Goal: Task Accomplishment & Management: Manage account settings

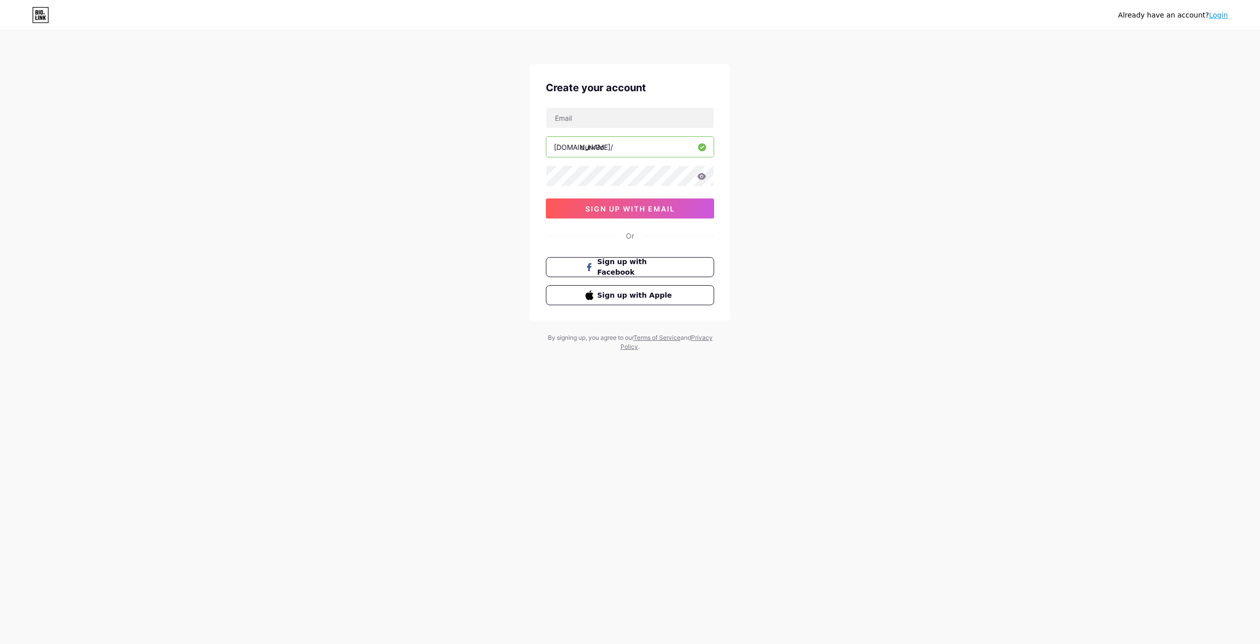
click at [629, 131] on div "[DOMAIN_NAME]/ durk3o 03AFcWeA6toVtFzb7bmaS0iFj377apmYPlUovpZHh9gF7CWJIhpPKKzhK…" at bounding box center [630, 162] width 168 height 111
click at [646, 119] on input "text" at bounding box center [629, 118] width 167 height 20
type input "[EMAIL_ADDRESS][DOMAIN_NAME]"
click at [662, 207] on span "sign up with email" at bounding box center [631, 208] width 90 height 9
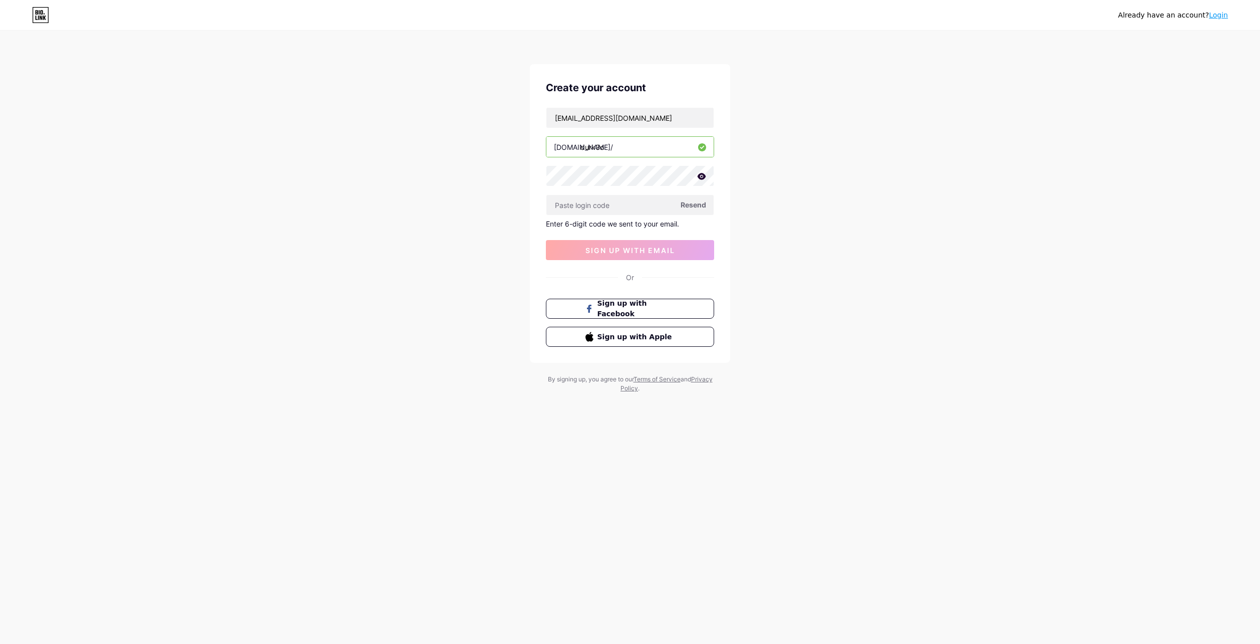
click at [700, 205] on span "Resend" at bounding box center [694, 204] width 26 height 11
paste input "291189"
type input "291189"
click at [686, 253] on button "sign up with email" at bounding box center [630, 250] width 168 height 20
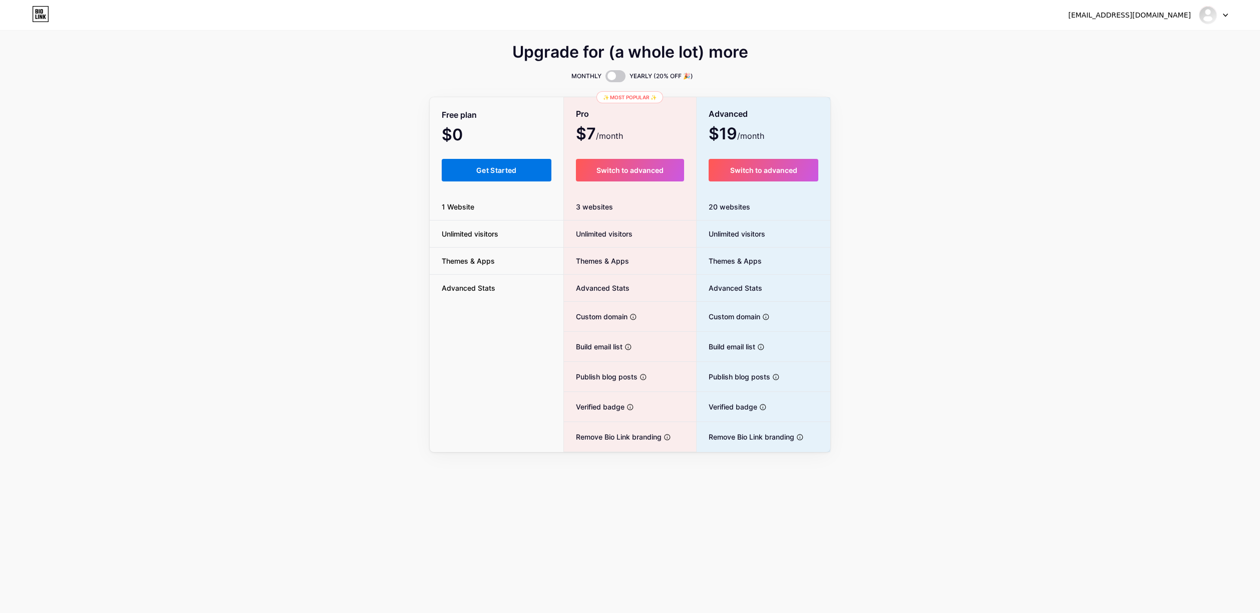
click at [522, 168] on button "Get Started" at bounding box center [497, 170] width 110 height 23
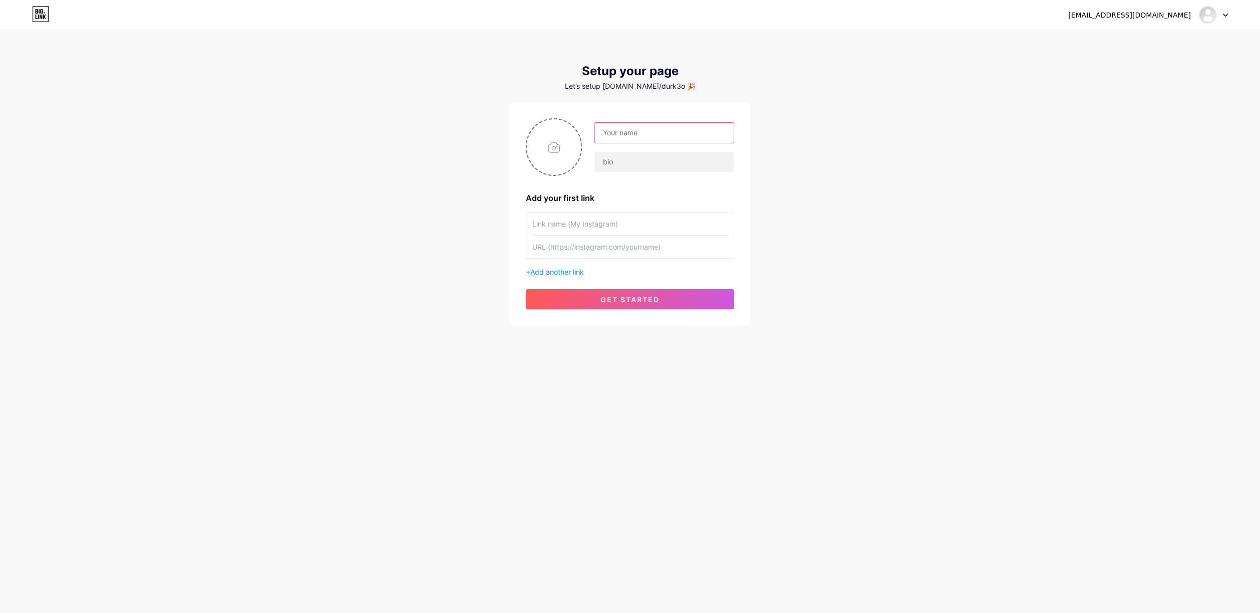
drag, startPoint x: 651, startPoint y: 133, endPoint x: 657, endPoint y: 132, distance: 6.0
click at [651, 133] on input "text" at bounding box center [664, 133] width 139 height 20
type input "durk3o"
click at [683, 158] on input "text" at bounding box center [664, 162] width 139 height 20
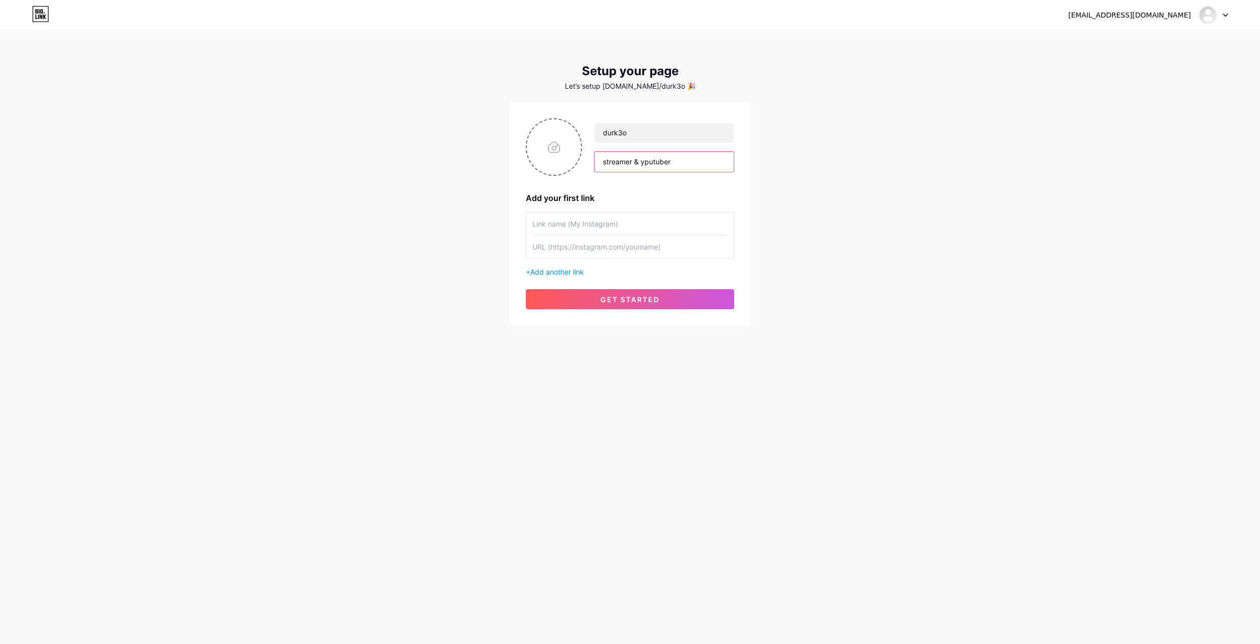
click at [649, 162] on input "streamer & yputuber" at bounding box center [664, 162] width 139 height 20
type input "streamer & youtuber"
click at [644, 218] on input "text" at bounding box center [629, 223] width 195 height 23
click at [651, 213] on input "text" at bounding box center [629, 223] width 195 height 23
paste input "[URL][DOMAIN_NAME]"
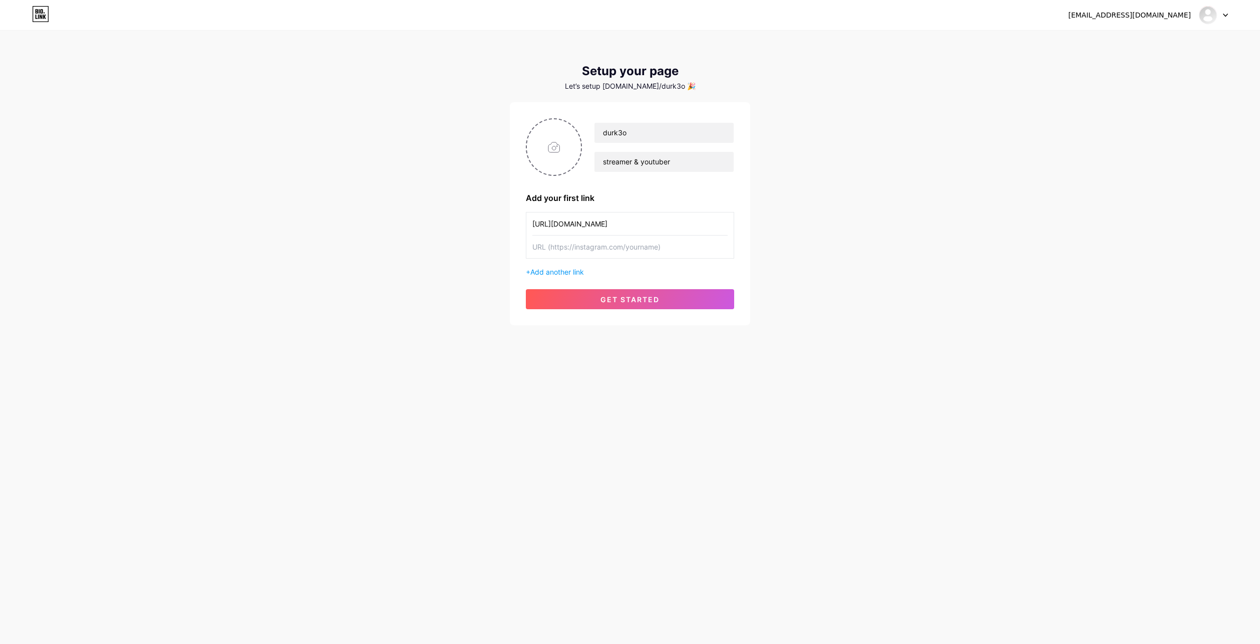
type input "[URL][DOMAIN_NAME]"
click at [649, 249] on input "text" at bounding box center [629, 246] width 195 height 23
click at [665, 244] on input "text" at bounding box center [629, 246] width 195 height 23
paste input "[URL][DOMAIN_NAME]"
type input "[URL][DOMAIN_NAME]"
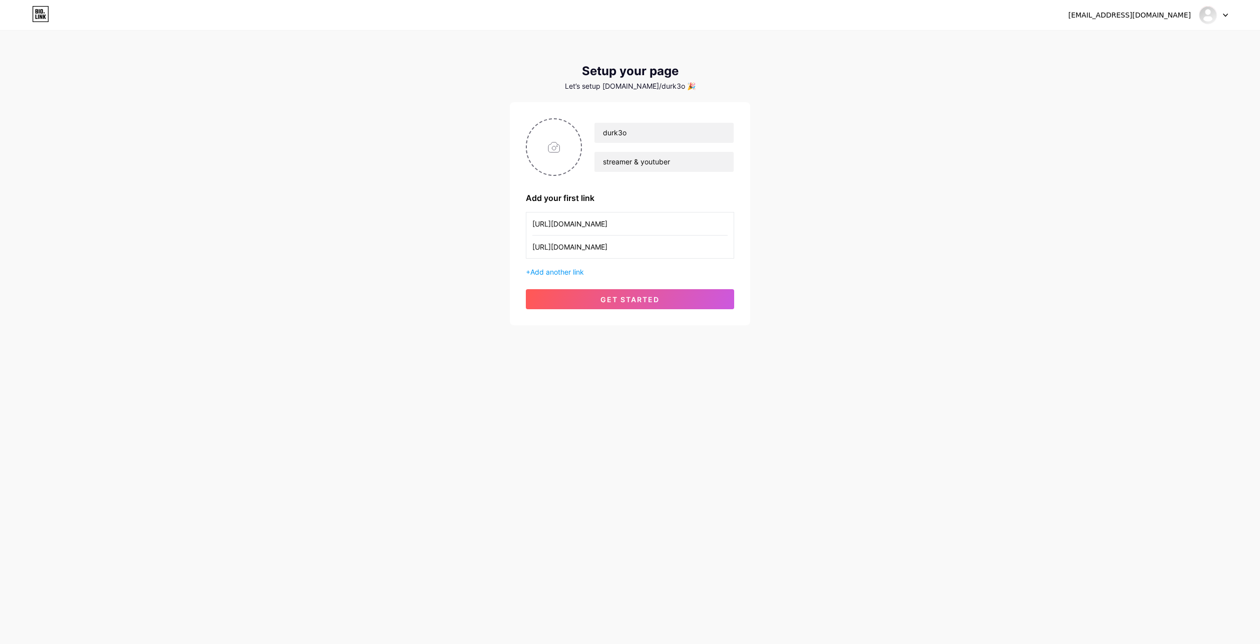
drag, startPoint x: 669, startPoint y: 227, endPoint x: 514, endPoint y: 214, distance: 155.4
click at [515, 214] on div "durk3o streamer & youtuber Add your first link [URL][DOMAIN_NAME] [URL][DOMAIN_…" at bounding box center [630, 213] width 240 height 223
type input "T"
type input "my twitch"
click at [576, 274] on span "Add another link" at bounding box center [557, 271] width 54 height 9
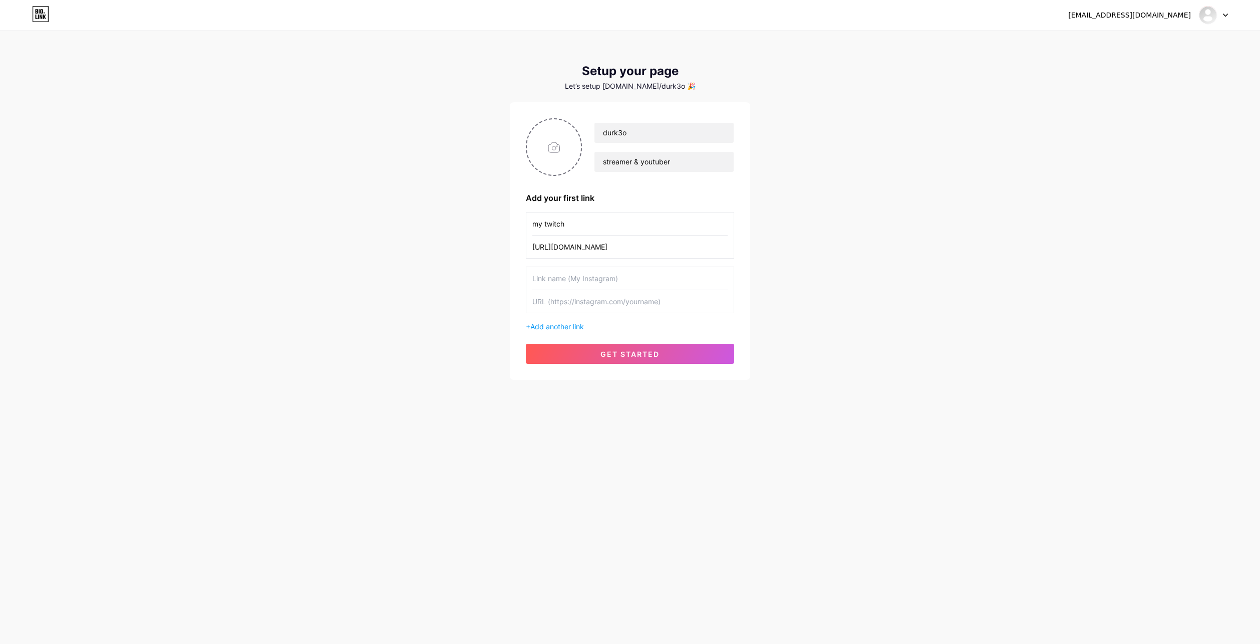
click at [624, 303] on input "text" at bounding box center [629, 301] width 195 height 23
paste input "[URL][DOMAIN_NAME]"
type input "[URL][DOMAIN_NAME]"
click at [631, 288] on input "text" at bounding box center [629, 278] width 195 height 23
type input "my kick"
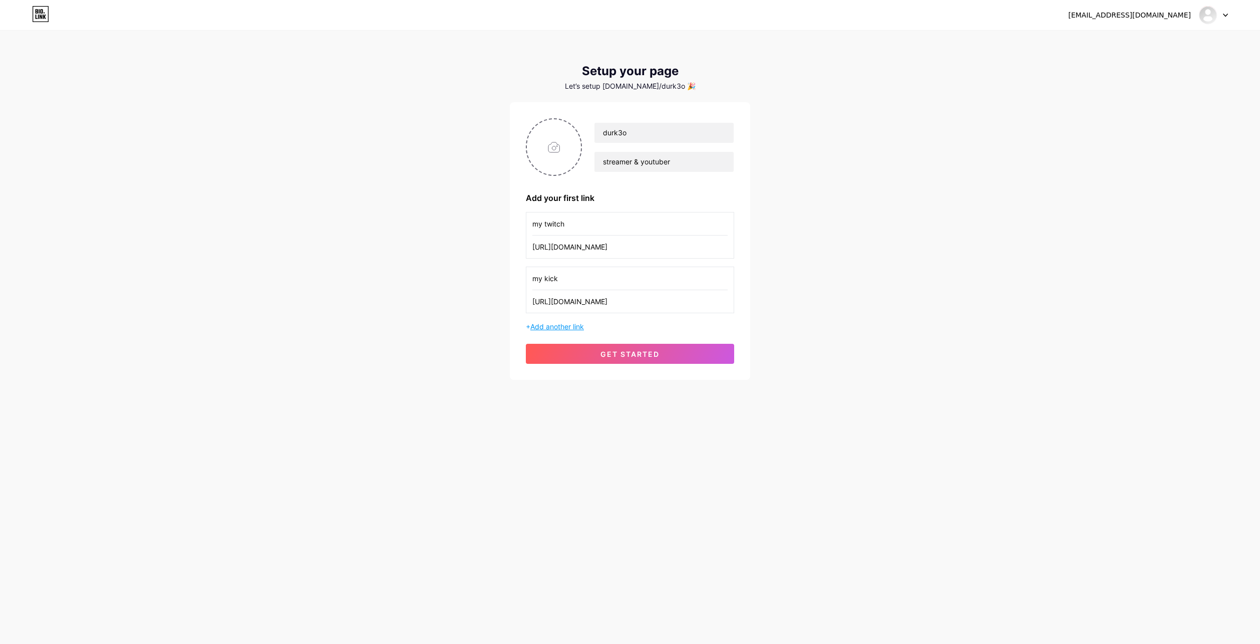
click at [558, 325] on span "Add another link" at bounding box center [557, 326] width 54 height 9
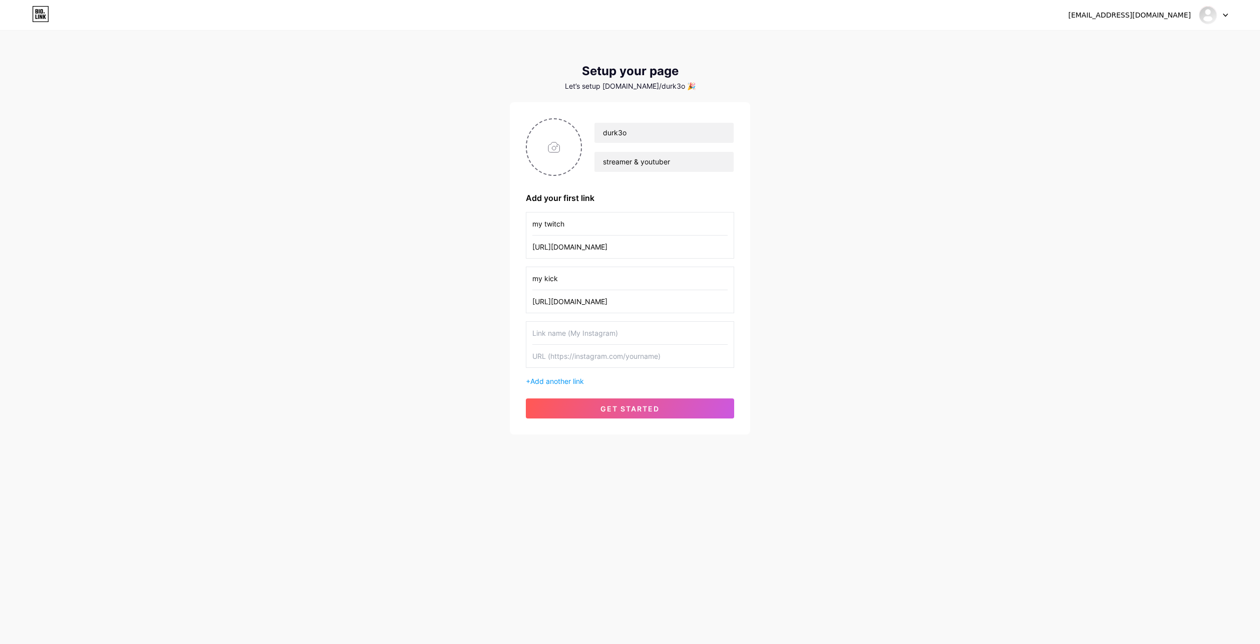
click at [615, 329] on input "text" at bounding box center [629, 333] width 195 height 23
type input "m"
type input "youtube"
click at [606, 359] on input "text" at bounding box center [629, 356] width 195 height 23
paste input "[URL][DOMAIN_NAME]"
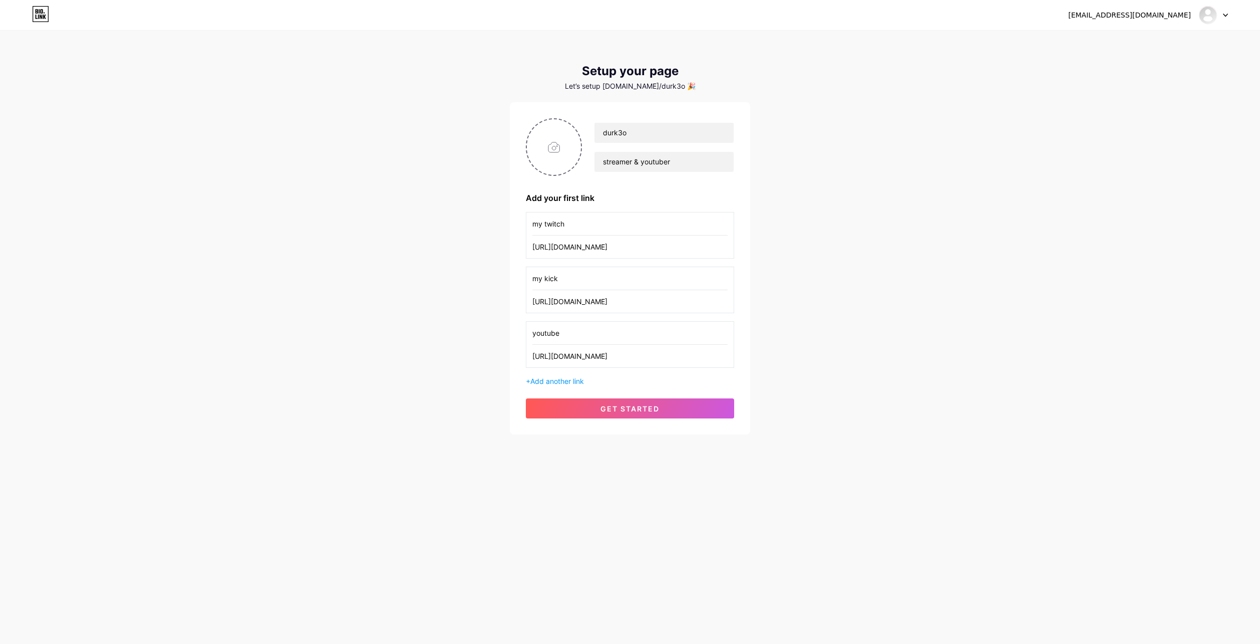
type input "[URL][DOMAIN_NAME]"
drag, startPoint x: 541, startPoint y: 278, endPoint x: 520, endPoint y: 281, distance: 20.7
click at [521, 281] on div "durk3o streamer & youtuber Add your first link my twitch [URL][DOMAIN_NAME] my …" at bounding box center [630, 268] width 240 height 332
drag, startPoint x: 534, startPoint y: 276, endPoint x: 527, endPoint y: 273, distance: 7.2
click at [525, 277] on div "durk3o streamer & youtuber Add your first link my twitch [URL][DOMAIN_NAME] kic…" at bounding box center [630, 268] width 240 height 332
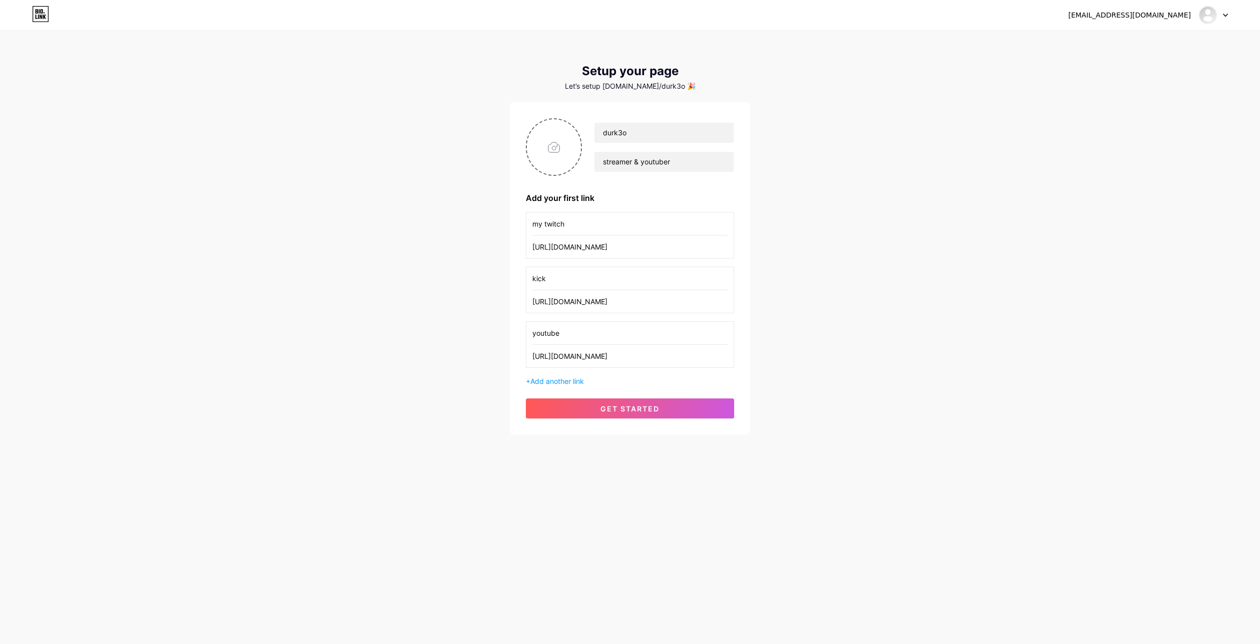
type input "kick"
drag, startPoint x: 543, startPoint y: 223, endPoint x: 529, endPoint y: 225, distance: 14.2
click at [528, 225] on div "my twitch [URL][DOMAIN_NAME]" at bounding box center [630, 235] width 208 height 47
drag, startPoint x: 544, startPoint y: 222, endPoint x: 530, endPoint y: 222, distance: 14.5
click at [530, 222] on div "my twitch [URL][DOMAIN_NAME]" at bounding box center [630, 235] width 208 height 47
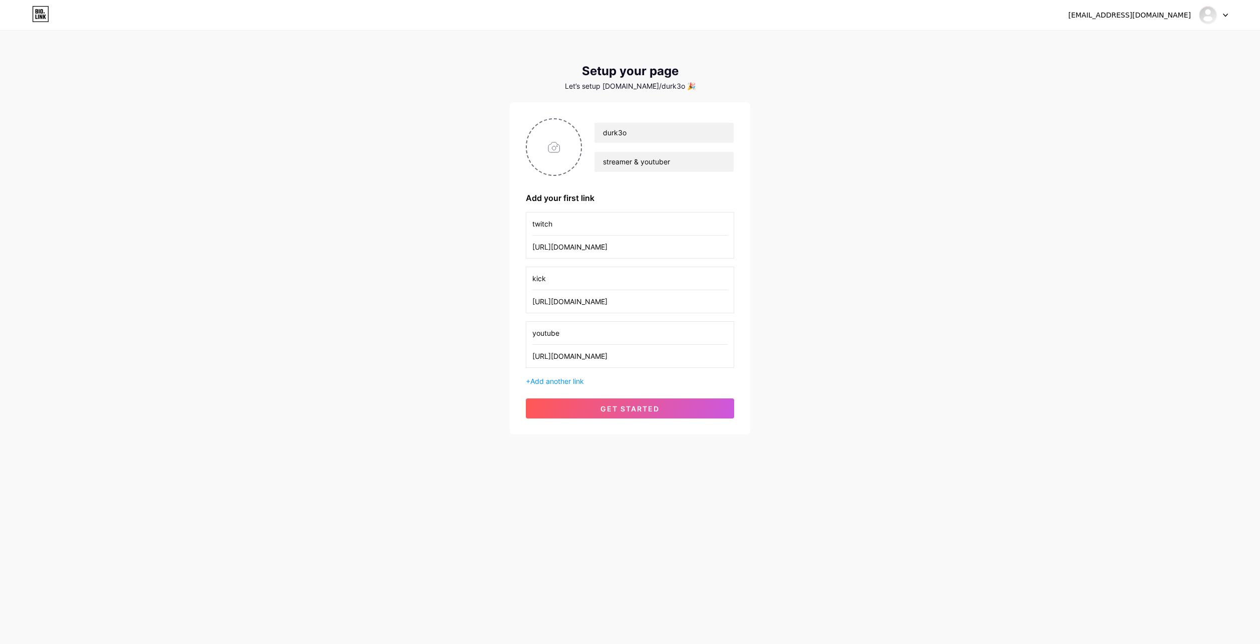
type input "twitch"
click at [572, 378] on span "Add another link" at bounding box center [557, 381] width 54 height 9
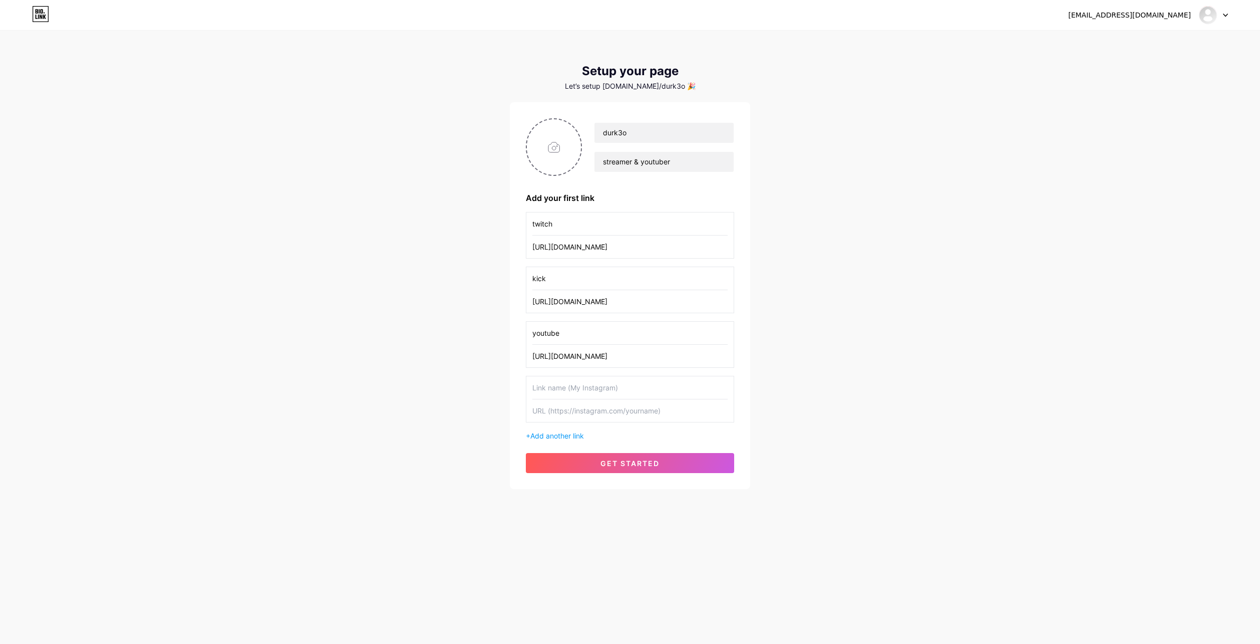
click at [623, 411] on input "text" at bounding box center [629, 410] width 195 height 23
paste input "[URL][DOMAIN_NAME]"
type input "[URL][DOMAIN_NAME]"
click at [615, 388] on input "text" at bounding box center [629, 387] width 195 height 23
type input "tiktok"
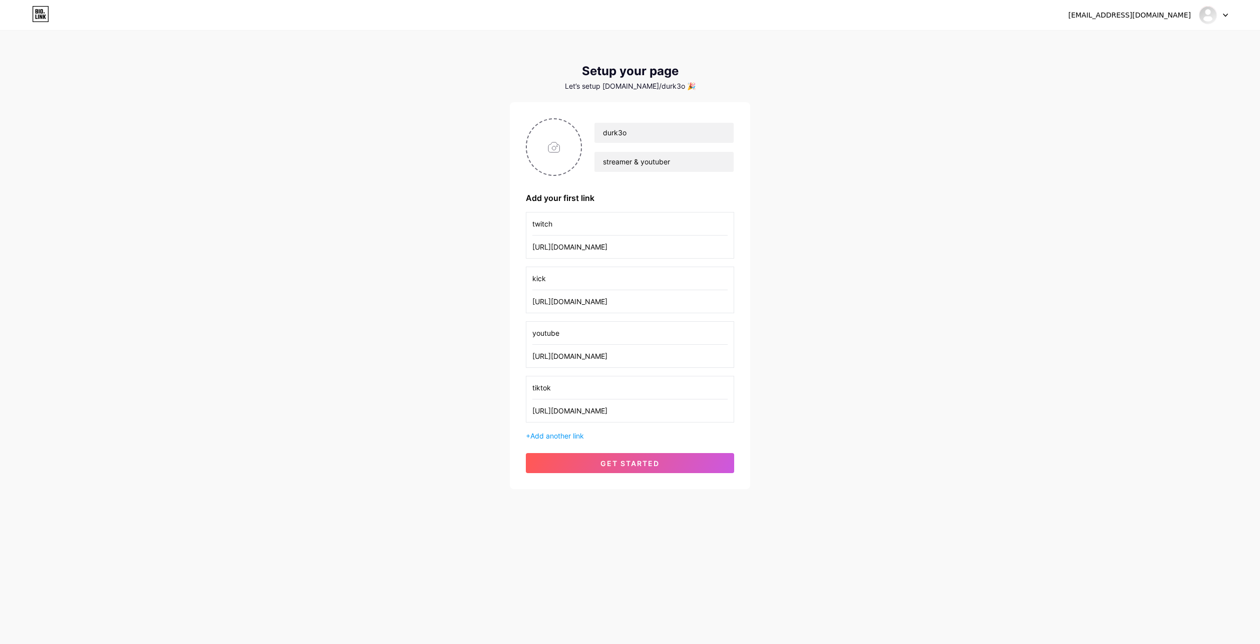
click at [631, 450] on div "durk3o streamer & youtuber Add your first link twitch [URL][DOMAIN_NAME] kick […" at bounding box center [630, 295] width 208 height 355
click at [703, 466] on button "get started" at bounding box center [630, 463] width 208 height 20
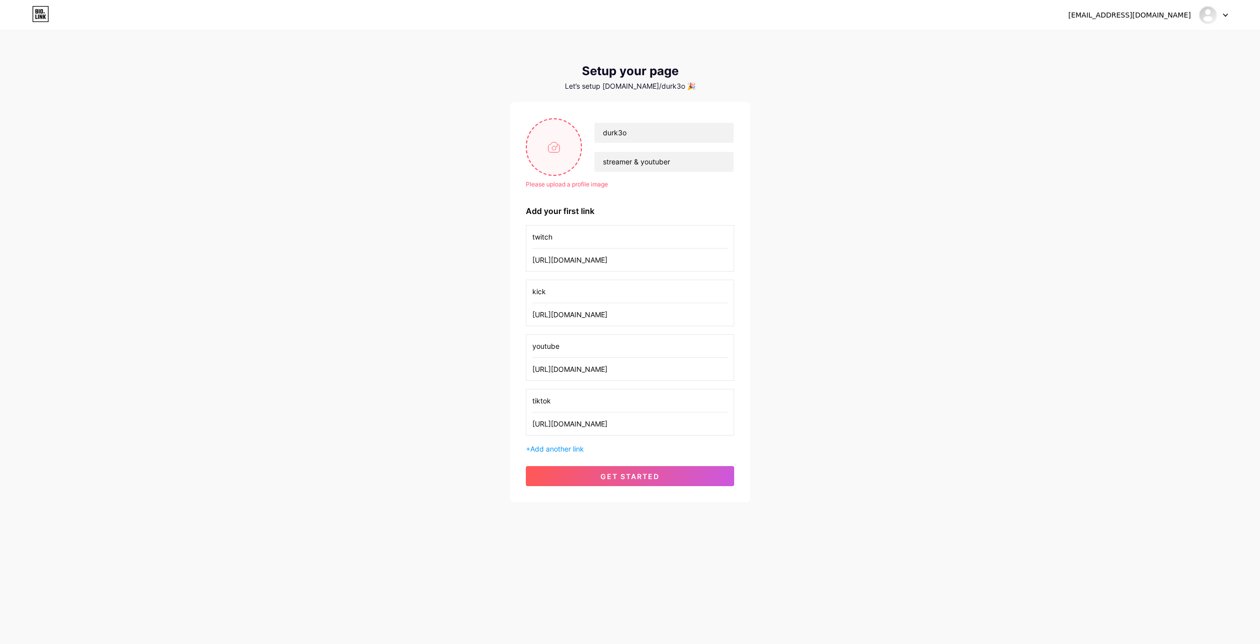
click at [560, 160] on input "file" at bounding box center [554, 147] width 54 height 56
click at [556, 450] on span "Add another link" at bounding box center [557, 448] width 54 height 9
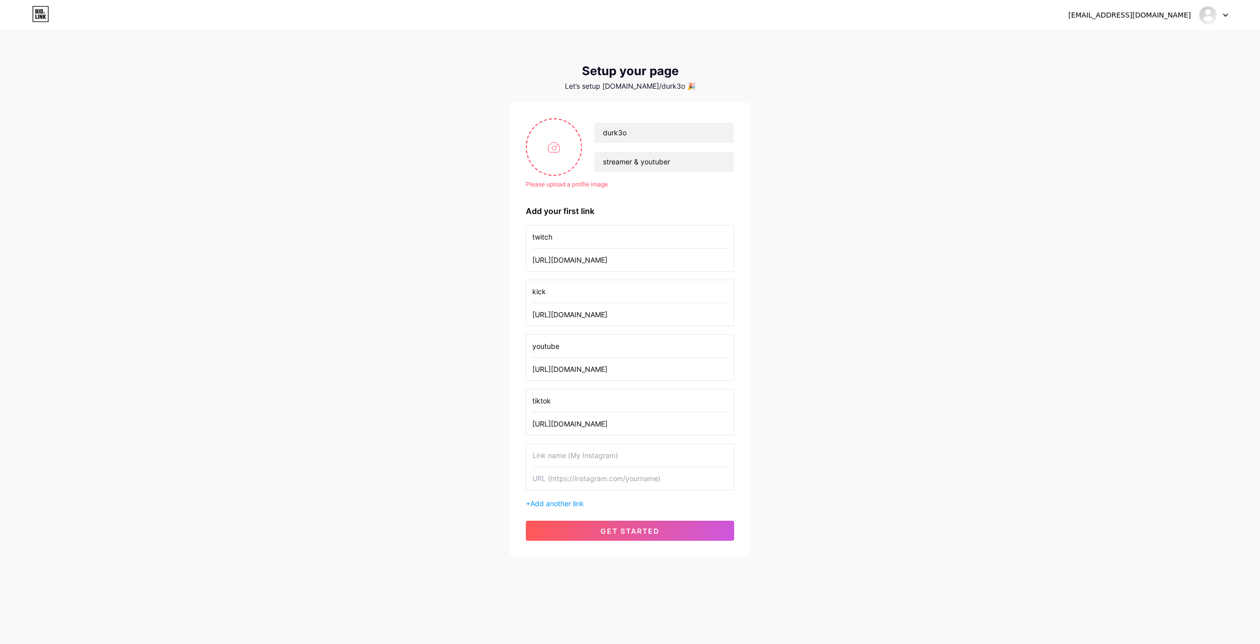
click at [656, 456] on input "text" at bounding box center [629, 455] width 195 height 23
paste input "[URL][DOMAIN_NAME]"
type input "[URL][DOMAIN_NAME]"
drag, startPoint x: 633, startPoint y: 457, endPoint x: 486, endPoint y: 448, distance: 147.5
click at [486, 448] on div "[EMAIL_ADDRESS][DOMAIN_NAME] Dashboard Logout Setup your page Let’s setup [DOMA…" at bounding box center [630, 294] width 1260 height 589
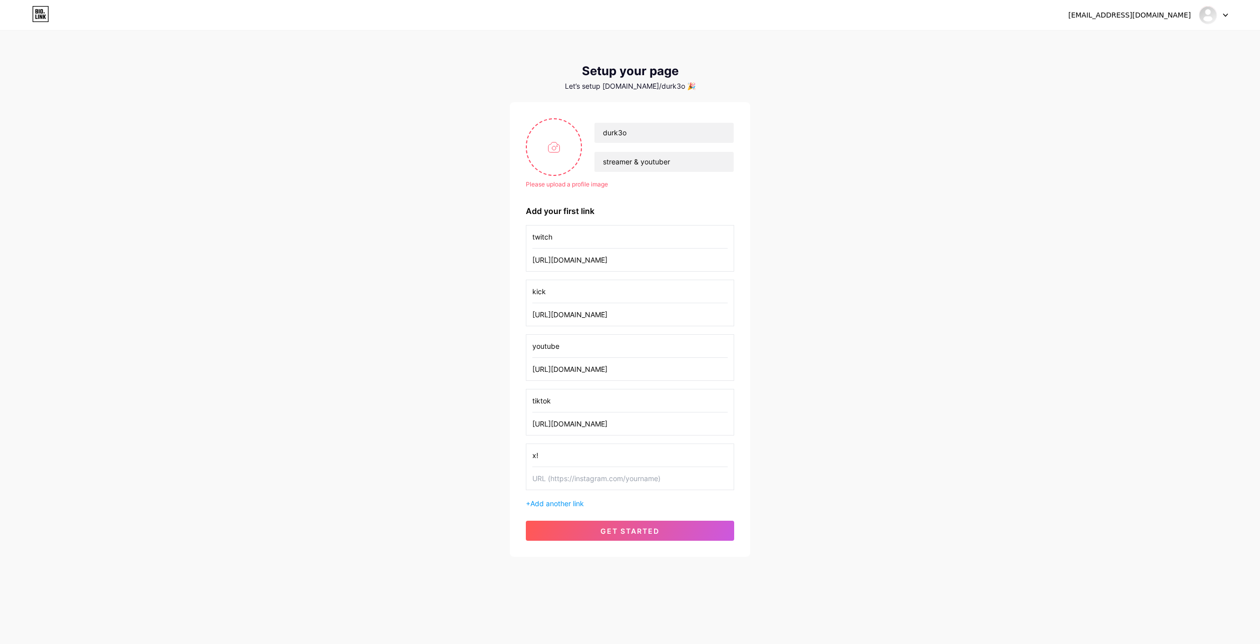
type input "x!"
click at [641, 482] on input "text" at bounding box center [629, 478] width 195 height 23
paste input "[URL][DOMAIN_NAME]"
type input "[URL][DOMAIN_NAME]"
click at [552, 141] on input "file" at bounding box center [554, 147] width 54 height 56
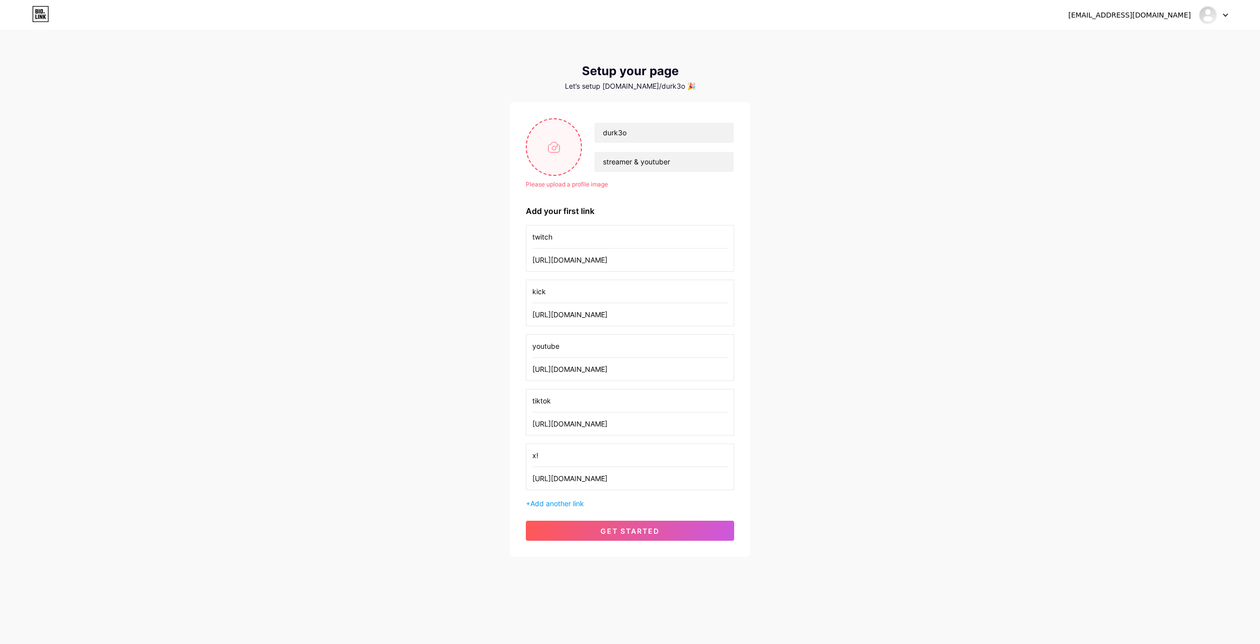
type input "C:\fakepath\2e136d8beba779aca50991b77169807c.jpg"
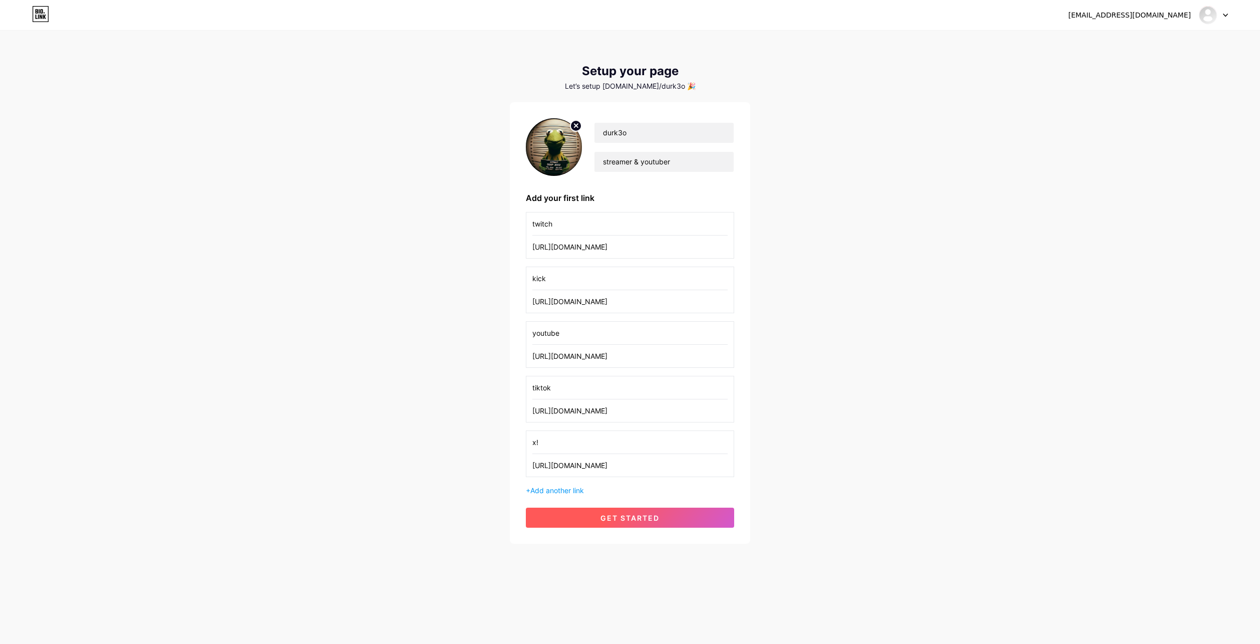
click at [665, 516] on button "get started" at bounding box center [630, 517] width 208 height 20
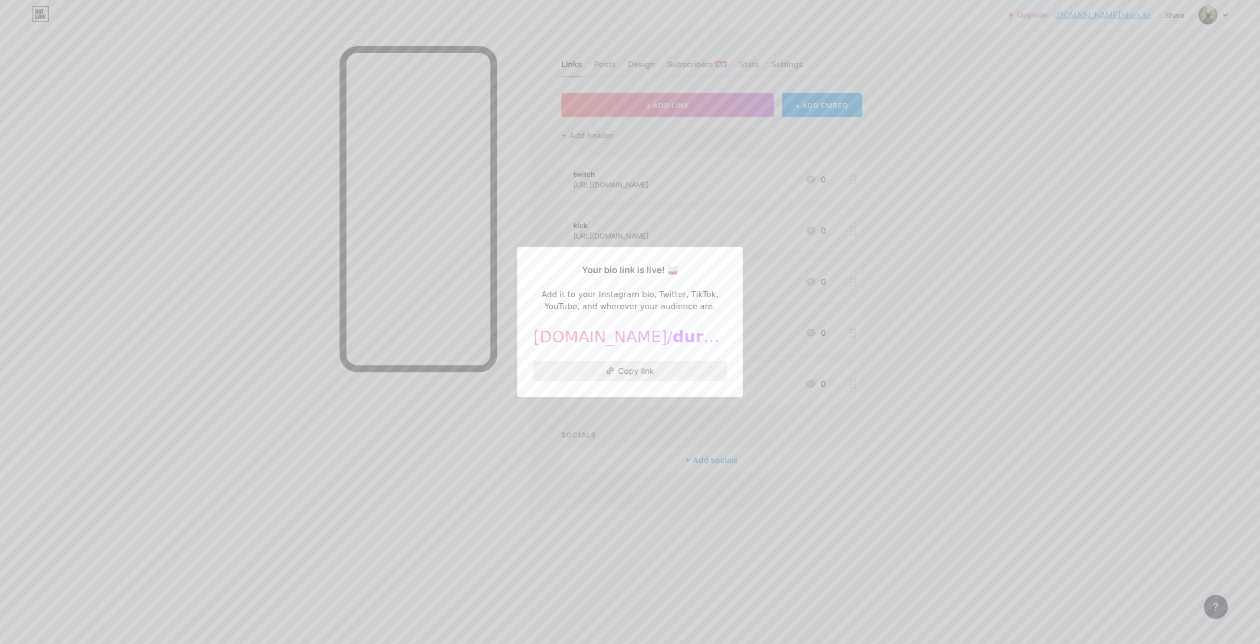
click at [630, 366] on button "Copy link" at bounding box center [629, 371] width 193 height 20
click at [860, 190] on div at bounding box center [630, 322] width 1260 height 644
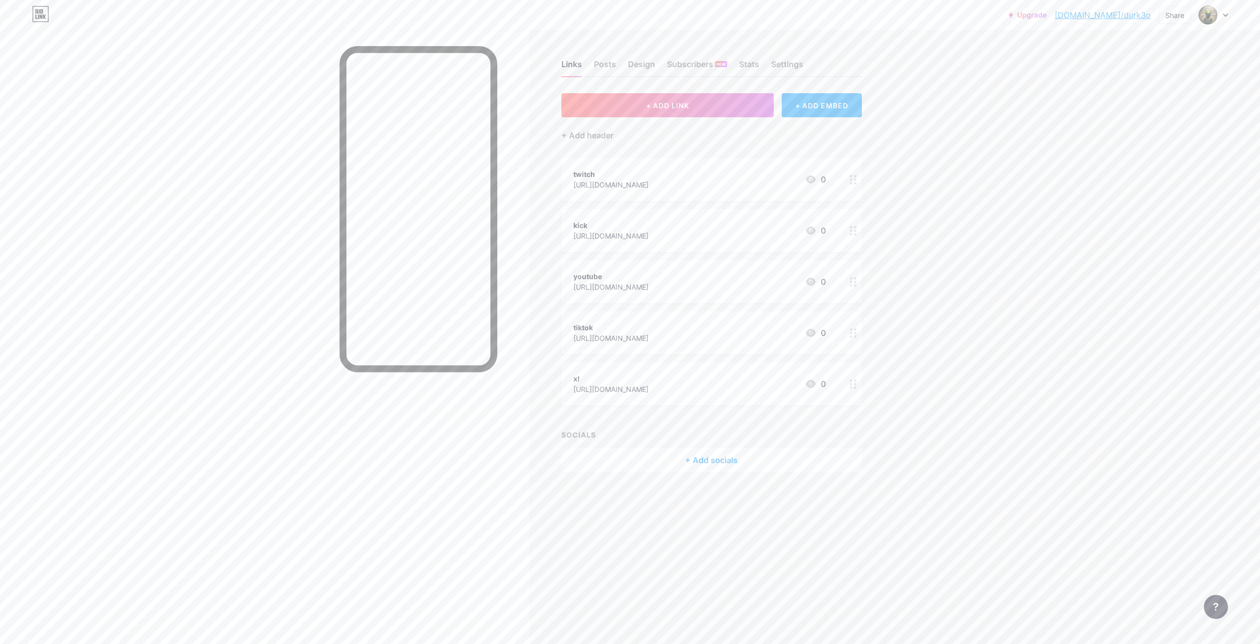
click at [856, 383] on circle at bounding box center [855, 384] width 3 height 3
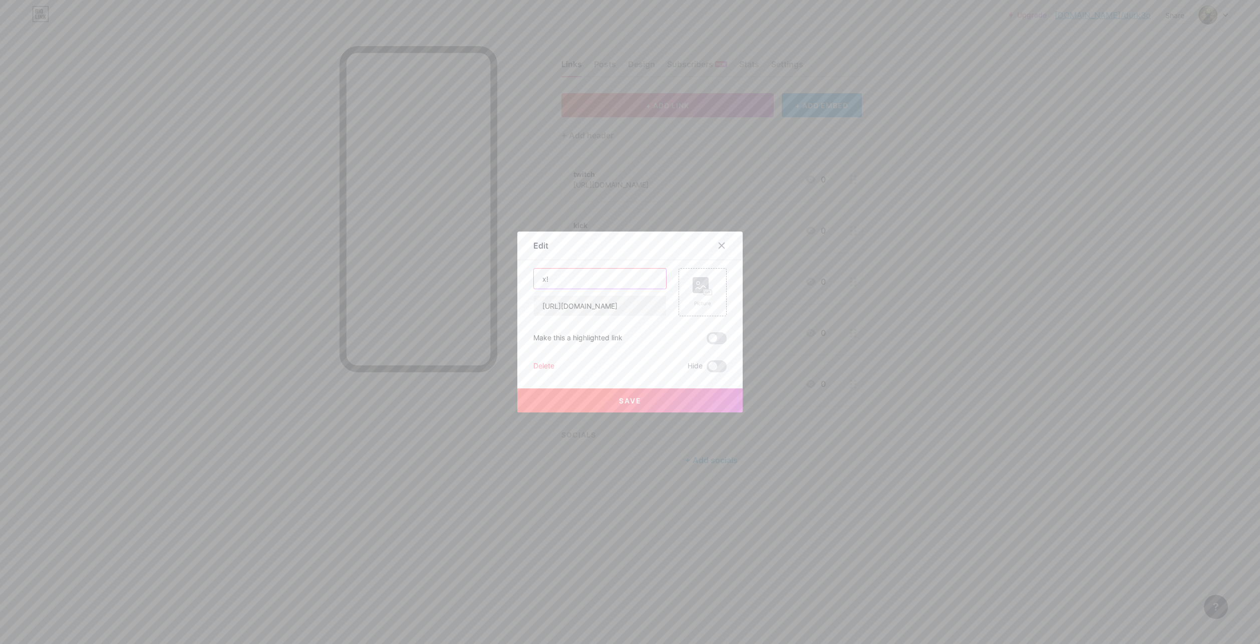
click at [587, 269] on input "x!" at bounding box center [600, 278] width 132 height 20
type input "x"
click at [673, 406] on button "Save" at bounding box center [629, 400] width 225 height 24
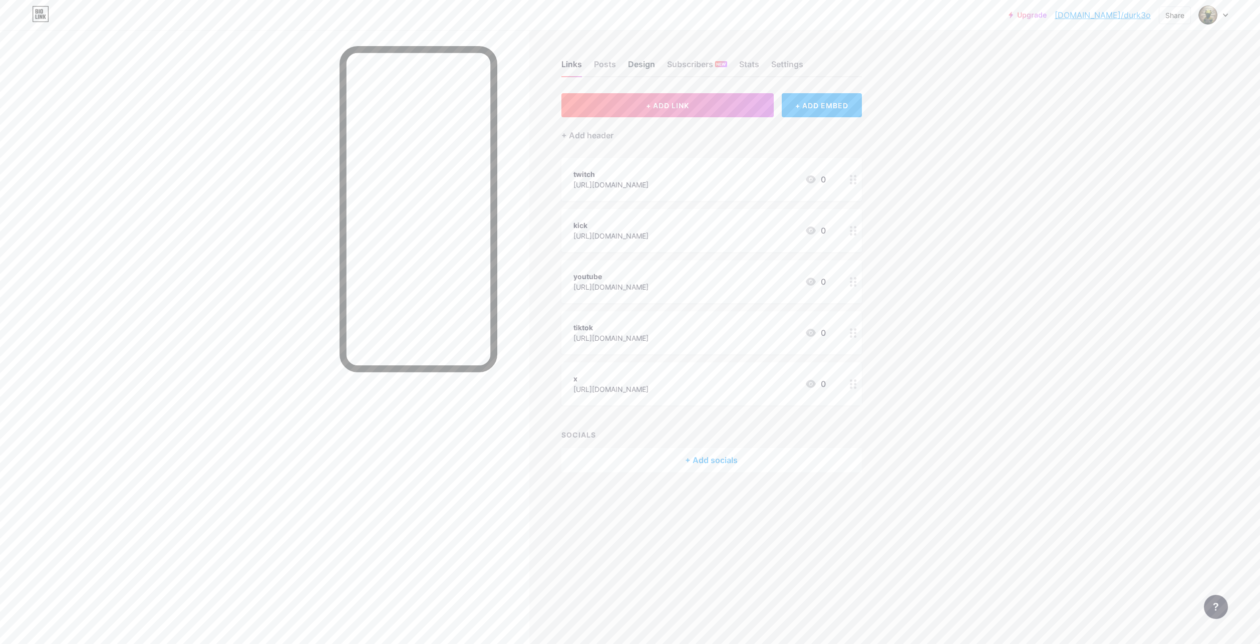
click at [631, 58] on div "Design" at bounding box center [641, 67] width 27 height 18
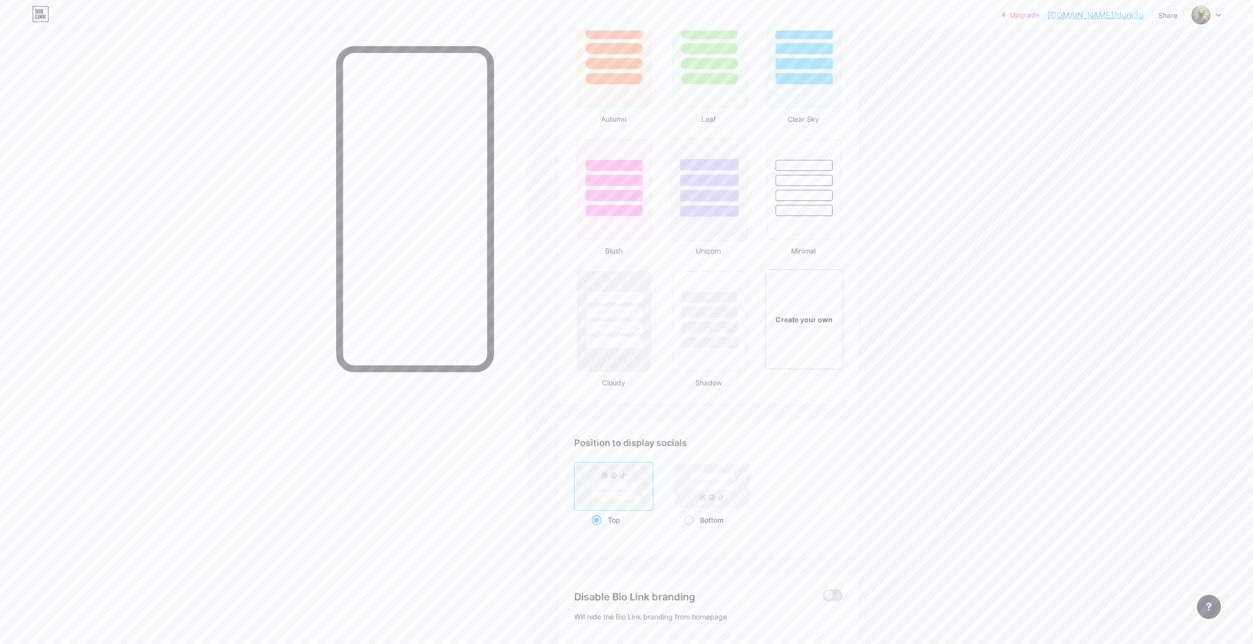
scroll to position [952, 0]
click at [819, 194] on div at bounding box center [803, 194] width 59 height 12
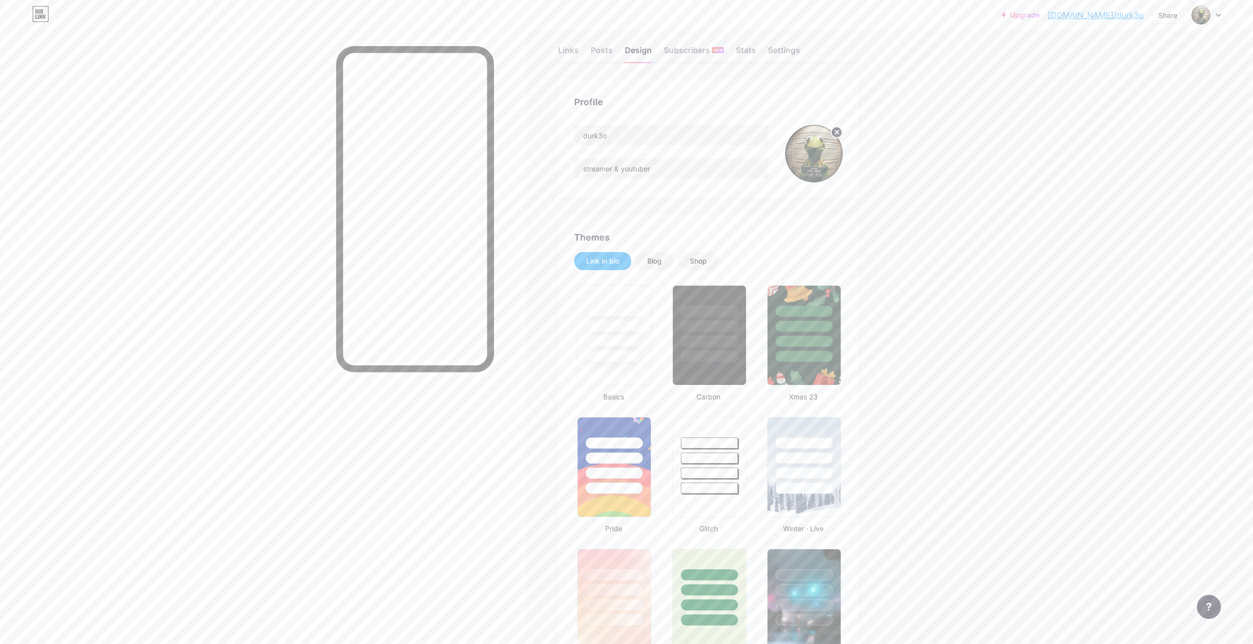
scroll to position [0, 0]
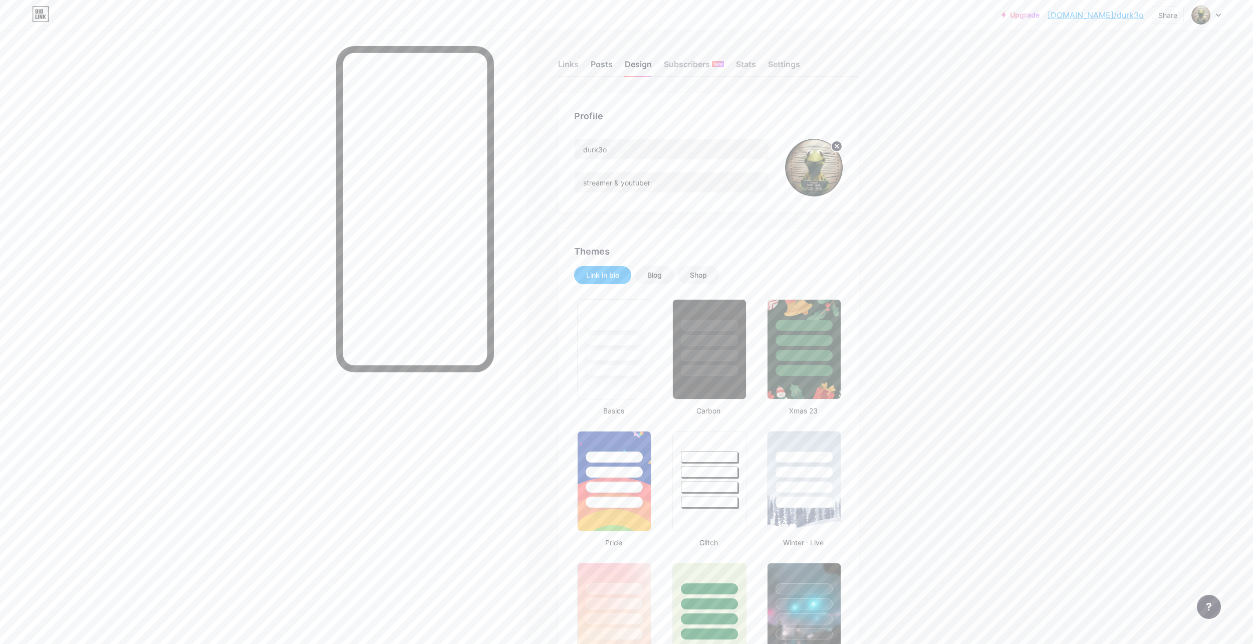
click at [606, 61] on div "Posts" at bounding box center [602, 67] width 22 height 18
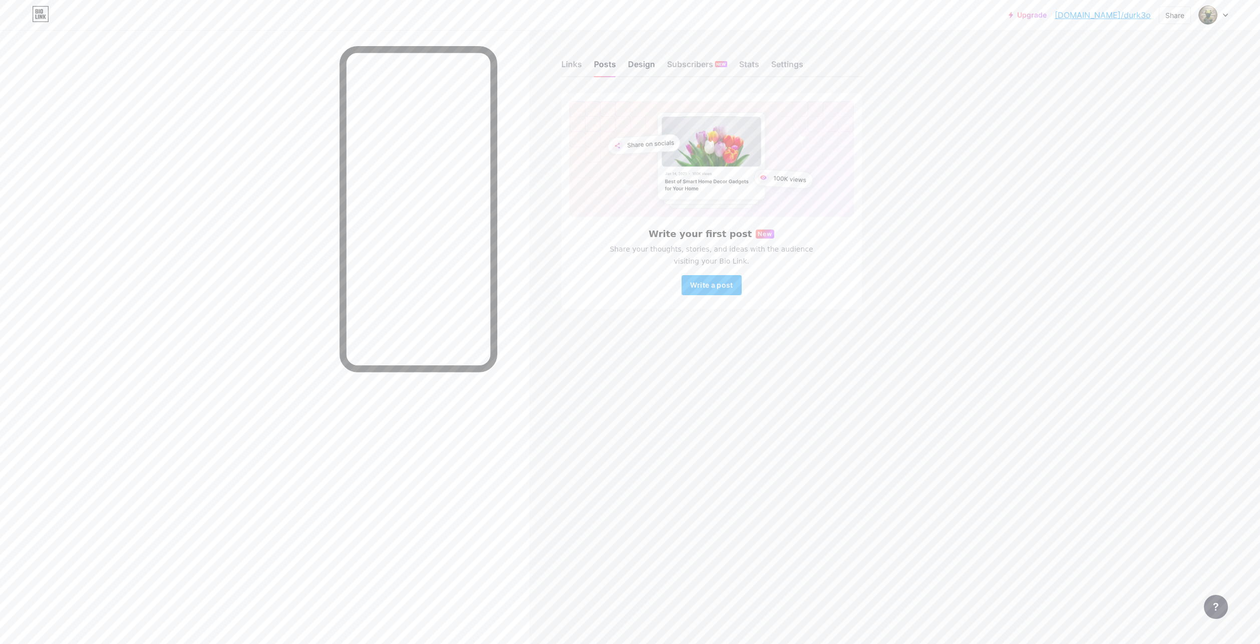
click at [636, 70] on div "Design" at bounding box center [641, 67] width 27 height 18
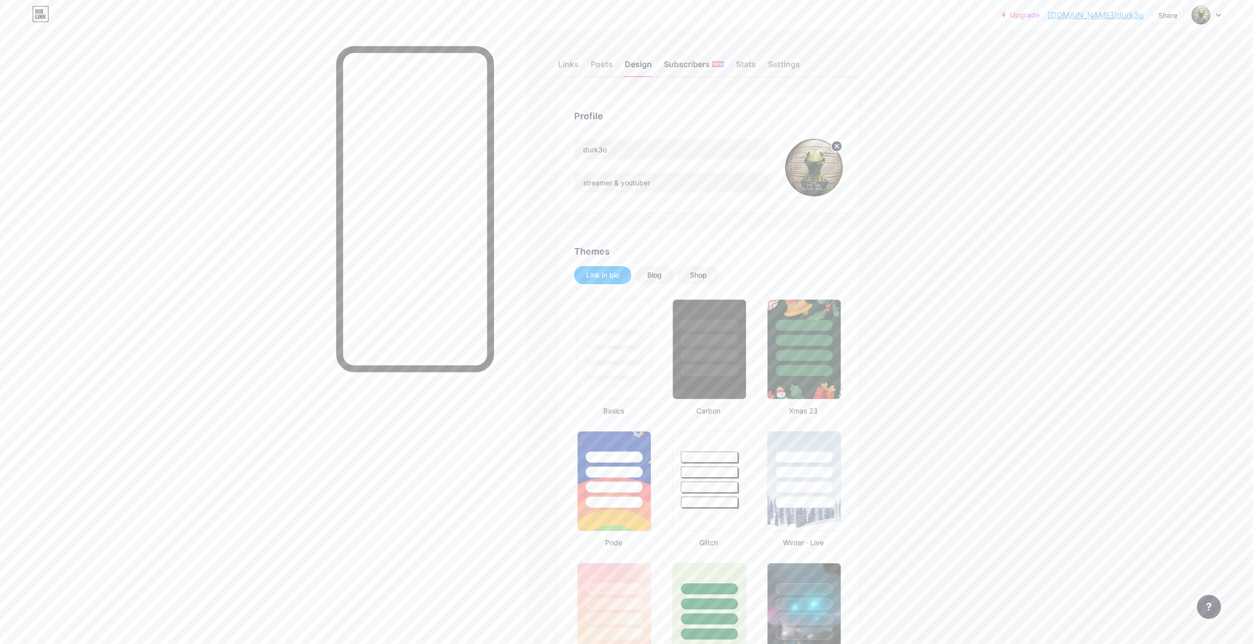
click at [694, 69] on div "Subscribers NEW" at bounding box center [694, 67] width 60 height 18
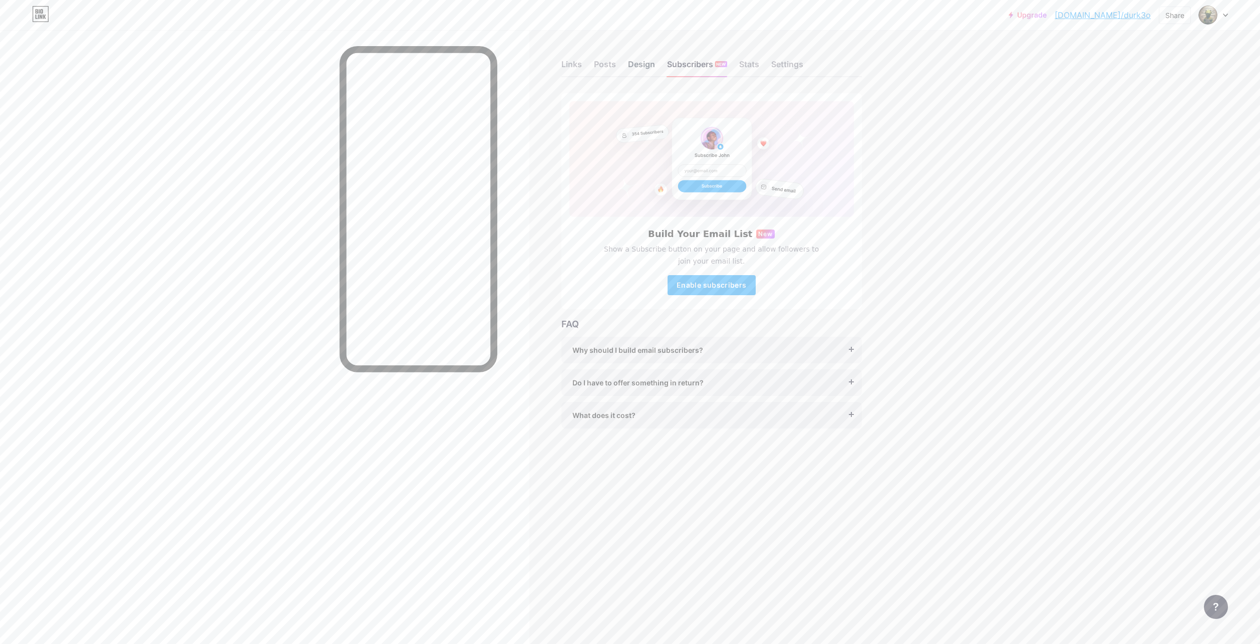
click at [641, 63] on div "Design" at bounding box center [641, 67] width 27 height 18
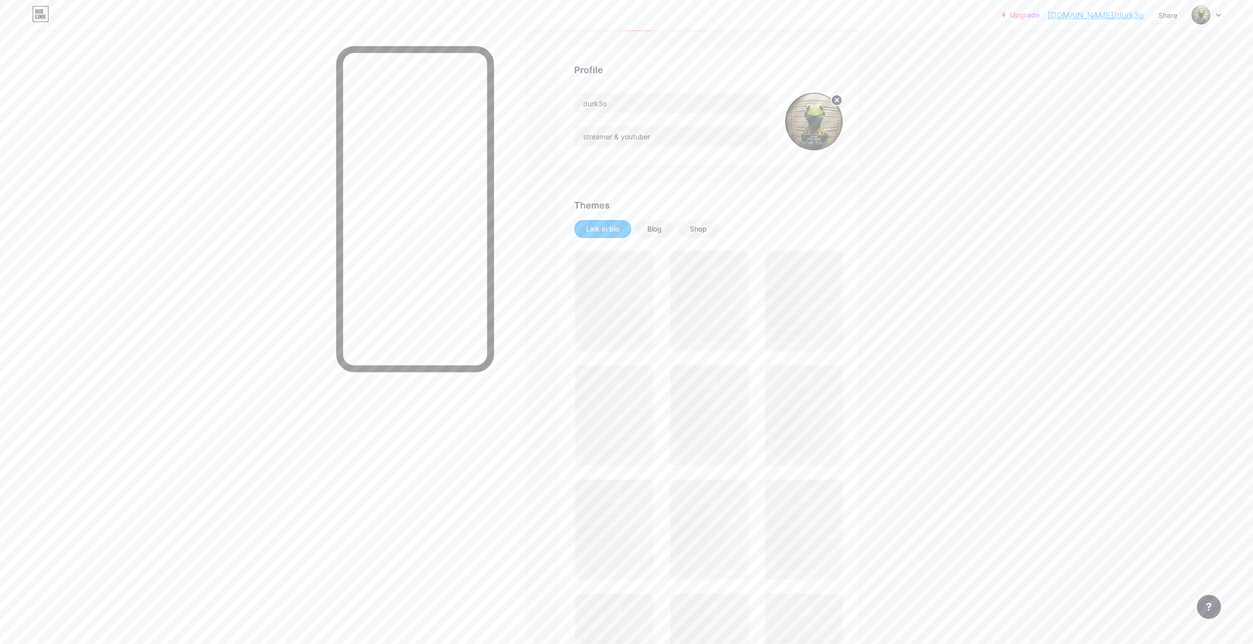
scroll to position [50, 0]
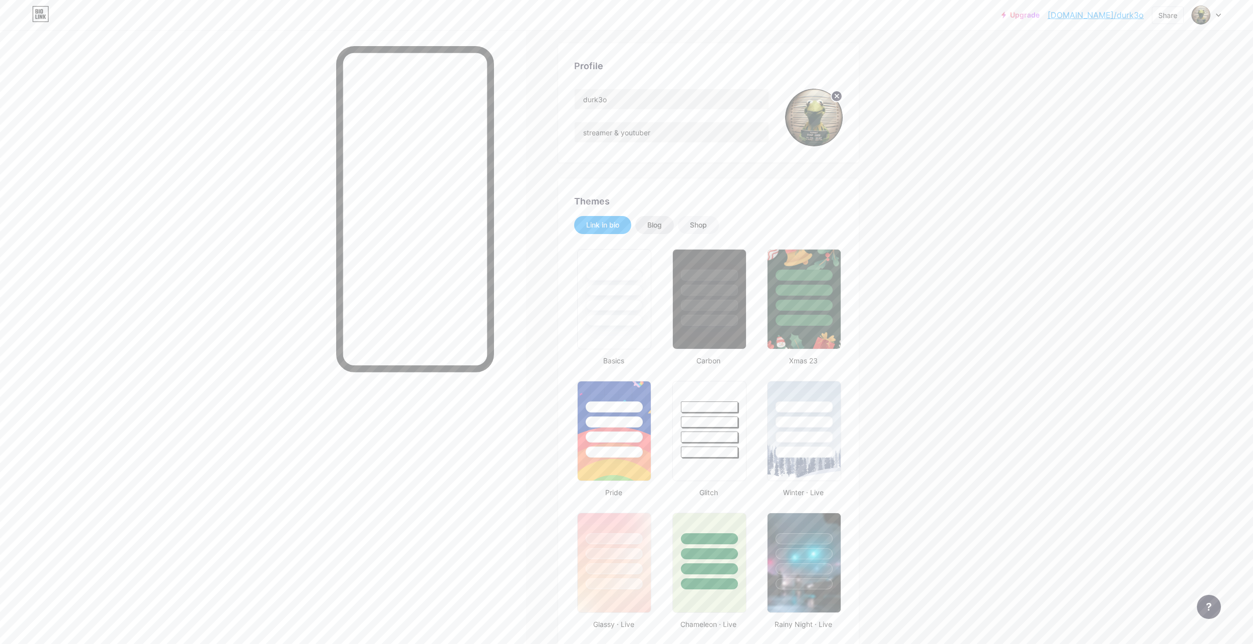
click at [669, 225] on div "Blog" at bounding box center [654, 225] width 39 height 18
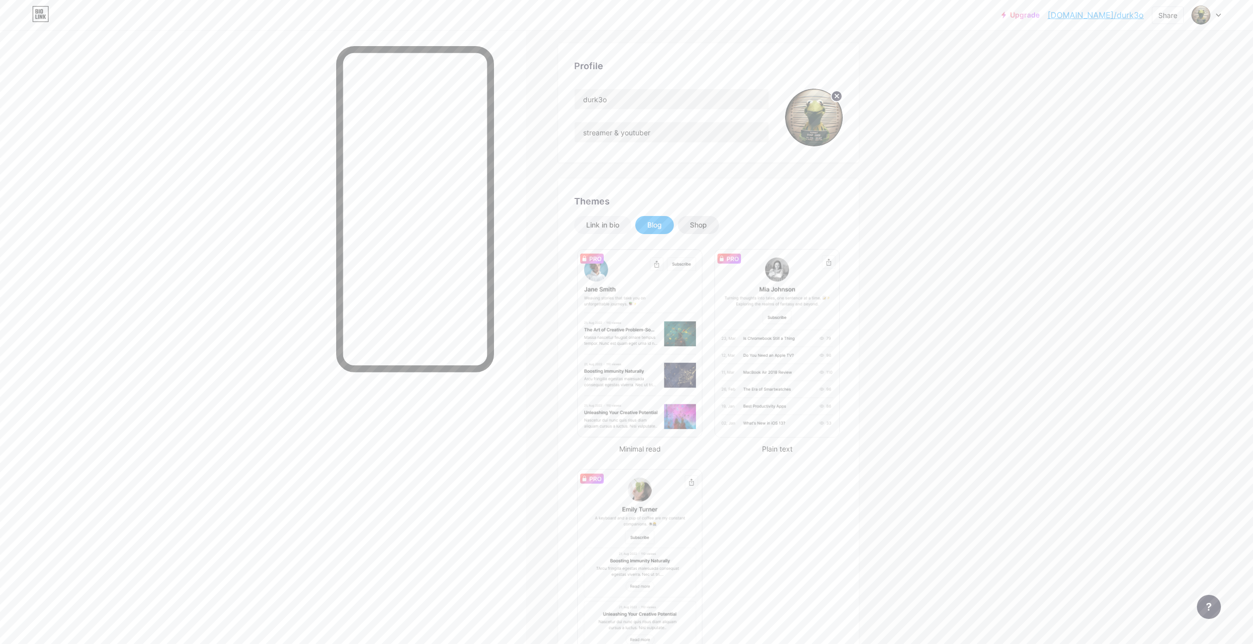
click at [706, 226] on div "Shop" at bounding box center [698, 225] width 17 height 10
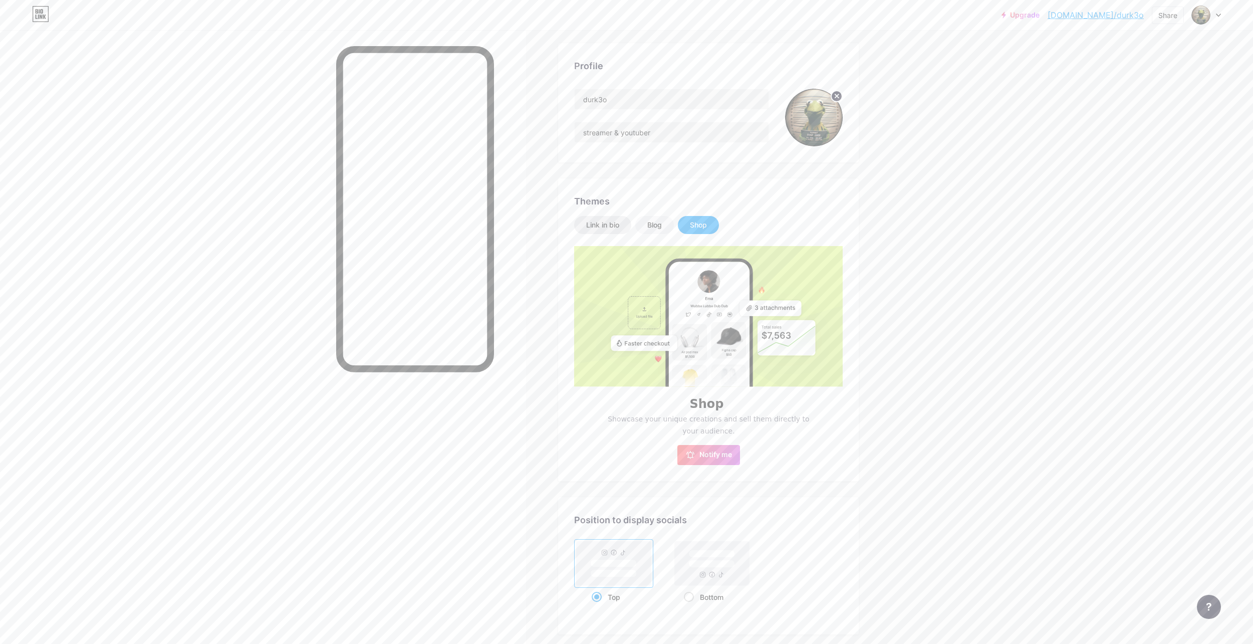
click at [614, 221] on div "Link in bio" at bounding box center [602, 225] width 33 height 10
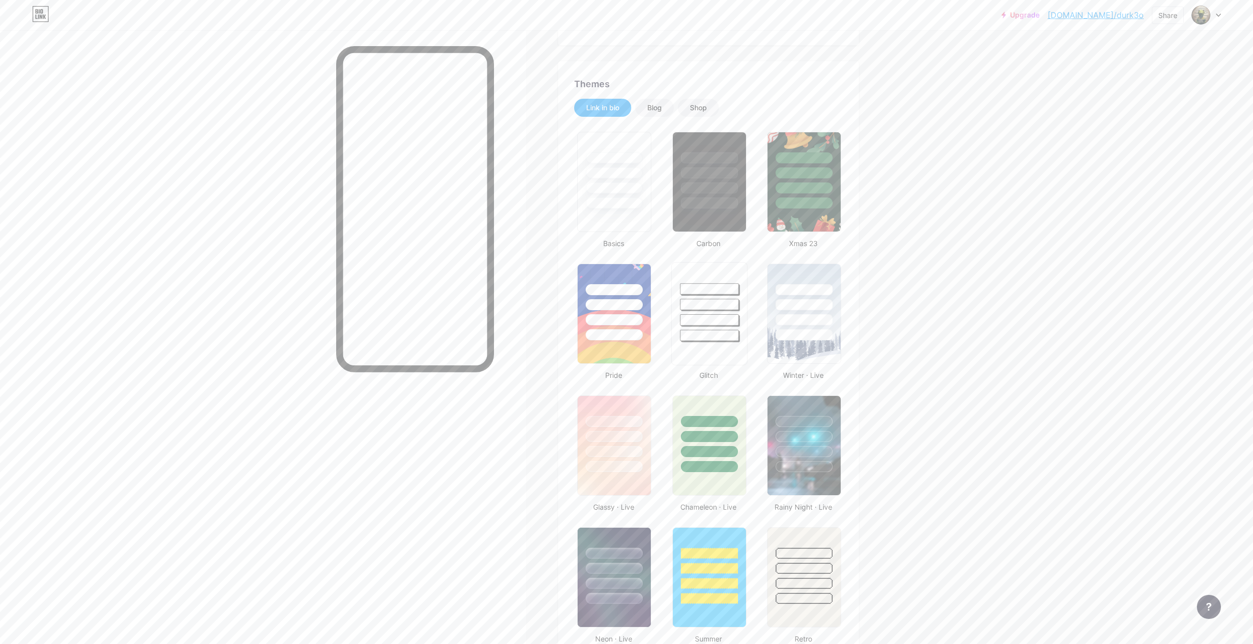
scroll to position [200, 0]
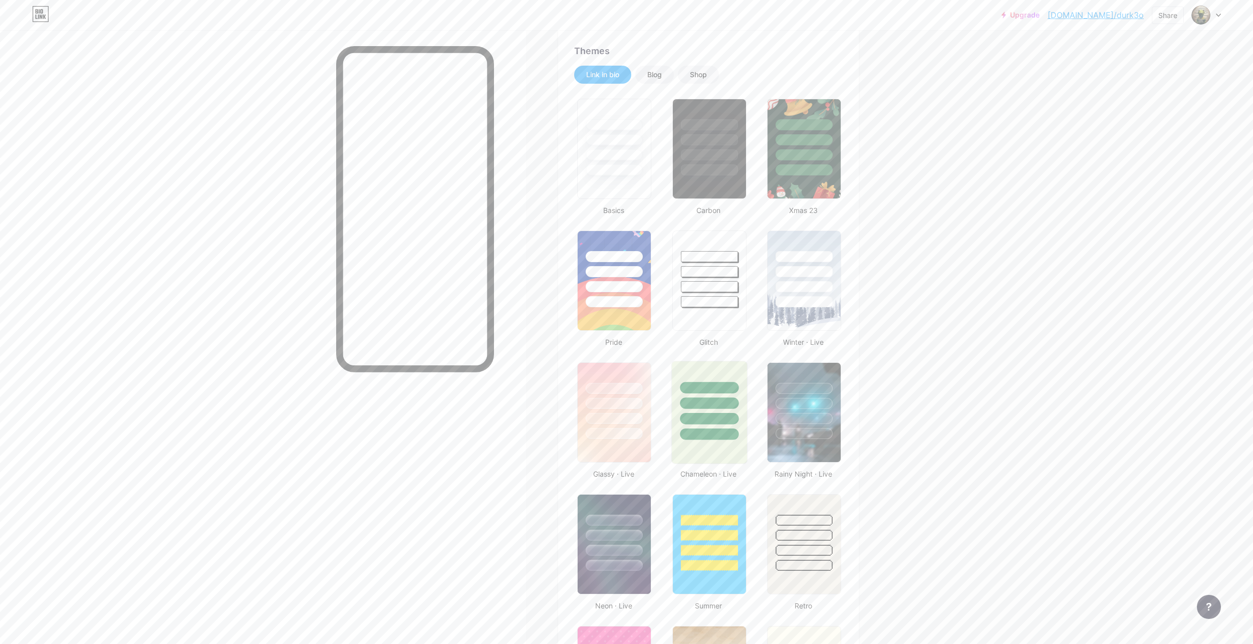
click at [724, 388] on div at bounding box center [709, 388] width 59 height 12
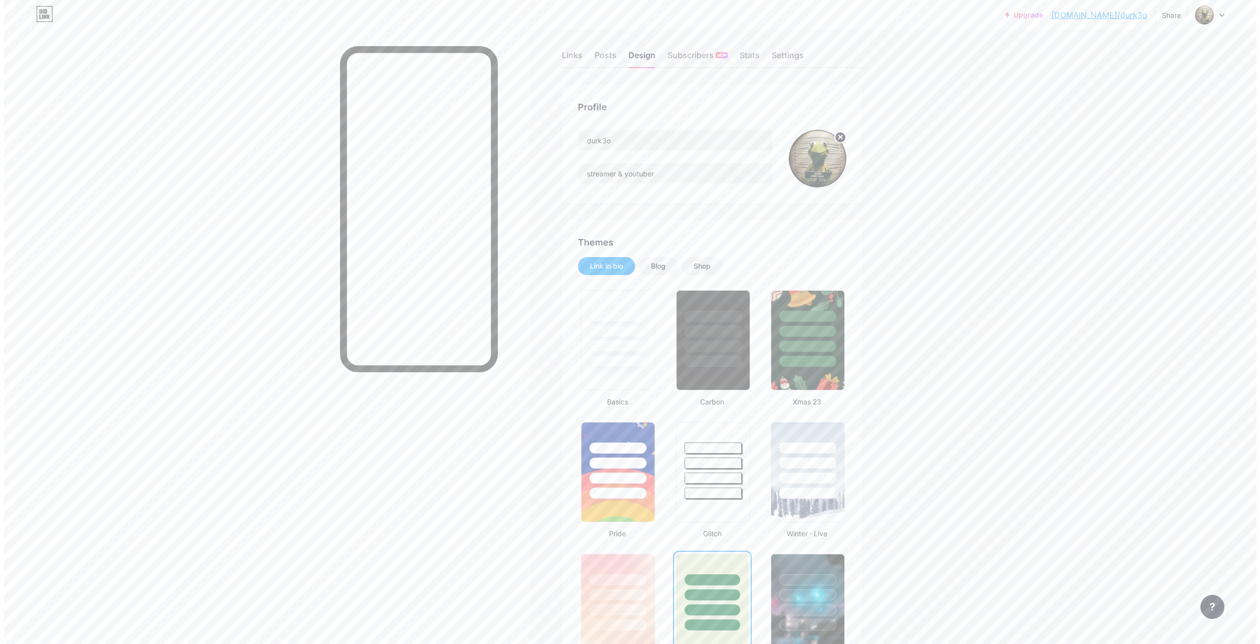
scroll to position [0, 0]
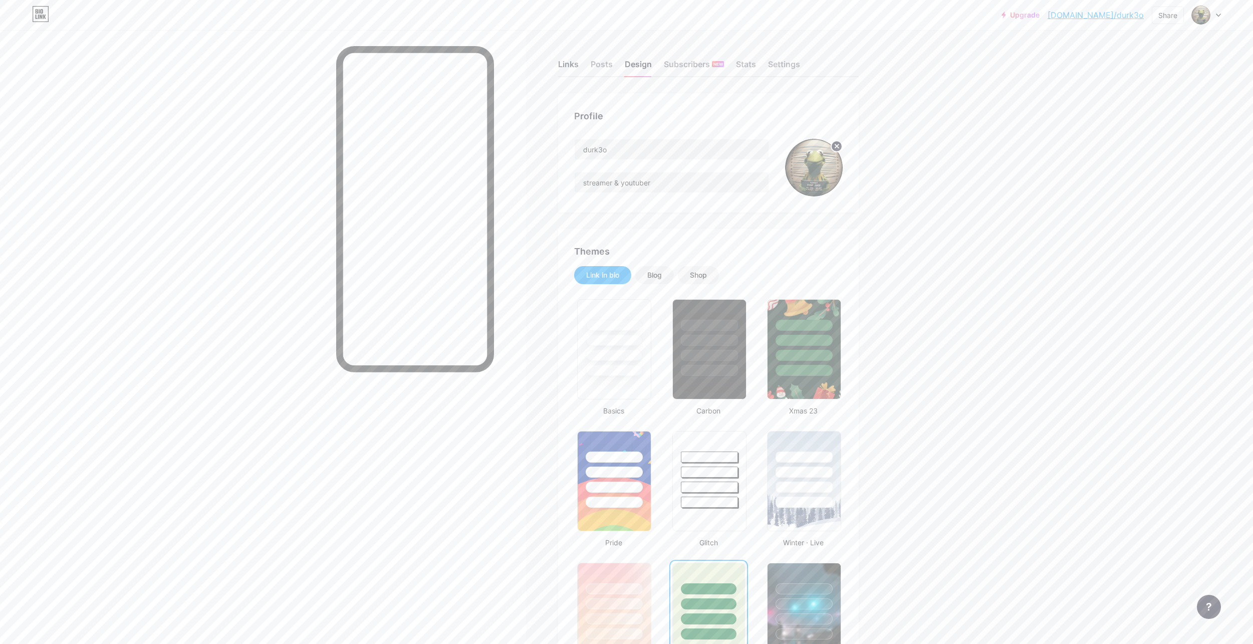
click at [576, 63] on div "Links" at bounding box center [568, 67] width 21 height 18
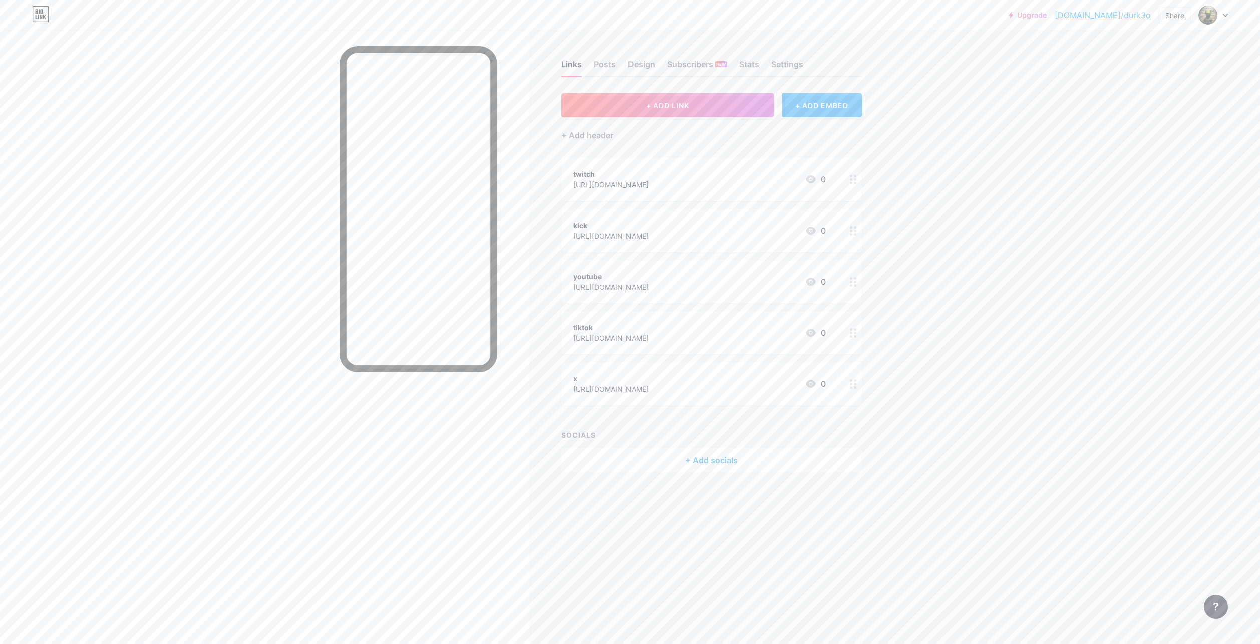
click at [811, 104] on div "+ ADD EMBED" at bounding box center [822, 105] width 80 height 24
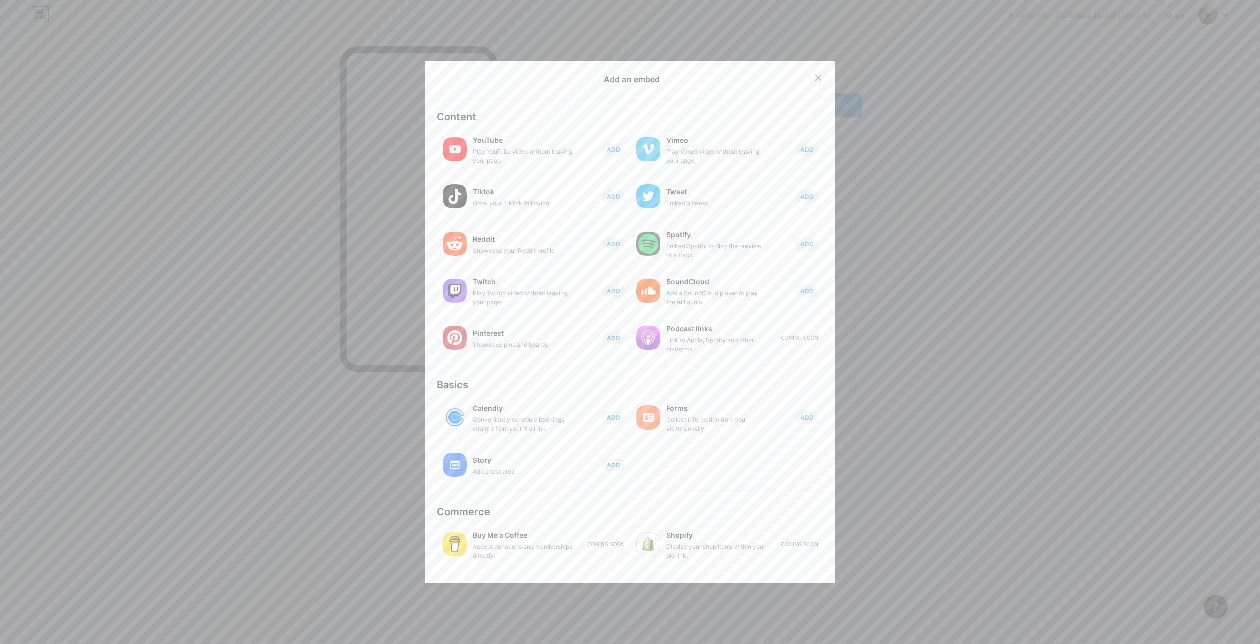
click at [814, 74] on icon at bounding box center [818, 78] width 8 height 8
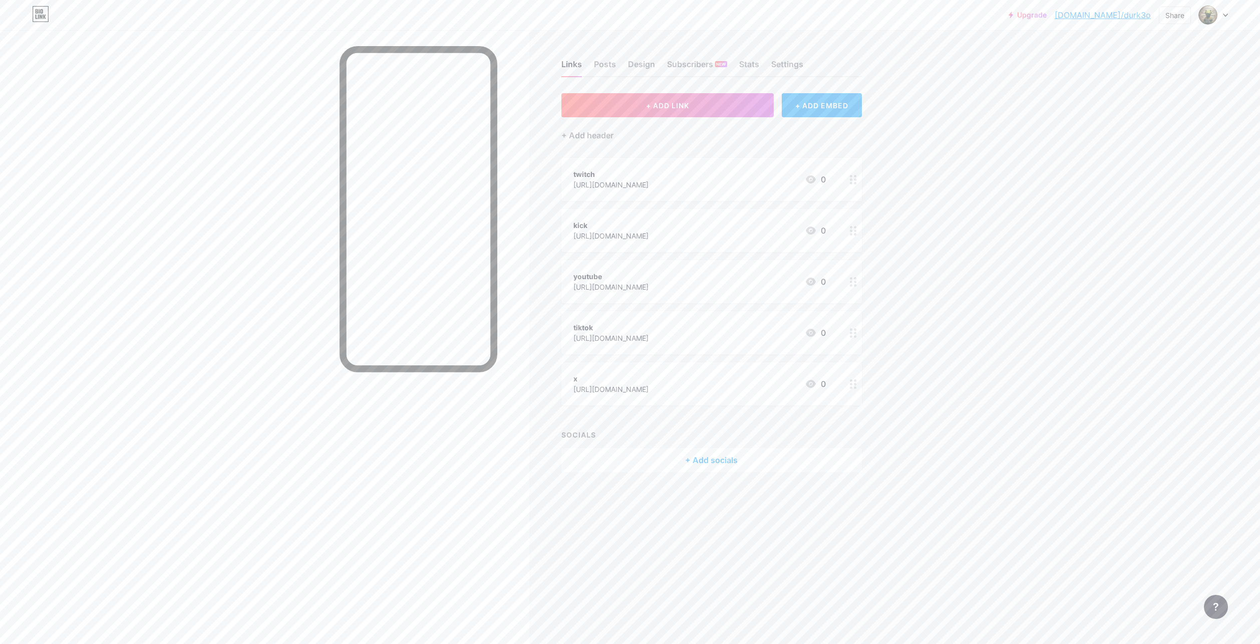
click at [722, 458] on div "+ Add socials" at bounding box center [712, 460] width 301 height 24
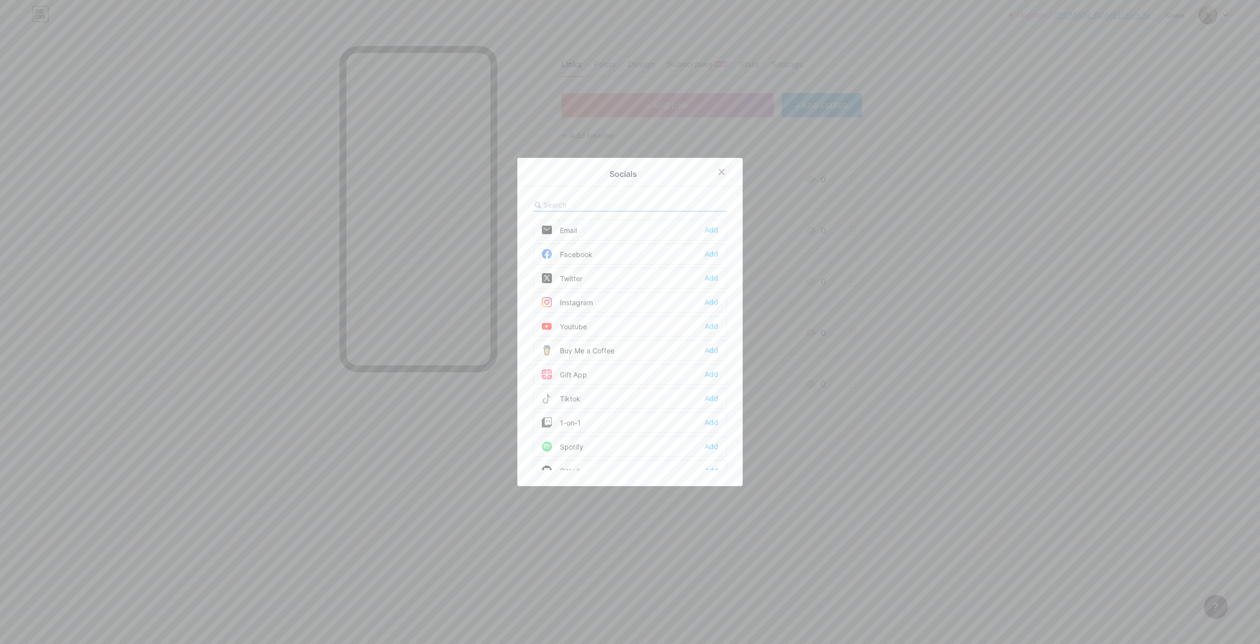
click at [720, 172] on icon at bounding box center [722, 172] width 8 height 8
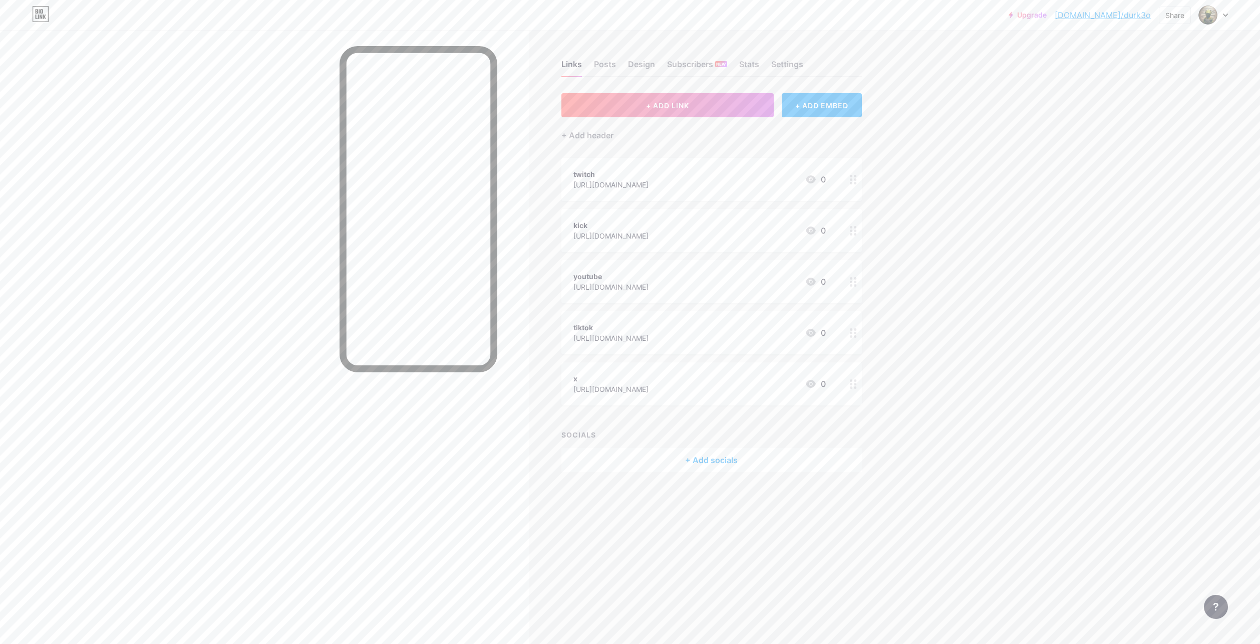
click at [739, 456] on div "+ Add socials" at bounding box center [712, 460] width 301 height 24
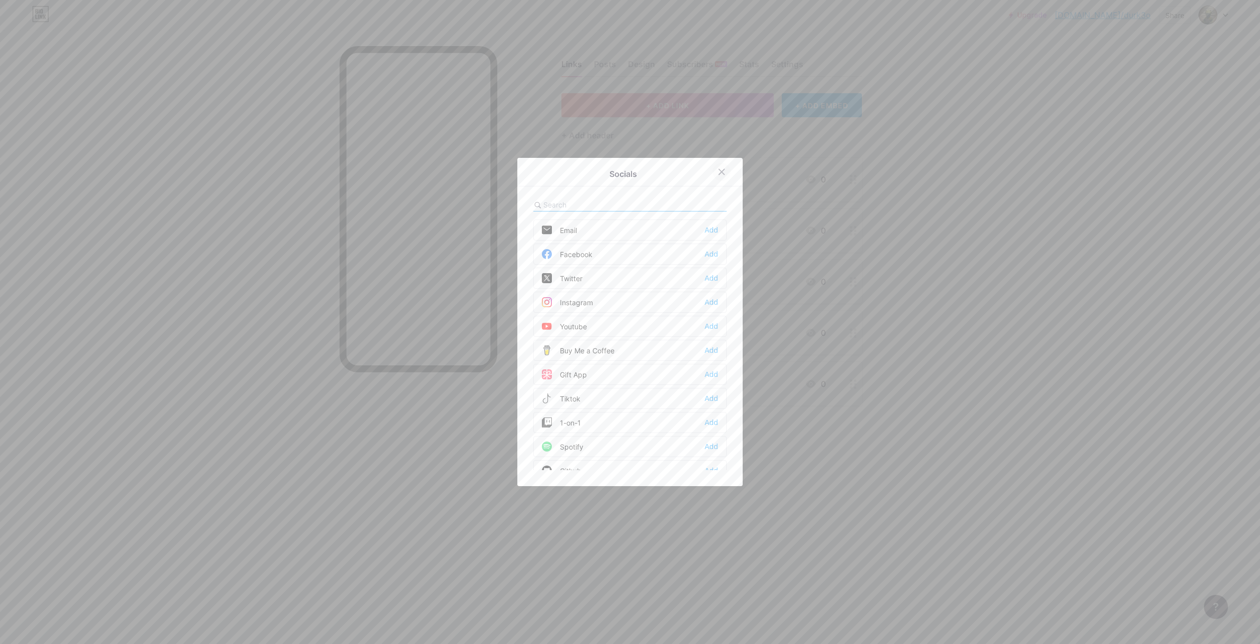
click at [718, 173] on icon at bounding box center [722, 172] width 8 height 8
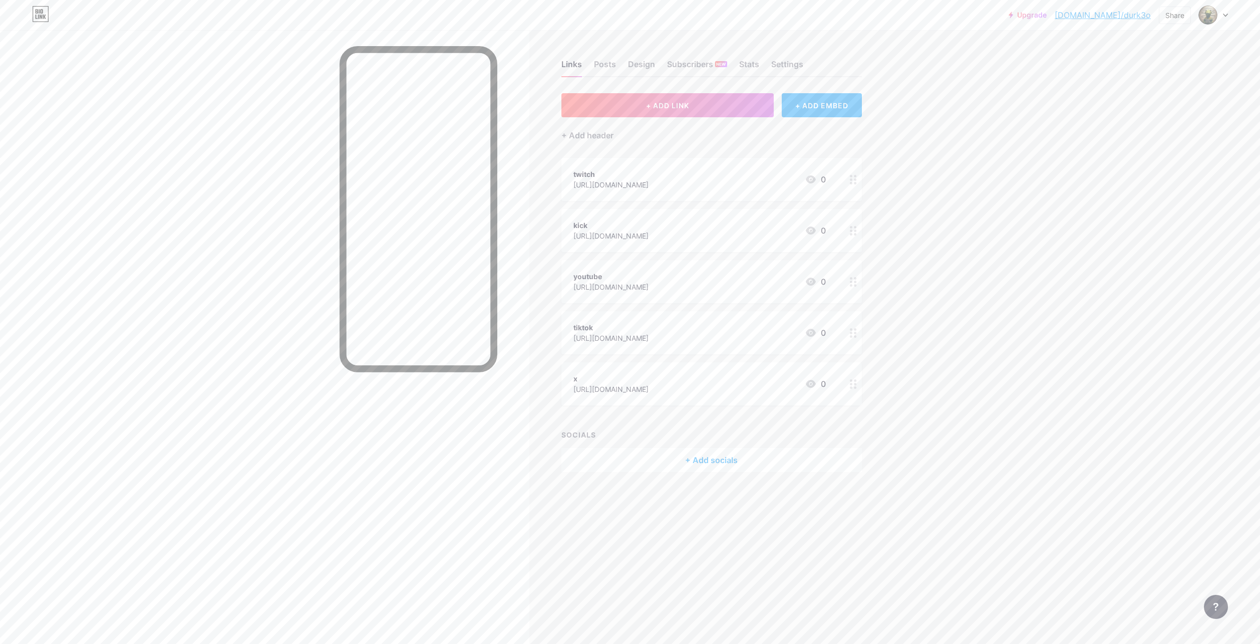
click at [708, 460] on div "+ Add socials" at bounding box center [712, 460] width 301 height 24
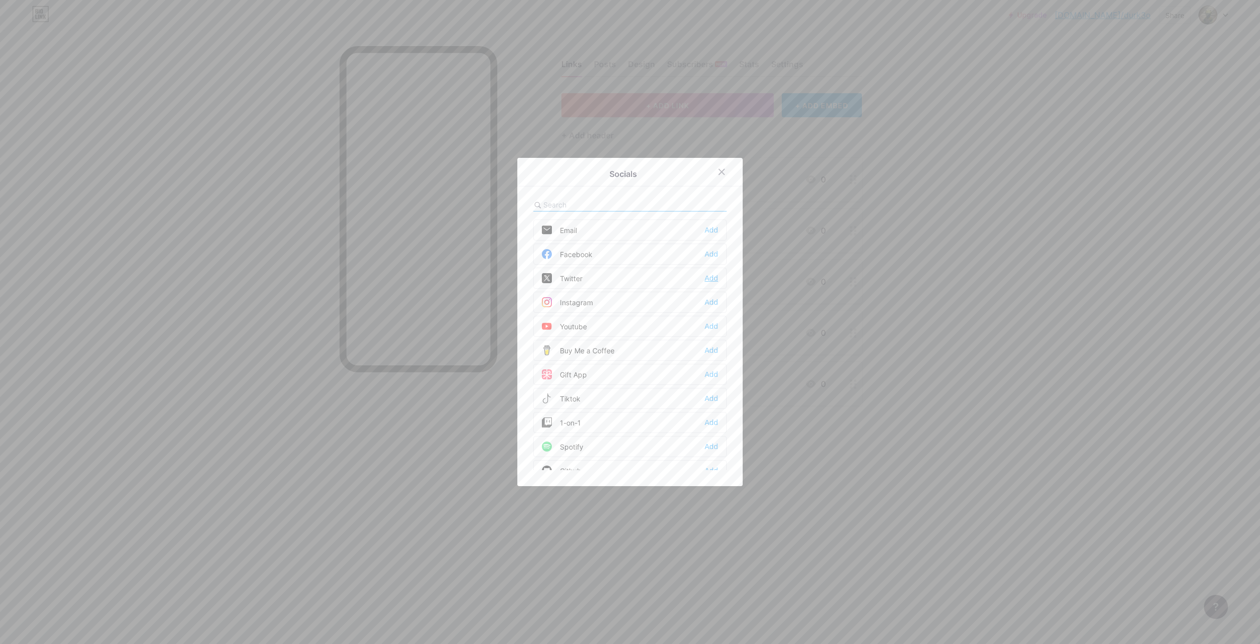
drag, startPoint x: 710, startPoint y: 299, endPoint x: 711, endPoint y: 277, distance: 21.1
click at [711, 277] on div "Email Add Facebook Add Twitter Add Instagram Add Youtube Add Buy Me a Coffee Ad…" at bounding box center [629, 344] width 193 height 250
click at [709, 273] on div "Add" at bounding box center [712, 278] width 14 height 10
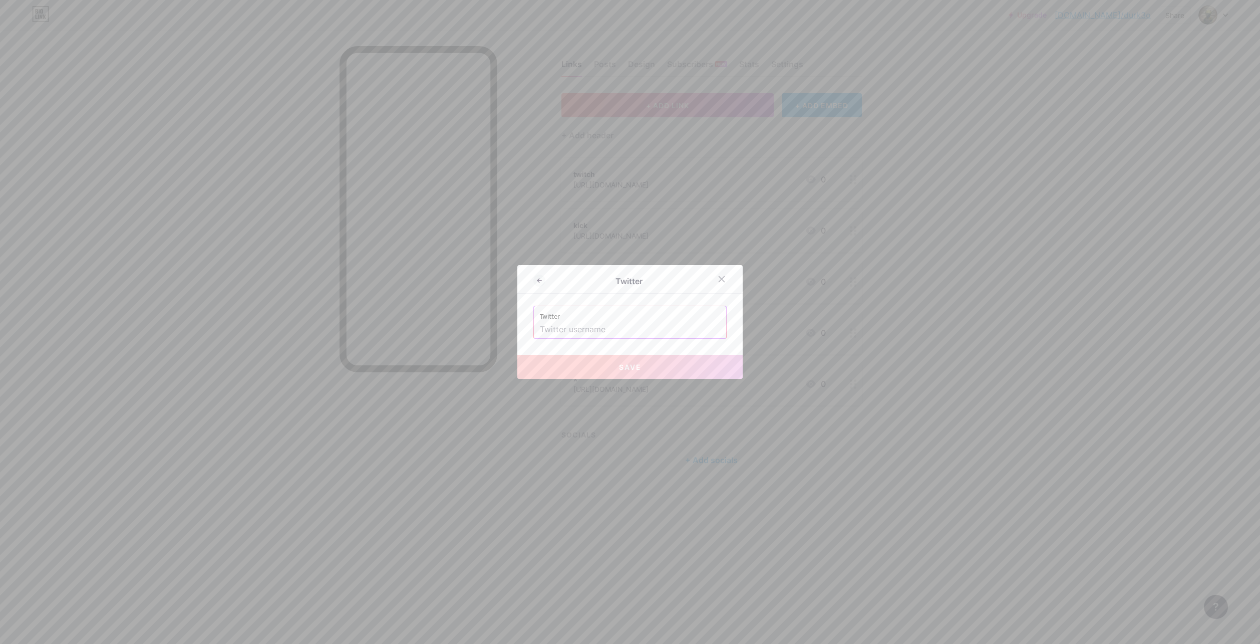
click at [635, 319] on label "Twitter" at bounding box center [630, 313] width 180 height 15
click at [625, 329] on input "text" at bounding box center [630, 329] width 180 height 17
click at [639, 377] on button "Save" at bounding box center [629, 367] width 225 height 24
type input "[URL][DOMAIN_NAME]"
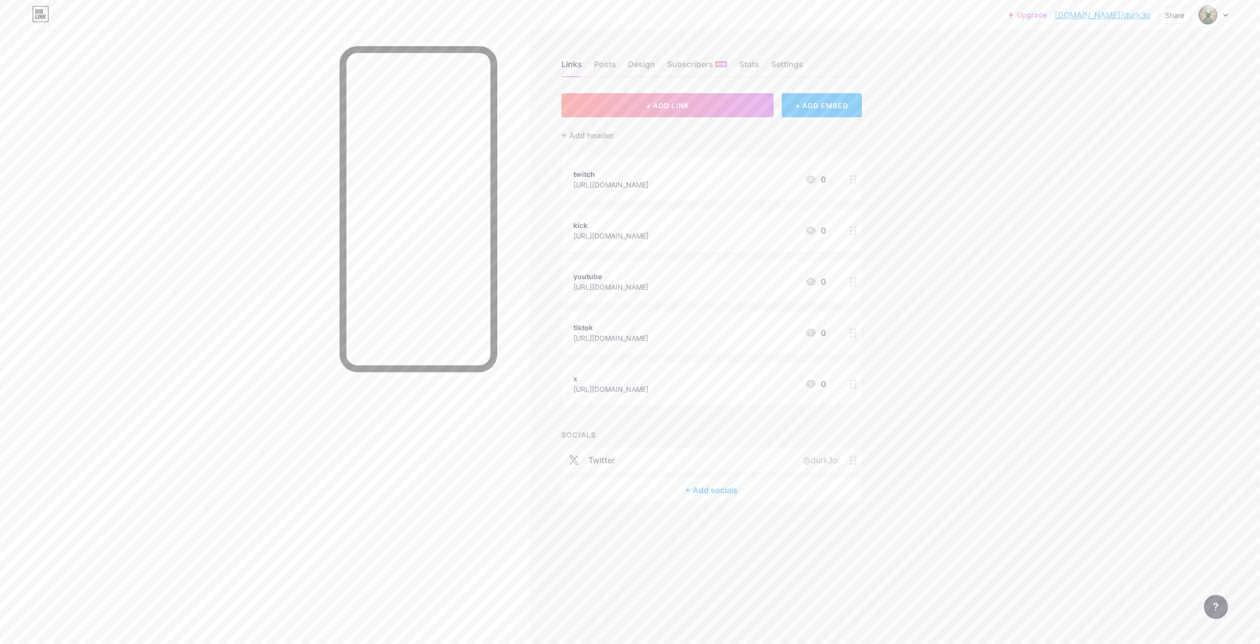
click at [769, 483] on div "+ Add socials" at bounding box center [712, 490] width 301 height 24
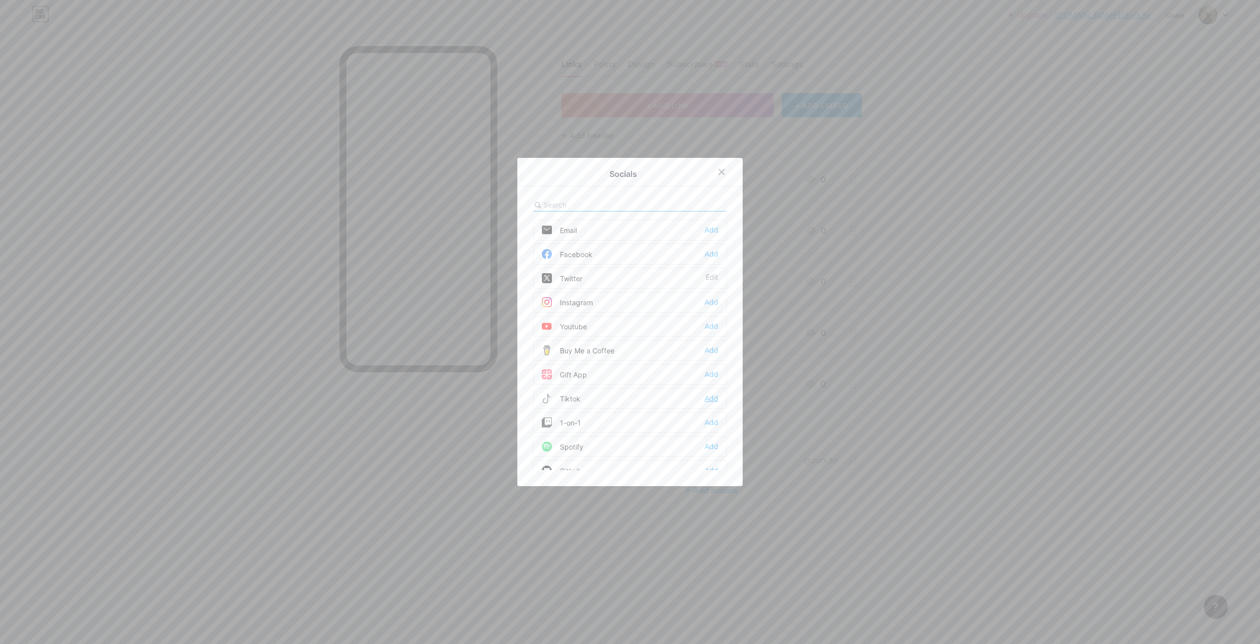
click at [708, 399] on div "Add" at bounding box center [712, 398] width 14 height 10
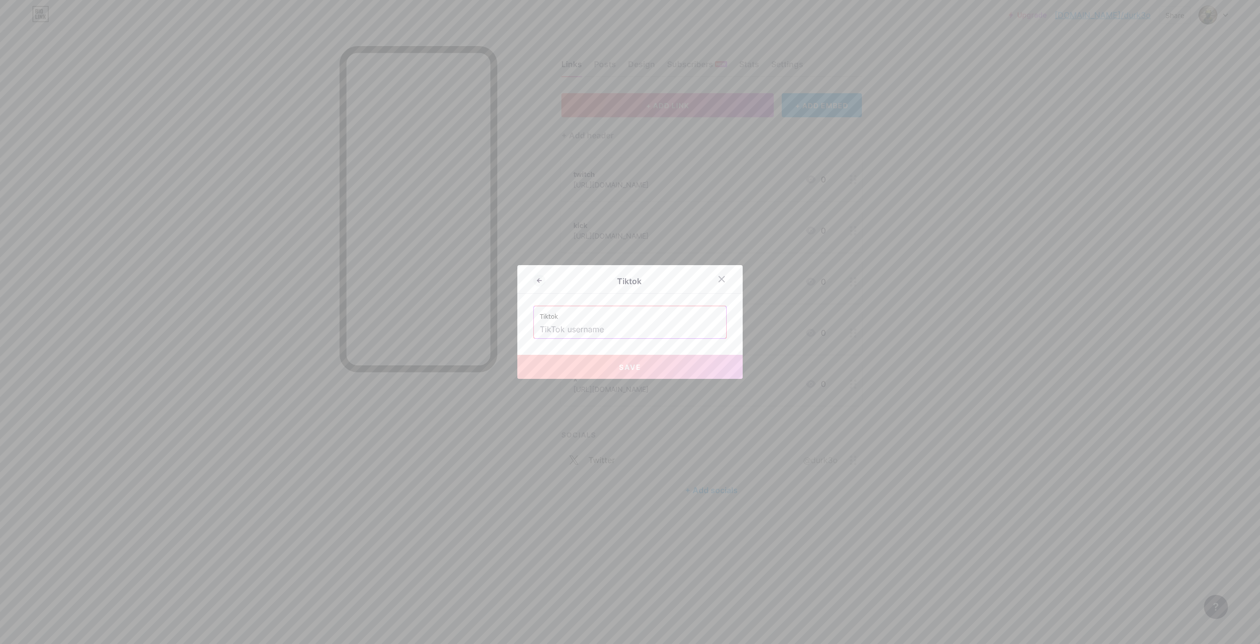
click at [672, 324] on input "text" at bounding box center [630, 329] width 180 height 17
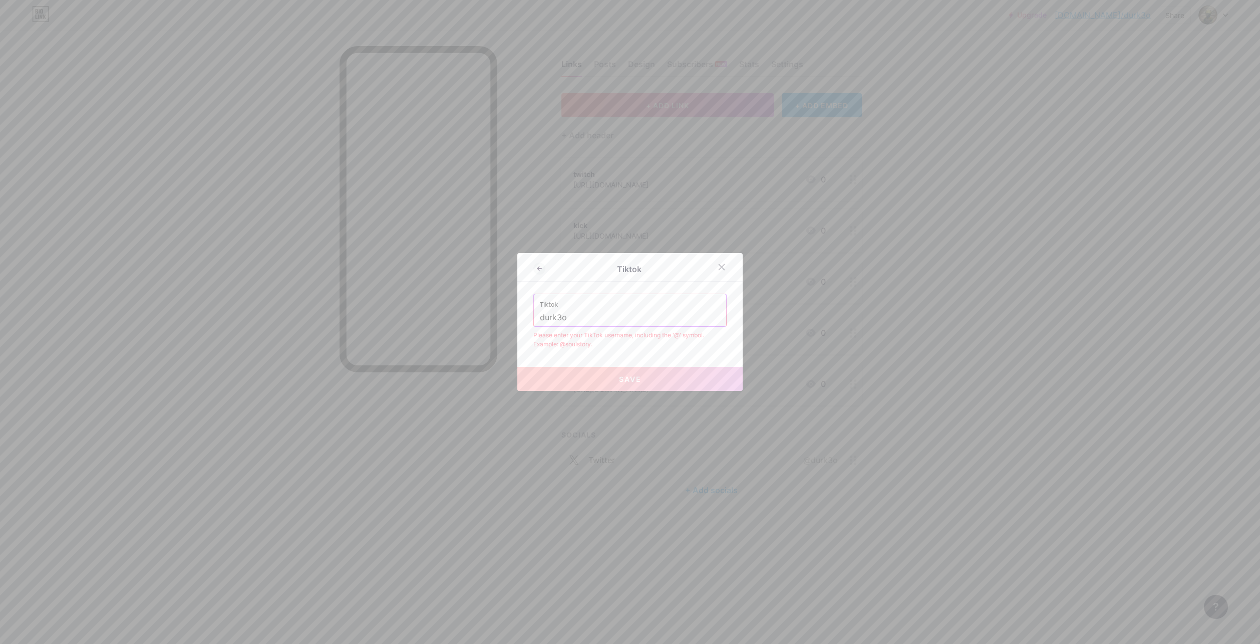
click at [534, 313] on div "Tiktok durk3o" at bounding box center [630, 310] width 192 height 32
click at [540, 317] on input "durk3o" at bounding box center [630, 317] width 180 height 17
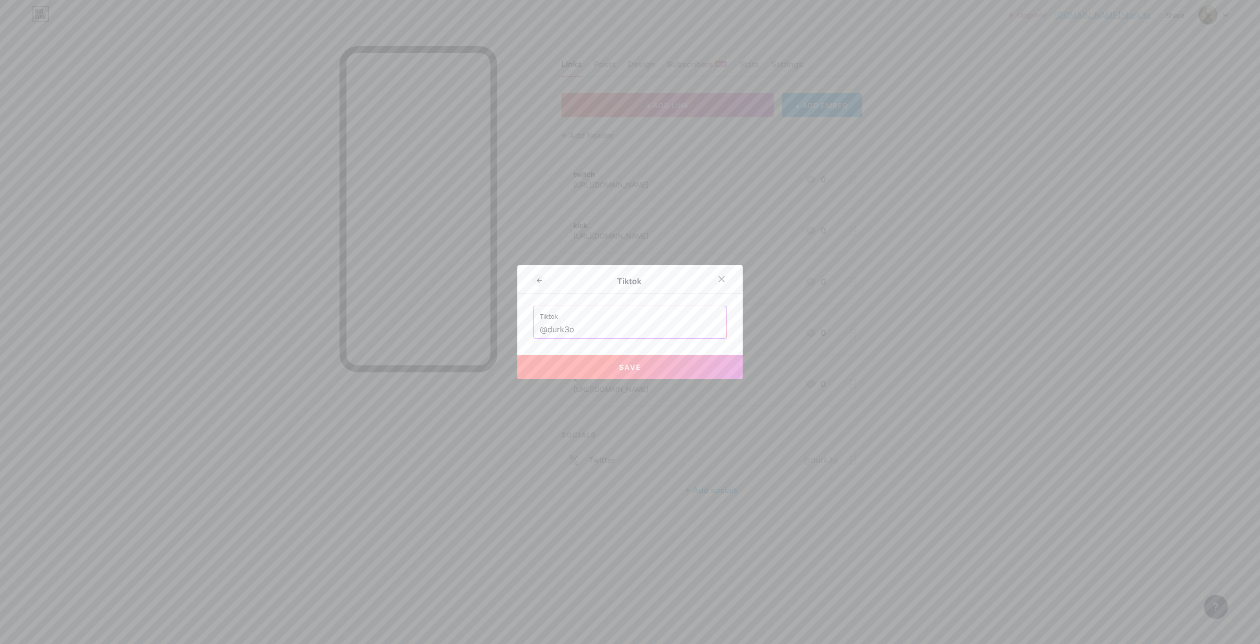
click at [695, 365] on button "Save" at bounding box center [629, 367] width 225 height 24
type input "[URL][DOMAIN_NAME]"
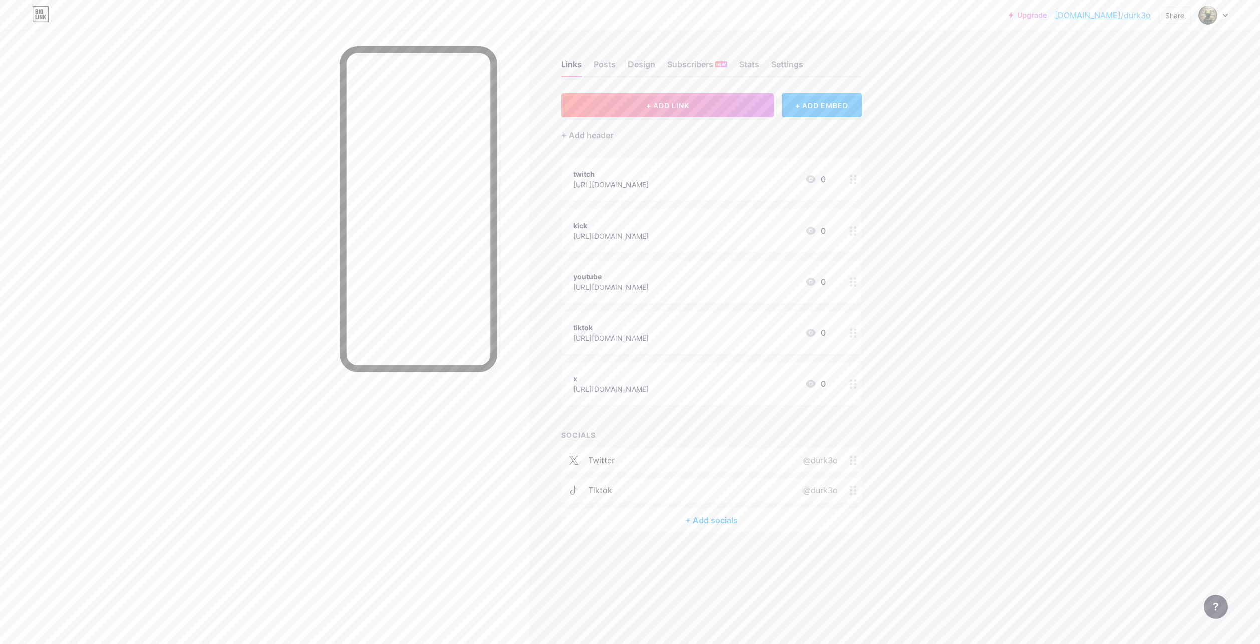
click at [736, 514] on div "+ Add socials" at bounding box center [712, 520] width 301 height 24
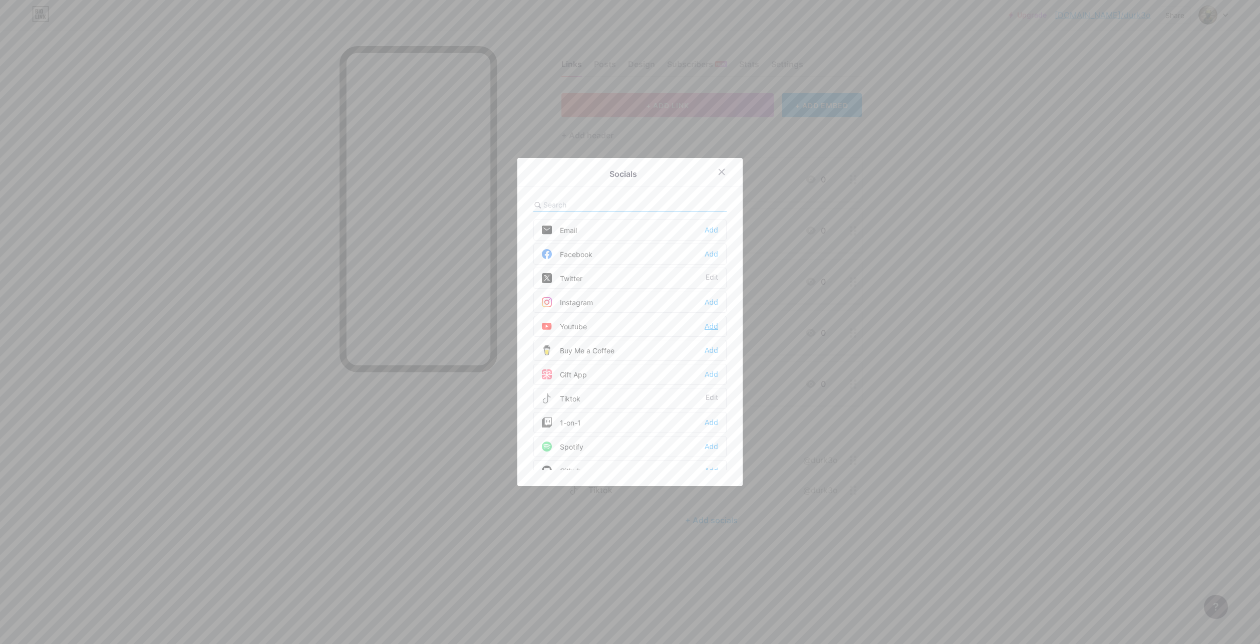
click at [708, 323] on div "Add" at bounding box center [712, 326] width 14 height 10
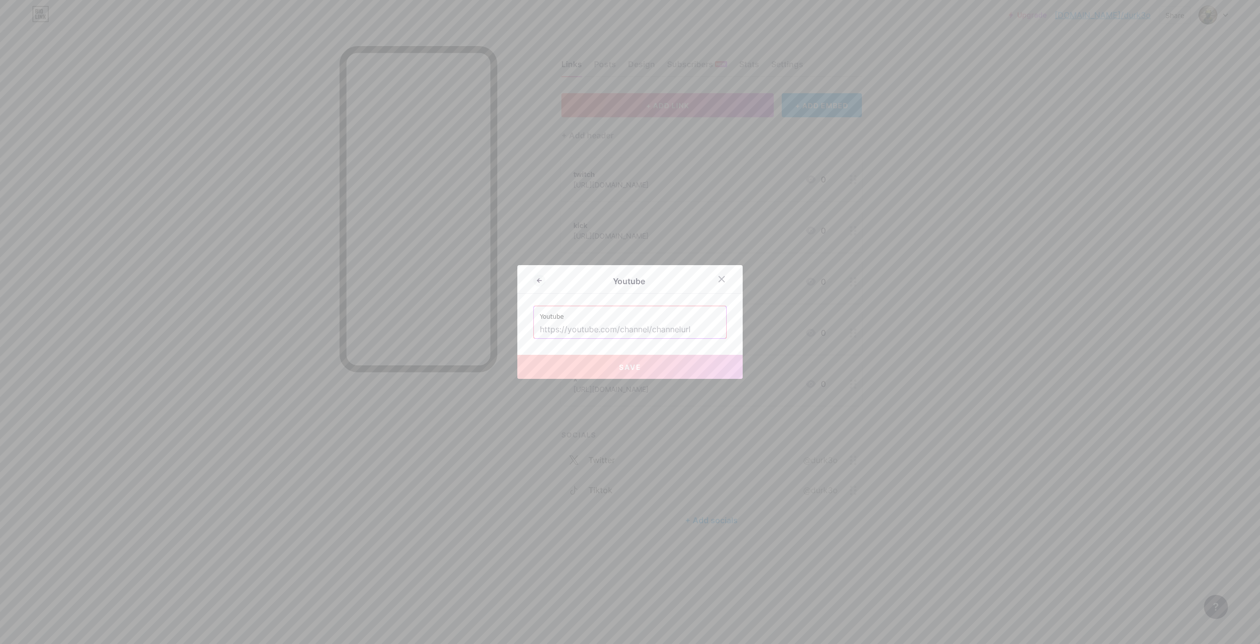
click at [648, 327] on input "text" at bounding box center [630, 329] width 180 height 17
click at [761, 235] on div at bounding box center [630, 322] width 1260 height 644
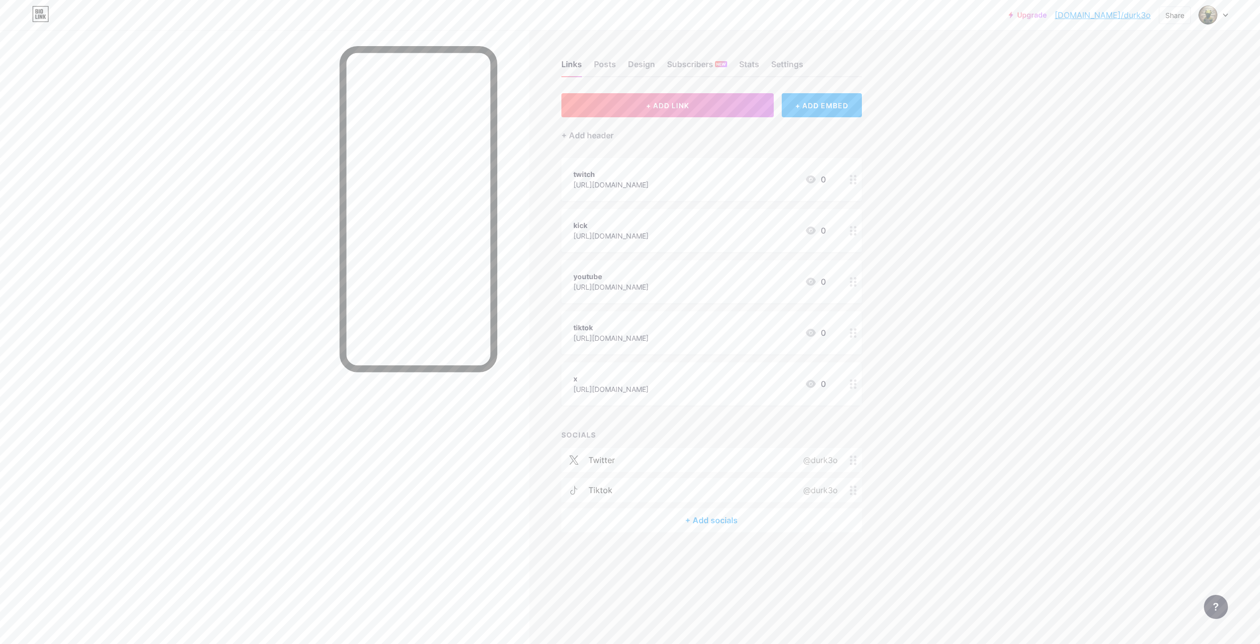
click at [649, 280] on div "youtube" at bounding box center [611, 276] width 75 height 11
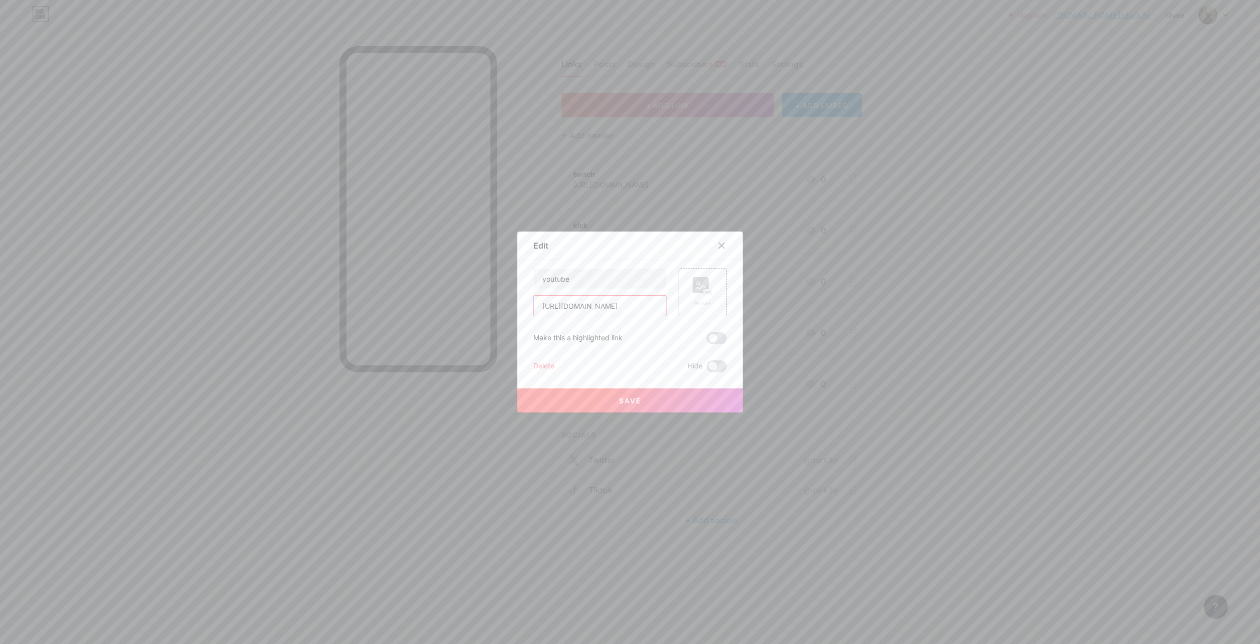
click at [644, 302] on input "[URL][DOMAIN_NAME]" at bounding box center [600, 306] width 132 height 20
click at [917, 308] on div at bounding box center [630, 322] width 1260 height 644
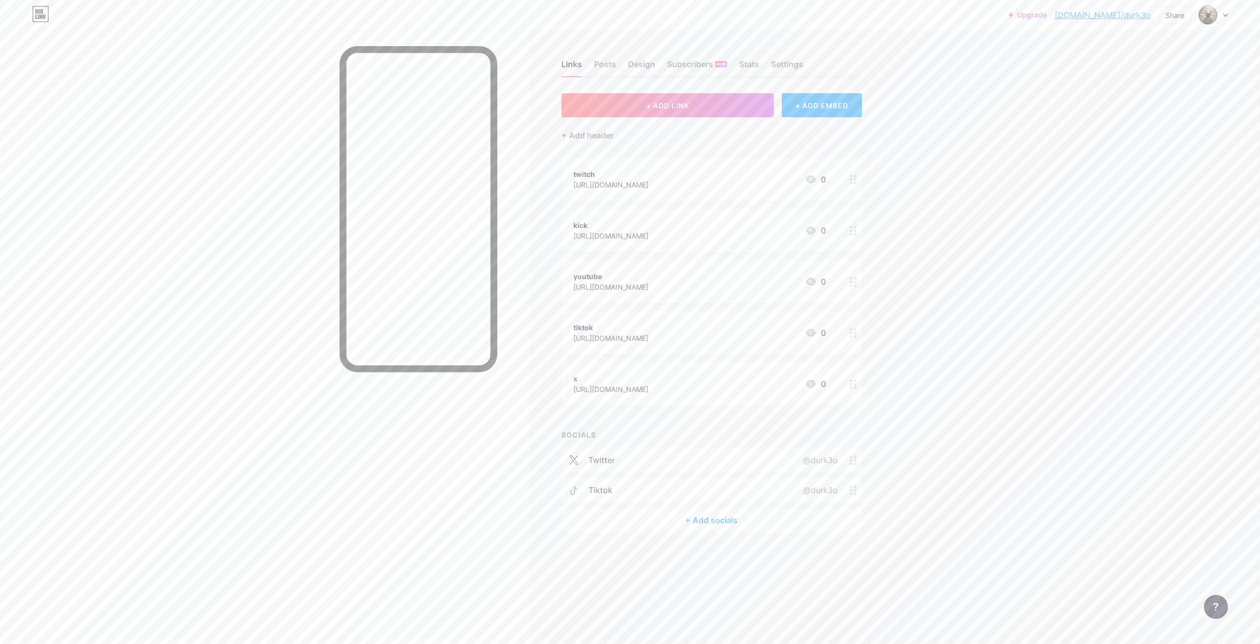
click at [750, 517] on div "+ Add socials" at bounding box center [712, 520] width 301 height 24
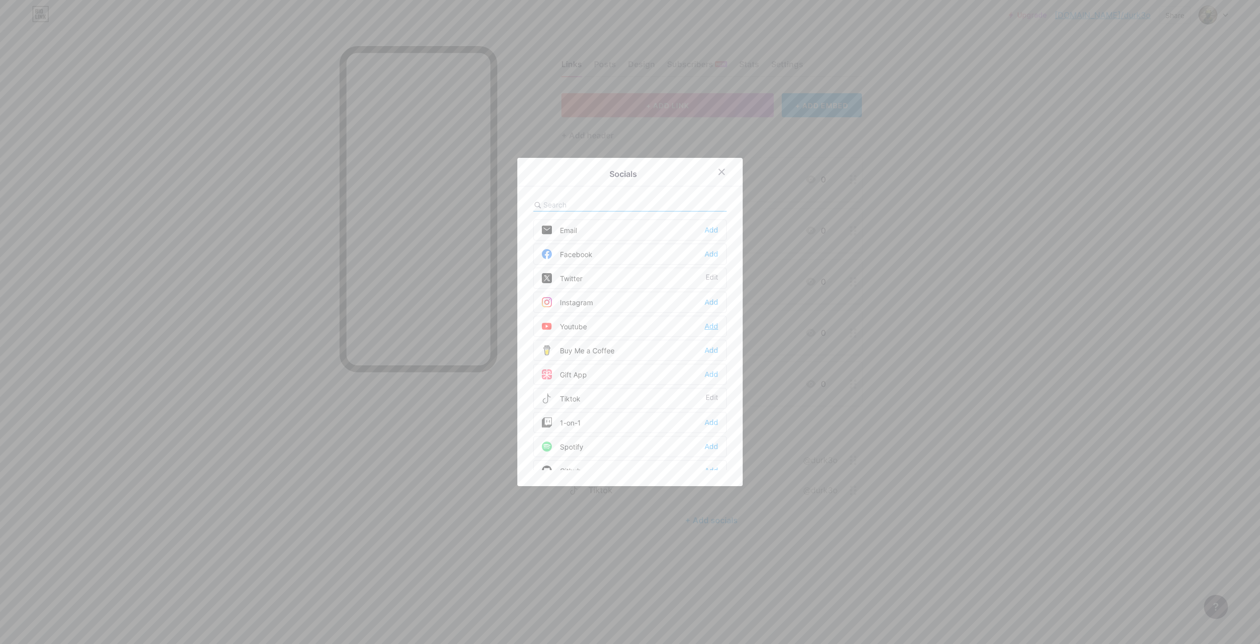
click at [712, 324] on div "Add" at bounding box center [712, 326] width 14 height 10
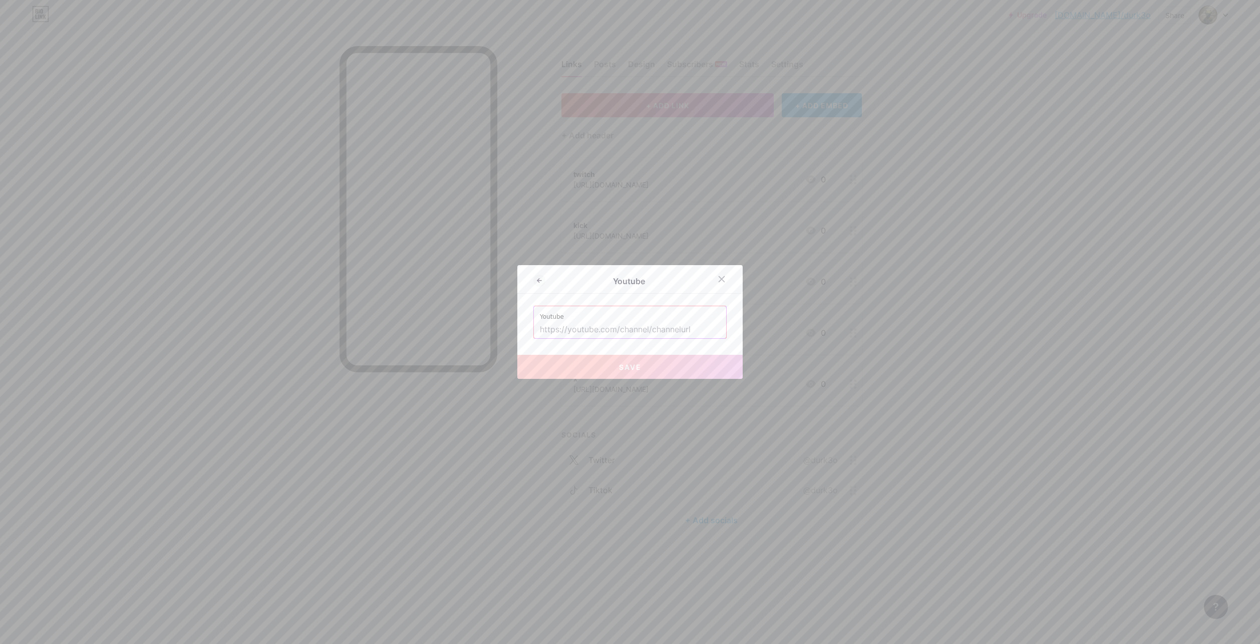
click at [624, 321] on label "Youtube" at bounding box center [630, 313] width 180 height 15
click at [626, 325] on input "text" at bounding box center [630, 329] width 180 height 17
paste input "[URL][DOMAIN_NAME]"
type input "[URL][DOMAIN_NAME]"
click at [640, 366] on button "Save" at bounding box center [629, 367] width 225 height 24
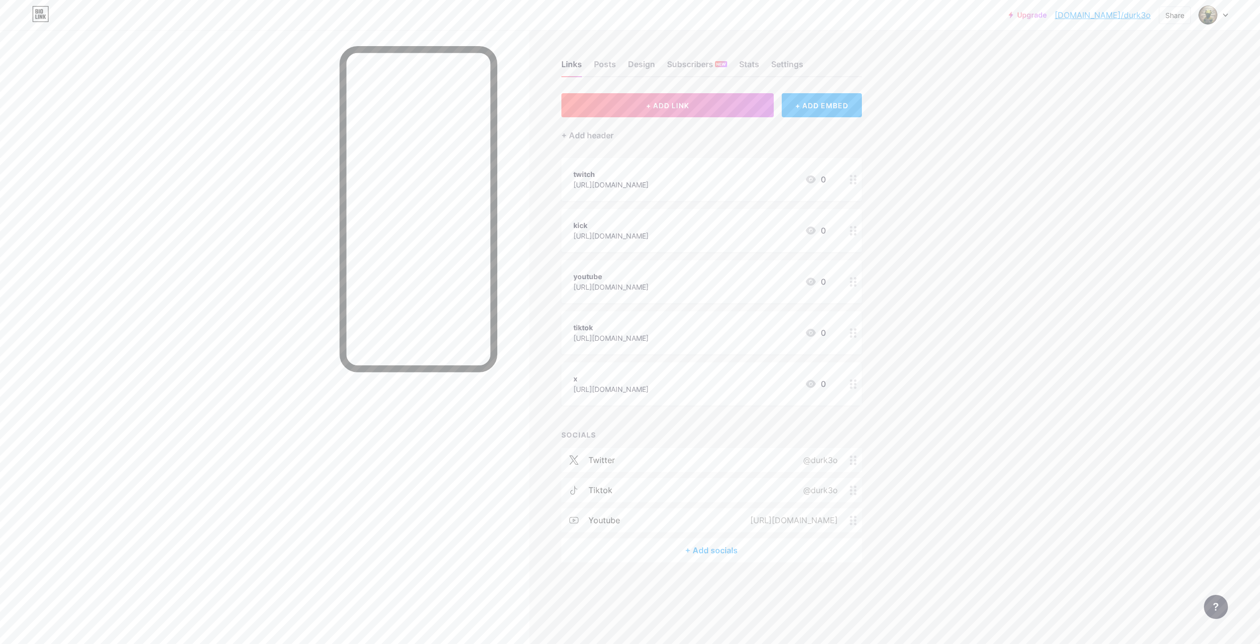
click at [695, 551] on div "+ Add socials" at bounding box center [712, 550] width 301 height 24
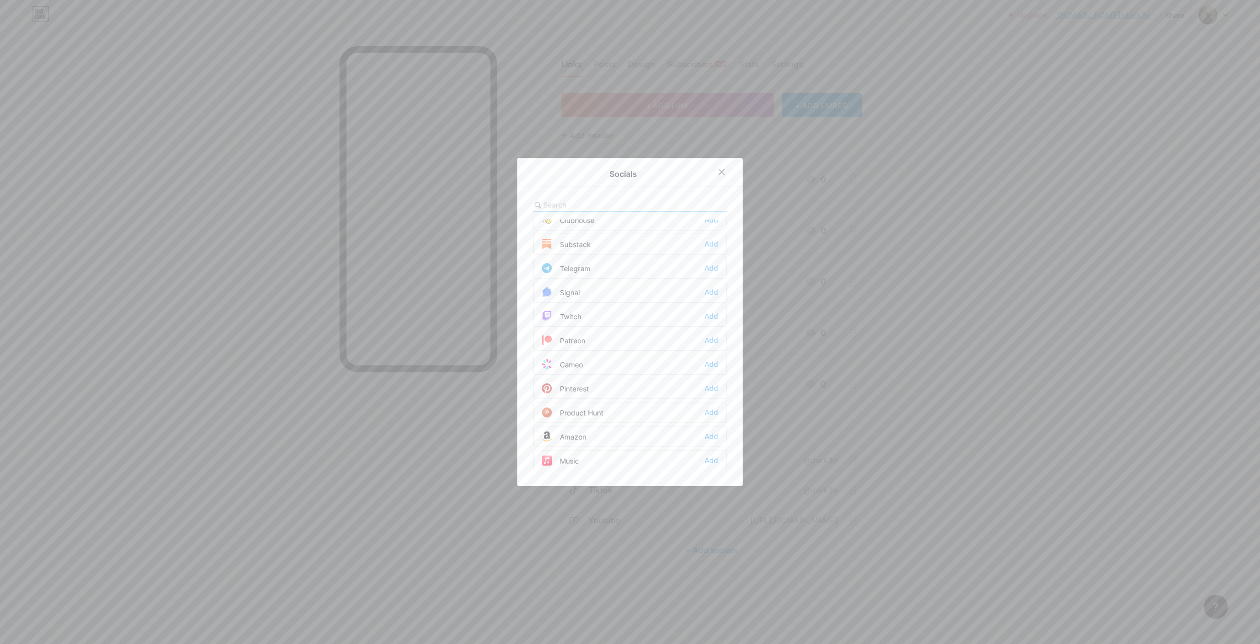
scroll to position [501, 0]
click at [716, 279] on div "Twitch Add" at bounding box center [629, 281] width 193 height 21
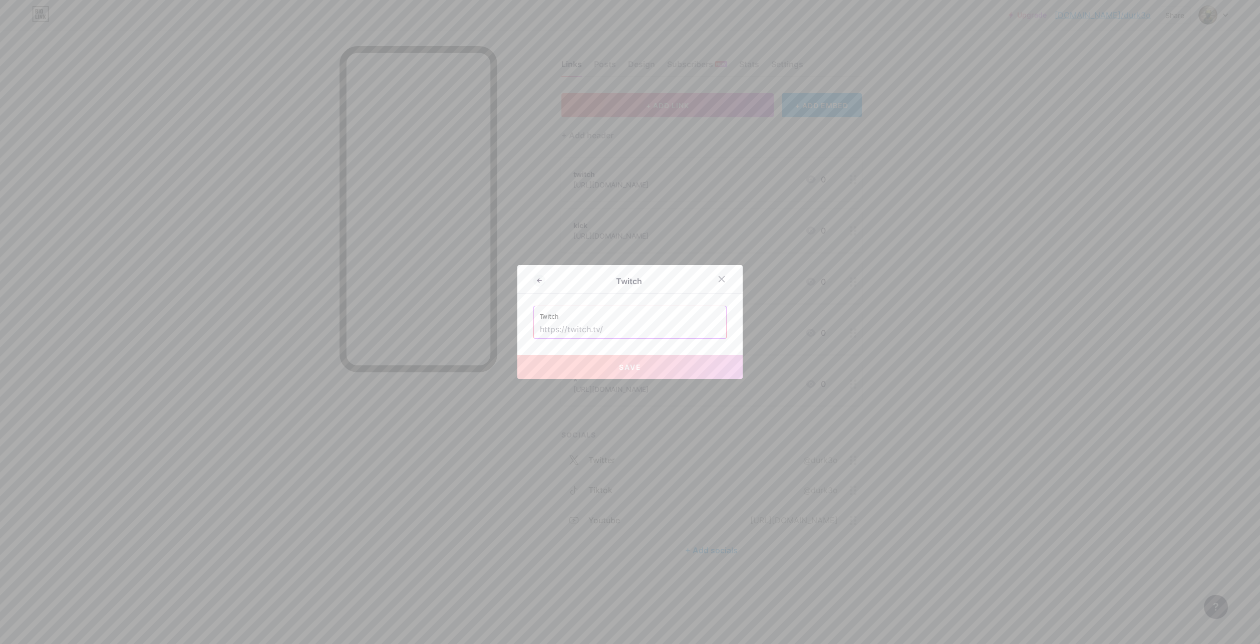
click at [866, 144] on div at bounding box center [630, 322] width 1260 height 644
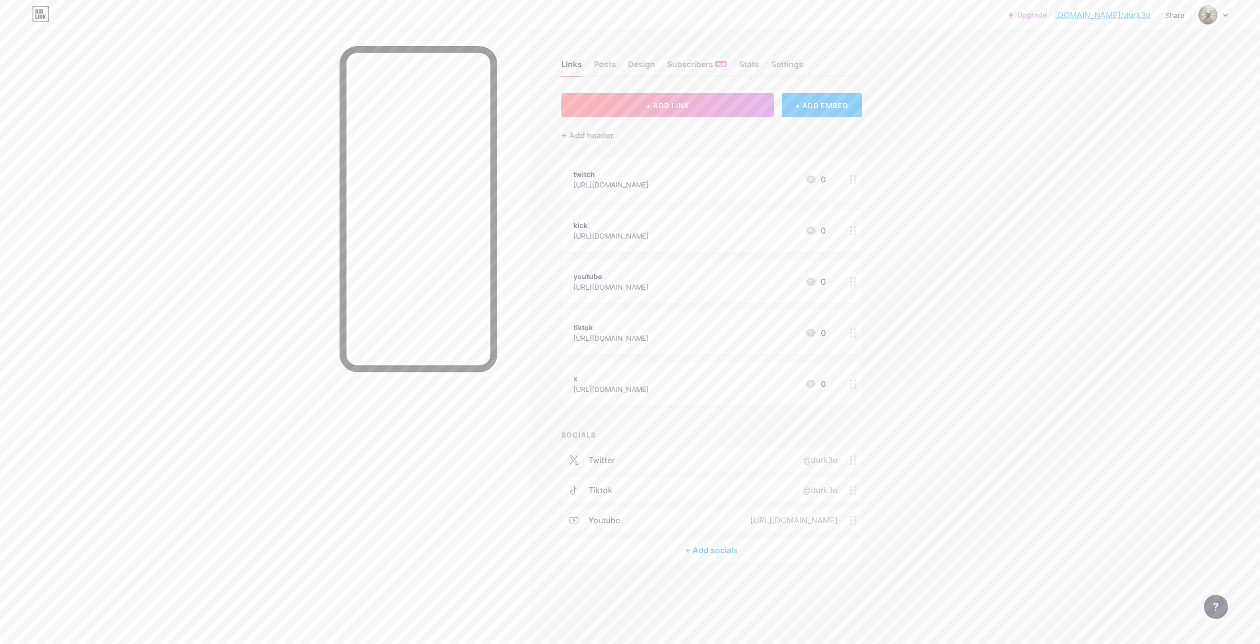
click at [686, 174] on div "twitch [URL][DOMAIN_NAME] 0" at bounding box center [700, 179] width 252 height 23
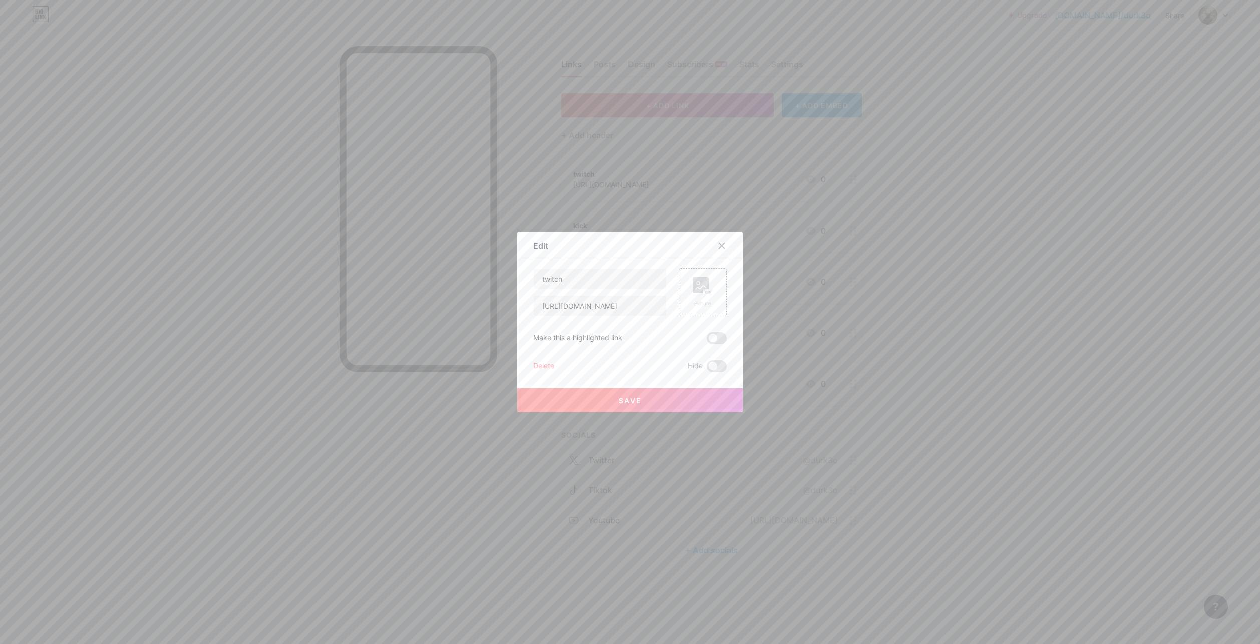
click at [638, 316] on div "[URL][DOMAIN_NAME]" at bounding box center [599, 305] width 133 height 21
click at [643, 307] on input "[URL][DOMAIN_NAME]" at bounding box center [600, 306] width 132 height 20
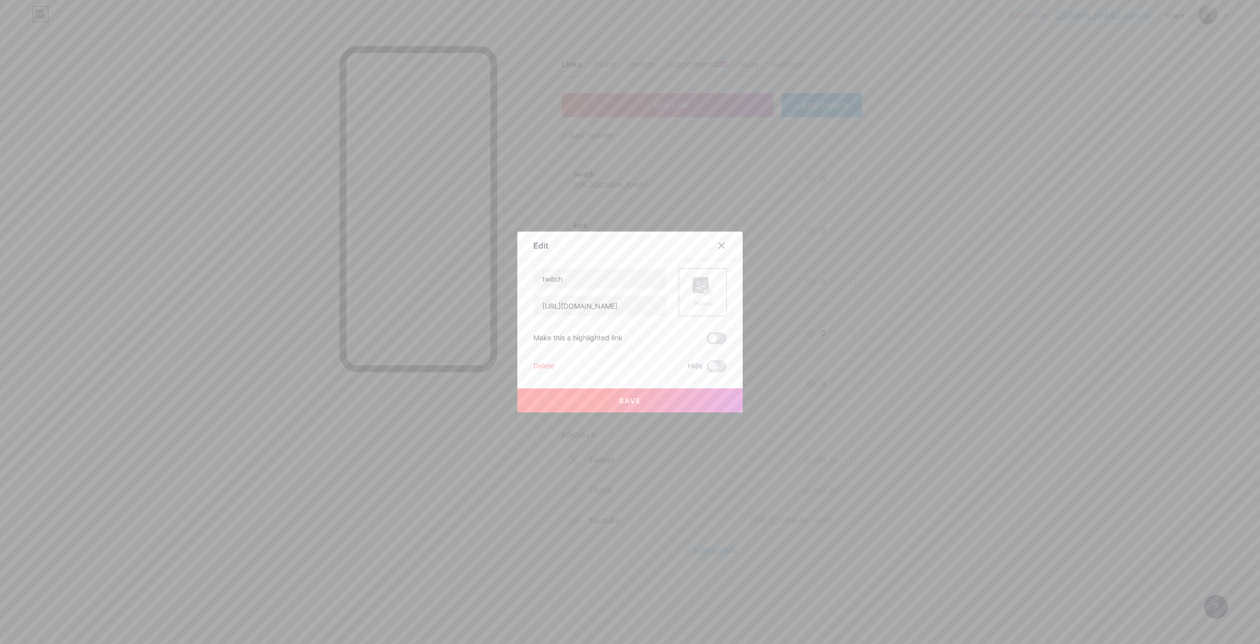
drag, startPoint x: 920, startPoint y: 330, endPoint x: 759, endPoint y: 477, distance: 218.4
click at [918, 331] on div at bounding box center [630, 322] width 1260 height 644
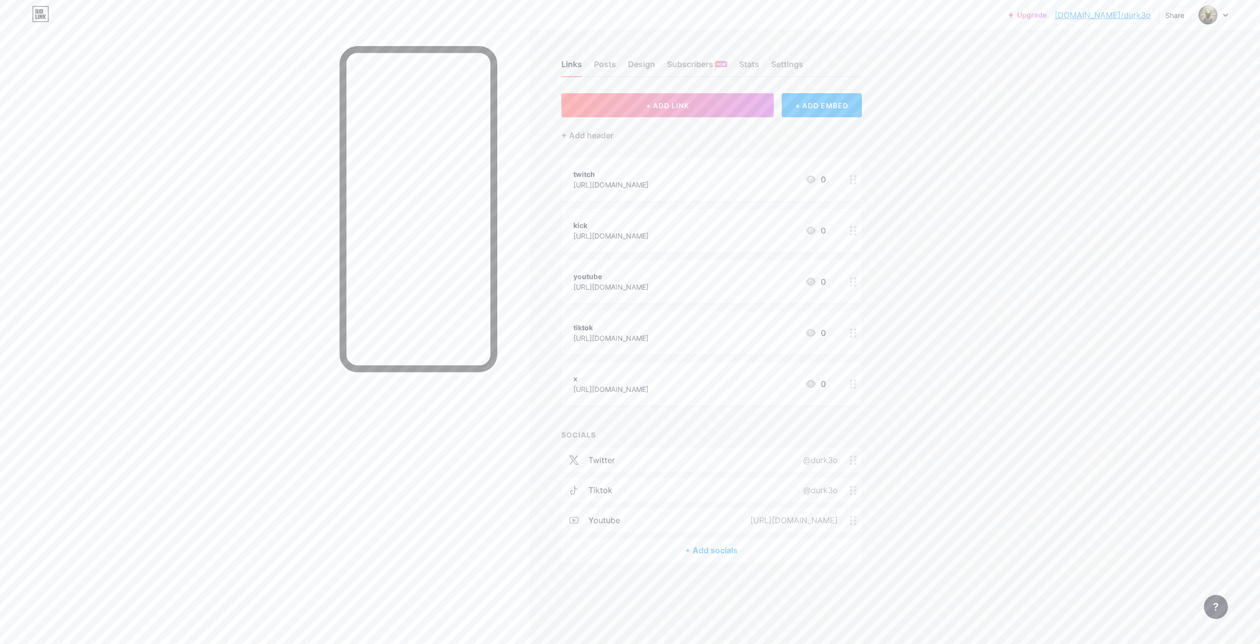
click at [721, 557] on div "+ Add socials" at bounding box center [712, 550] width 301 height 24
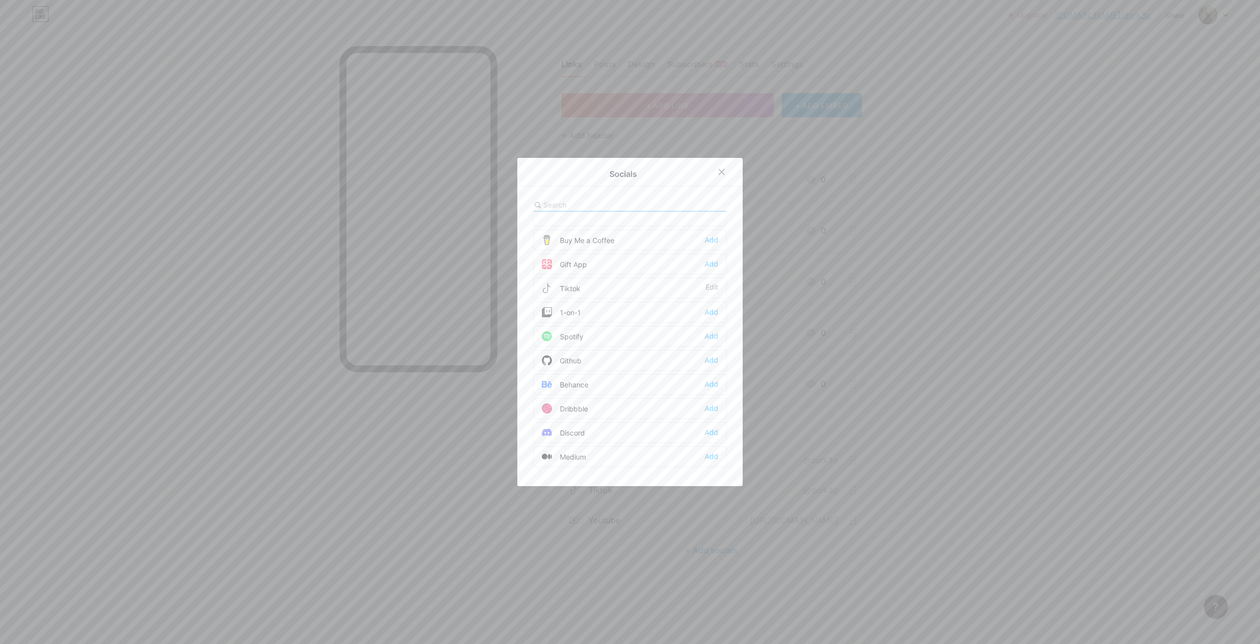
scroll to position [0, 0]
click at [612, 199] on input "text" at bounding box center [598, 204] width 111 height 11
type input "tw"
click at [705, 253] on div "Add" at bounding box center [712, 254] width 14 height 10
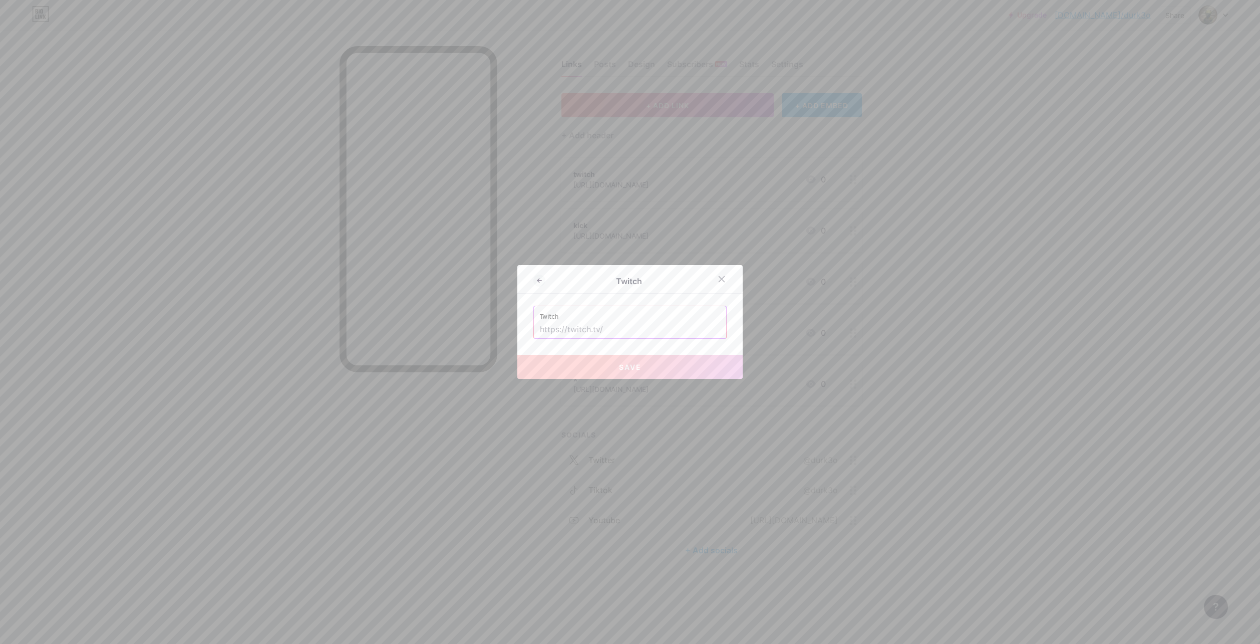
click at [669, 327] on input "text" at bounding box center [630, 329] width 180 height 17
paste input "[URL][DOMAIN_NAME]"
type input "[URL][DOMAIN_NAME]"
click at [663, 370] on button "Save" at bounding box center [629, 367] width 225 height 24
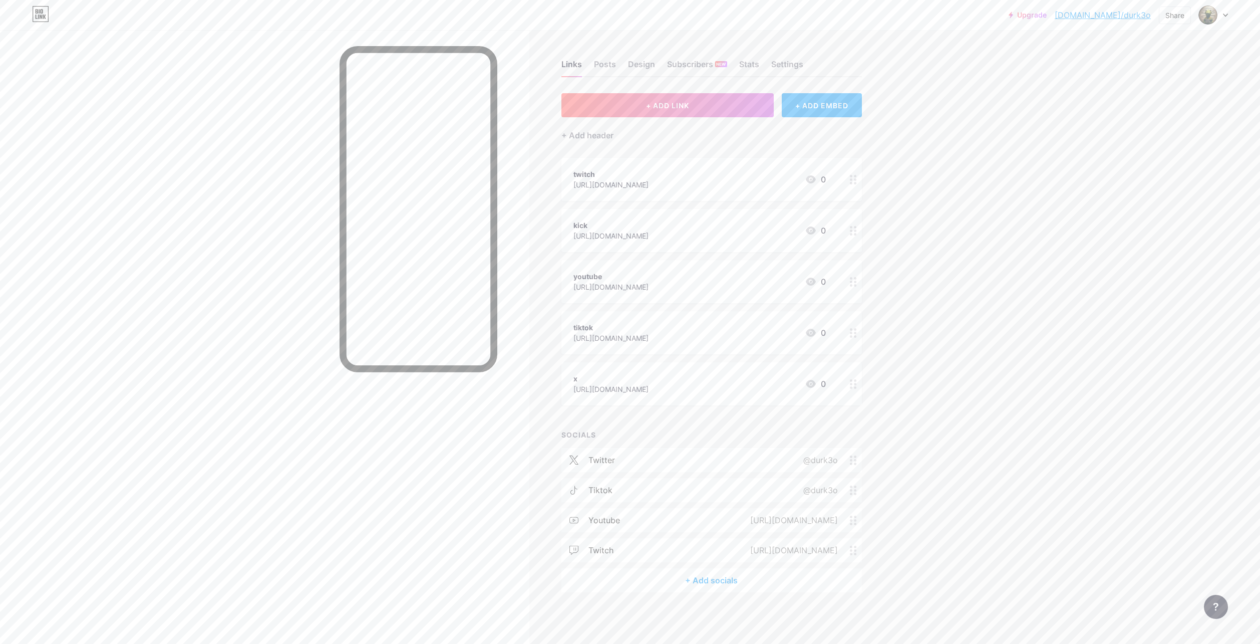
click at [743, 574] on div "+ Add socials" at bounding box center [712, 580] width 301 height 24
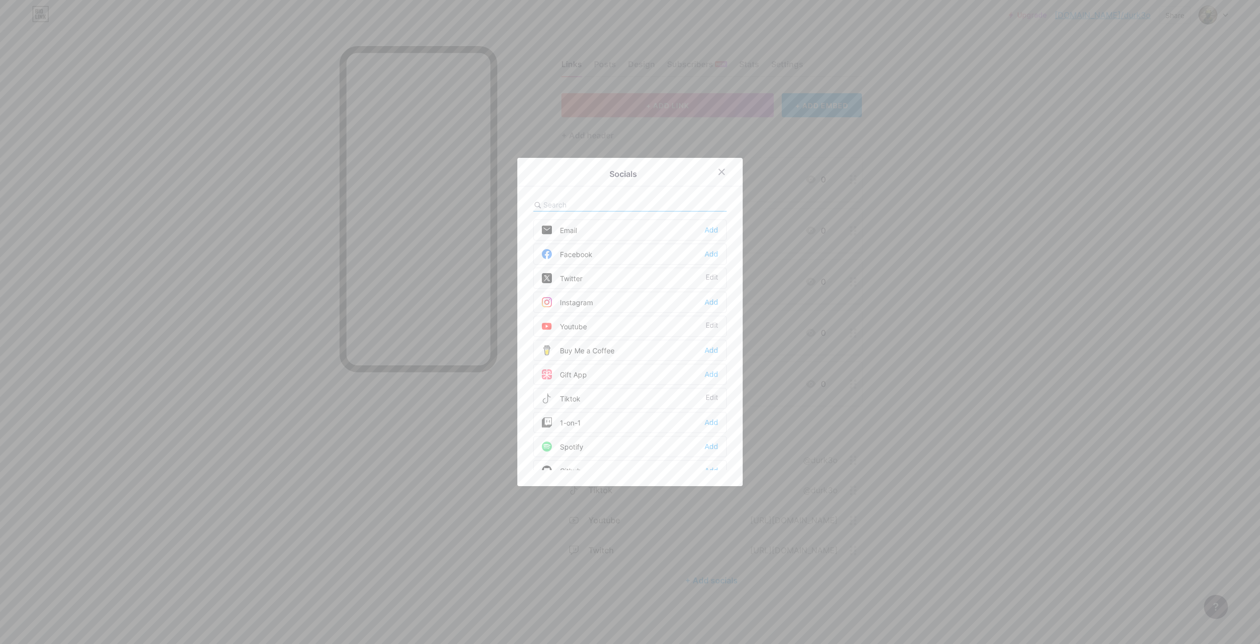
click at [612, 205] on input "text" at bounding box center [598, 204] width 111 height 11
click at [722, 170] on icon at bounding box center [722, 172] width 8 height 8
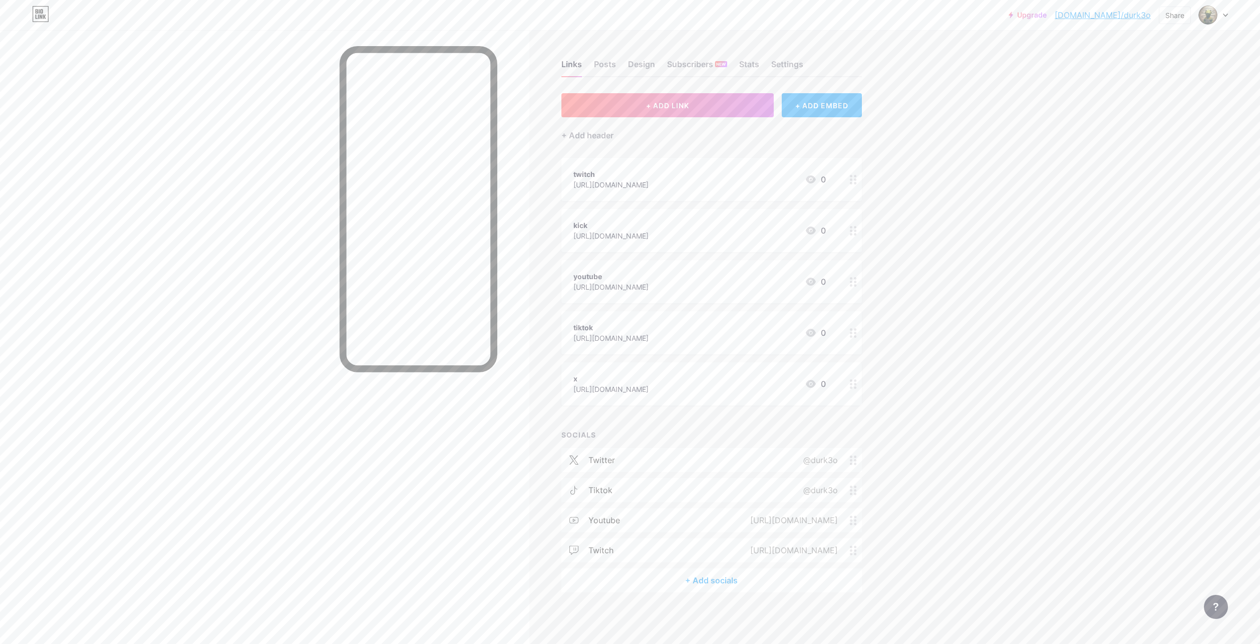
click at [709, 219] on div "kick [URL][DOMAIN_NAME] 0" at bounding box center [700, 230] width 252 height 23
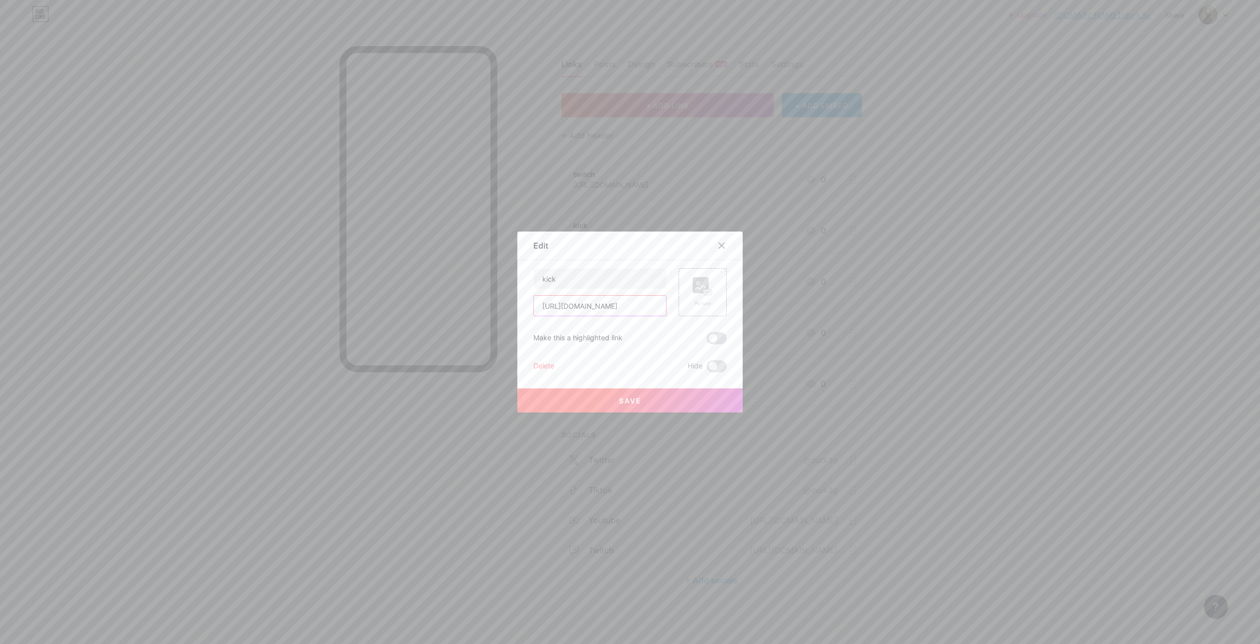
click at [609, 304] on input "[URL][DOMAIN_NAME]" at bounding box center [600, 306] width 132 height 20
click at [722, 240] on div at bounding box center [722, 245] width 18 height 18
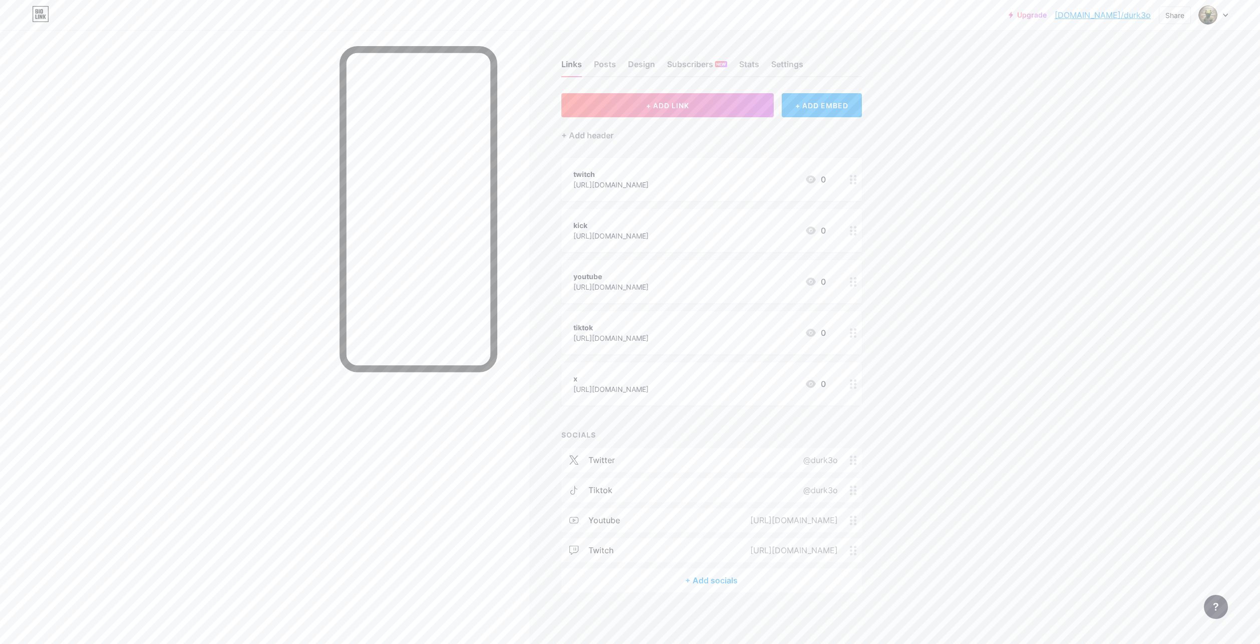
click at [749, 574] on div "+ Add socials" at bounding box center [712, 580] width 301 height 24
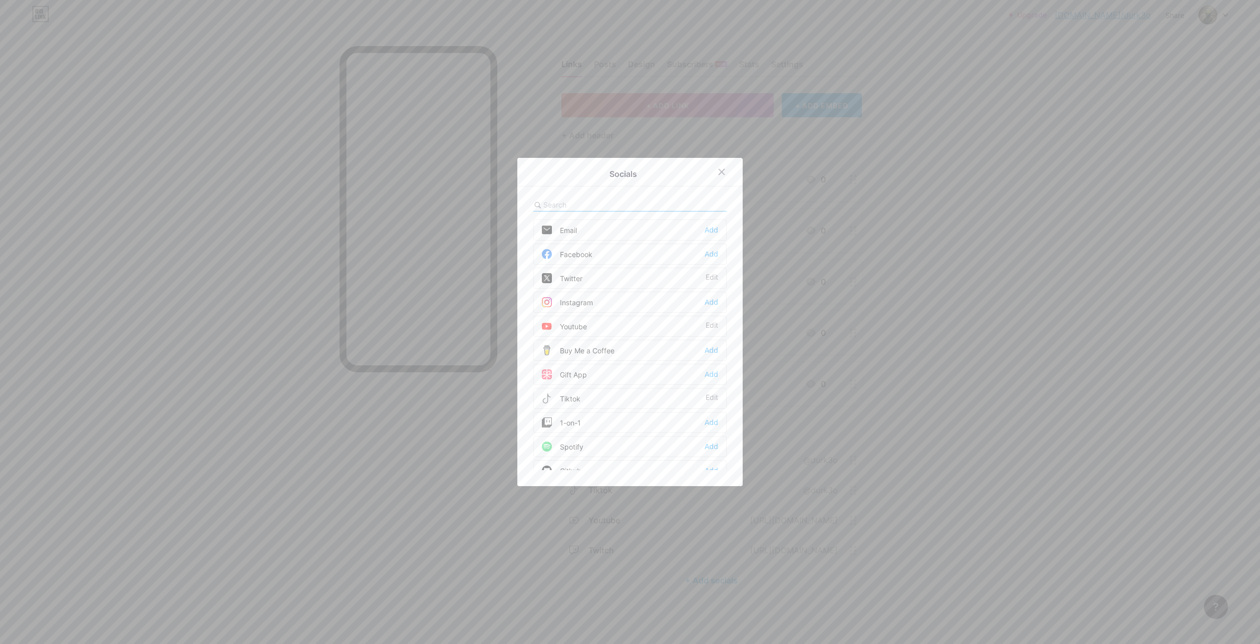
click at [631, 201] on input "text" at bounding box center [598, 204] width 111 height 11
type input "ki"
click at [720, 168] on icon at bounding box center [722, 172] width 8 height 8
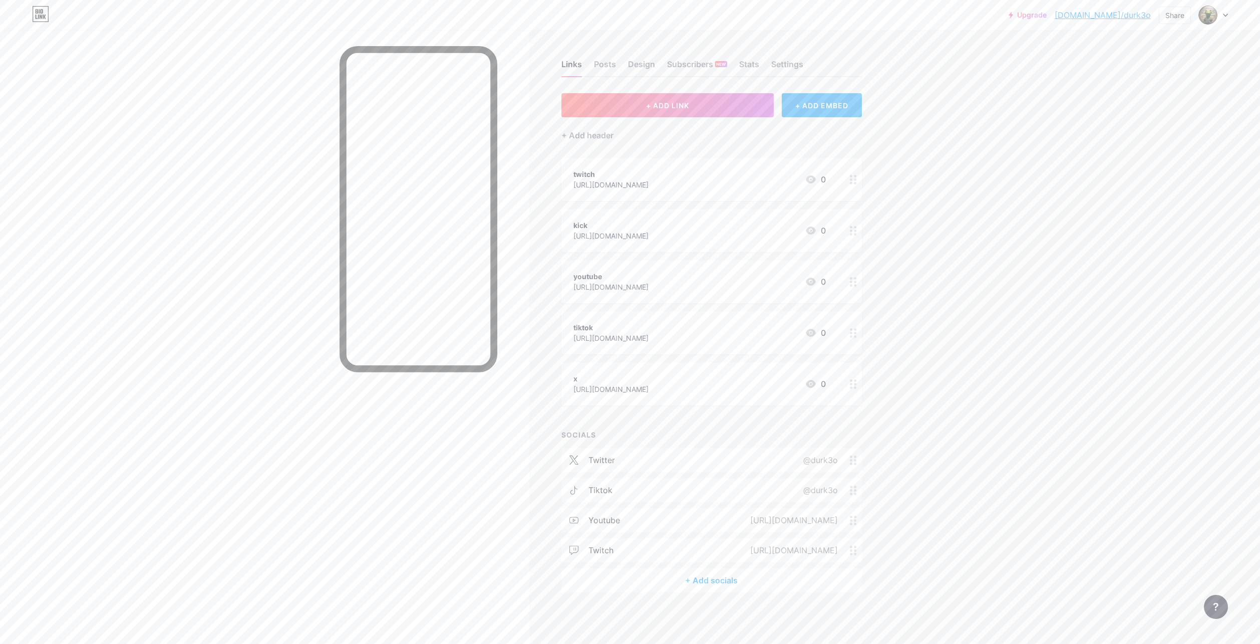
click at [950, 289] on div "Upgrade [DOMAIN_NAME]/durk3o... [DOMAIN_NAME]/durk3o Share Switch accounts durk…" at bounding box center [630, 322] width 1260 height 644
drag, startPoint x: 762, startPoint y: 175, endPoint x: 693, endPoint y: 157, distance: 71.6
click at [701, 155] on div "+ ADD LINK + ADD EMBED + Add header twitch [URL][DOMAIN_NAME] 0 kick [URL][DOMA…" at bounding box center [712, 342] width 301 height 499
click at [606, 177] on div "twitch" at bounding box center [611, 174] width 75 height 11
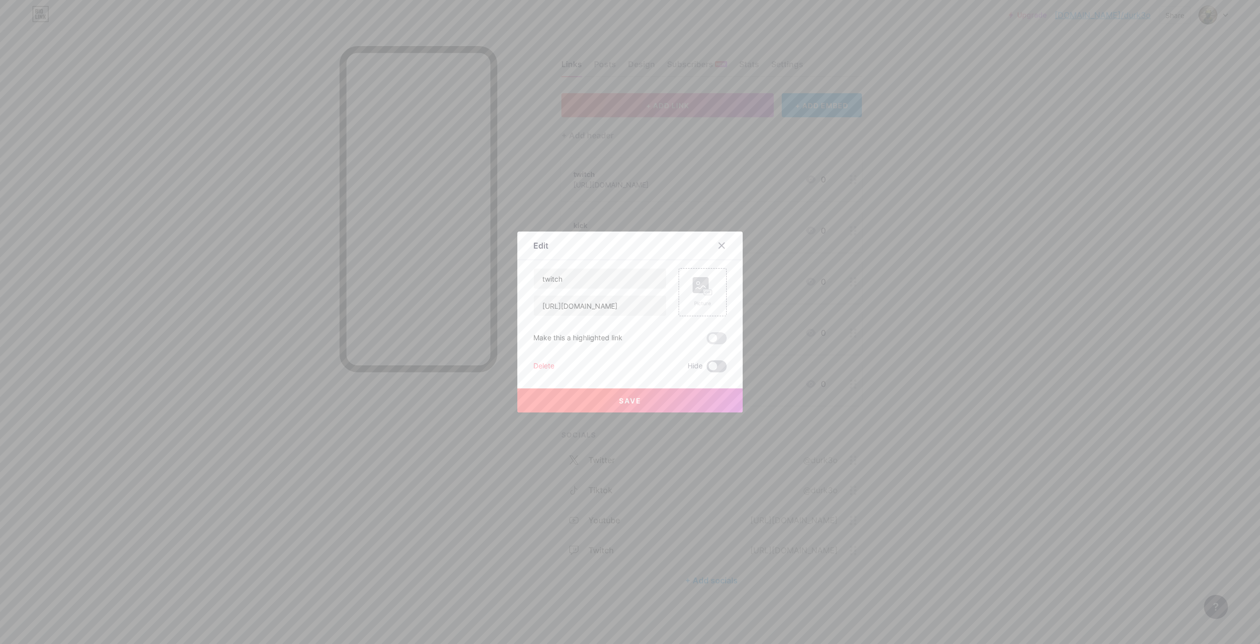
click at [715, 366] on span at bounding box center [717, 366] width 20 height 12
click at [707, 369] on input "checkbox" at bounding box center [707, 369] width 0 height 0
click at [886, 316] on div at bounding box center [630, 322] width 1260 height 644
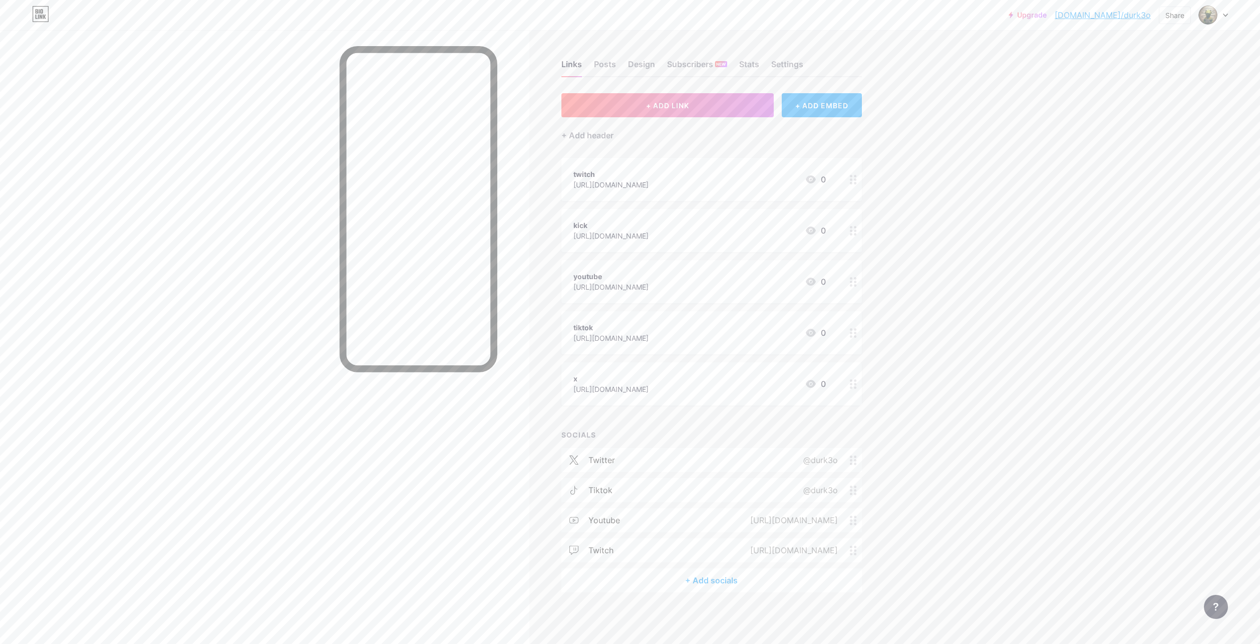
click at [681, 182] on div "twitch [URL][DOMAIN_NAME] 0" at bounding box center [700, 179] width 252 height 23
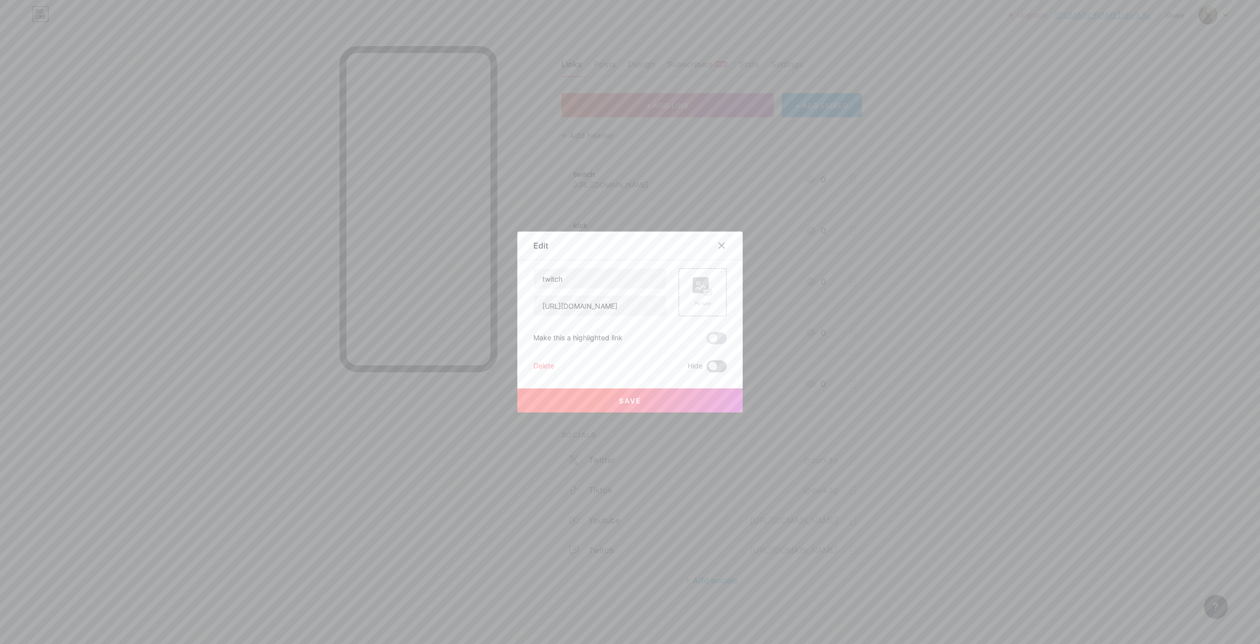
click at [716, 365] on span at bounding box center [717, 366] width 20 height 12
click at [707, 369] on input "checkbox" at bounding box center [707, 369] width 0 height 0
click at [947, 264] on div at bounding box center [630, 322] width 1260 height 644
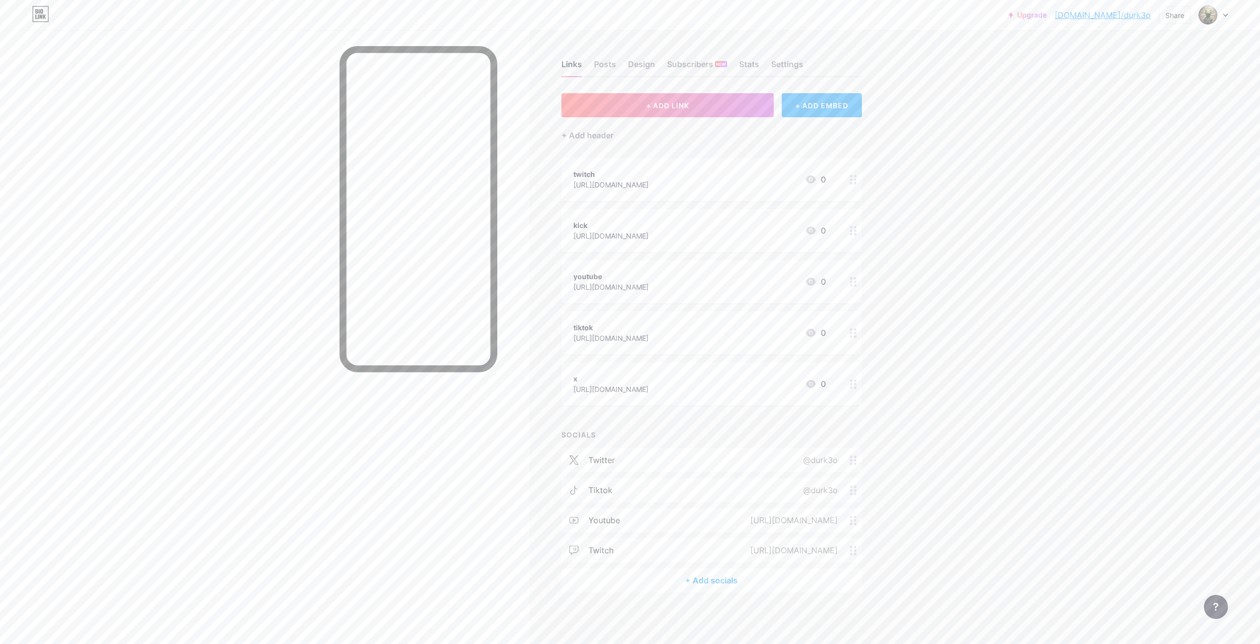
click at [658, 216] on div "kick [URL][DOMAIN_NAME] 0" at bounding box center [712, 230] width 301 height 43
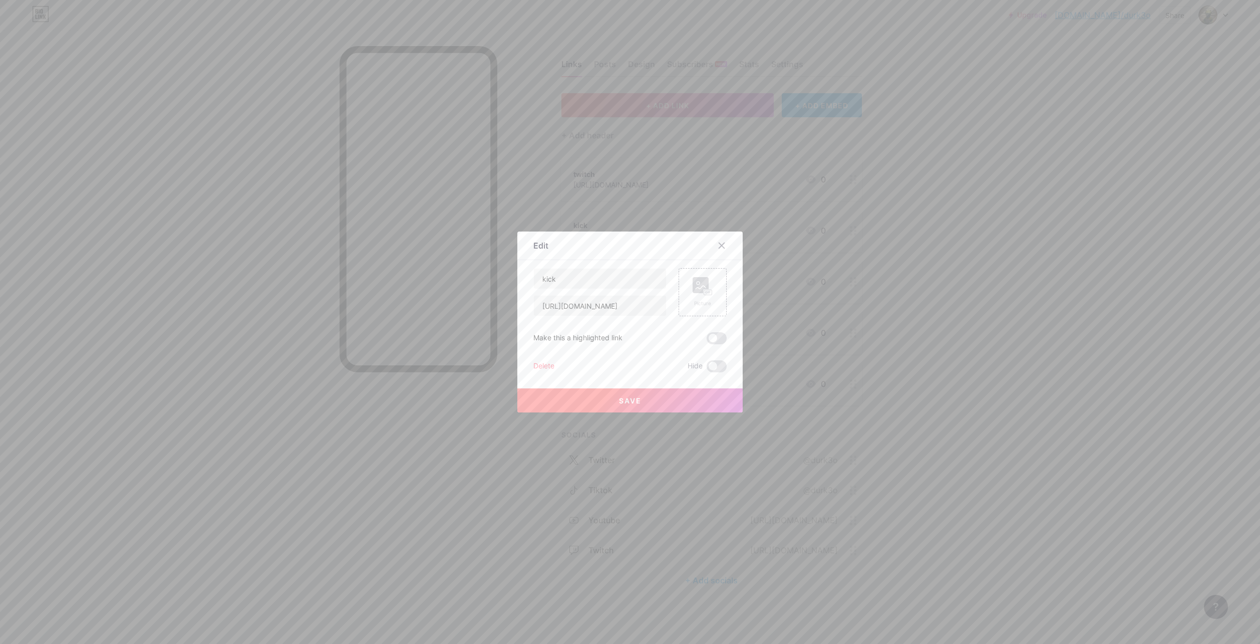
click at [832, 346] on div at bounding box center [630, 322] width 1260 height 644
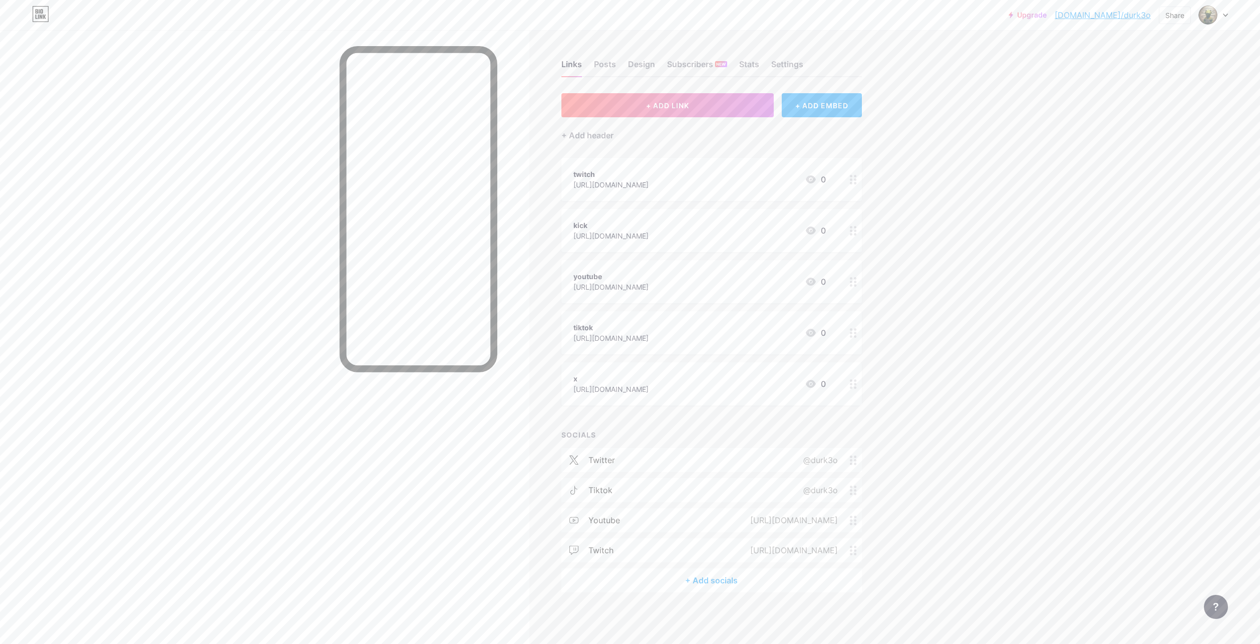
click at [688, 192] on div "twitch [URL][DOMAIN_NAME] 0" at bounding box center [712, 179] width 301 height 43
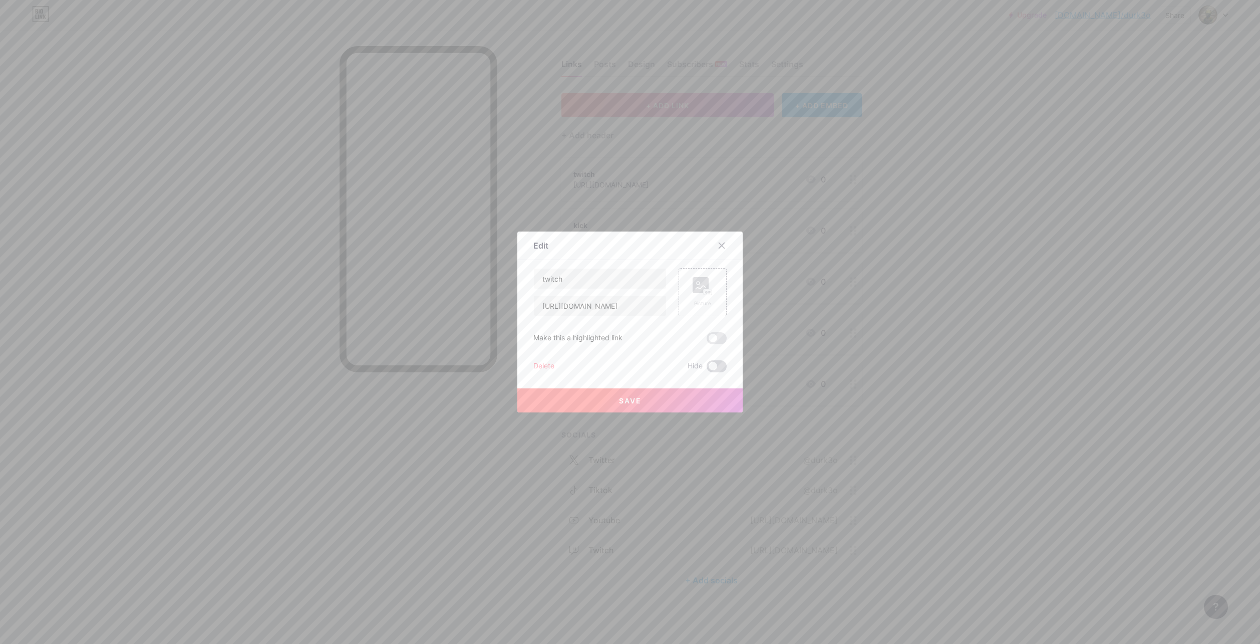
click at [719, 365] on span at bounding box center [717, 366] width 20 height 12
click at [707, 369] on input "checkbox" at bounding box center [707, 369] width 0 height 0
click at [687, 403] on button "Save" at bounding box center [629, 400] width 225 height 24
click at [860, 281] on div at bounding box center [630, 322] width 1260 height 644
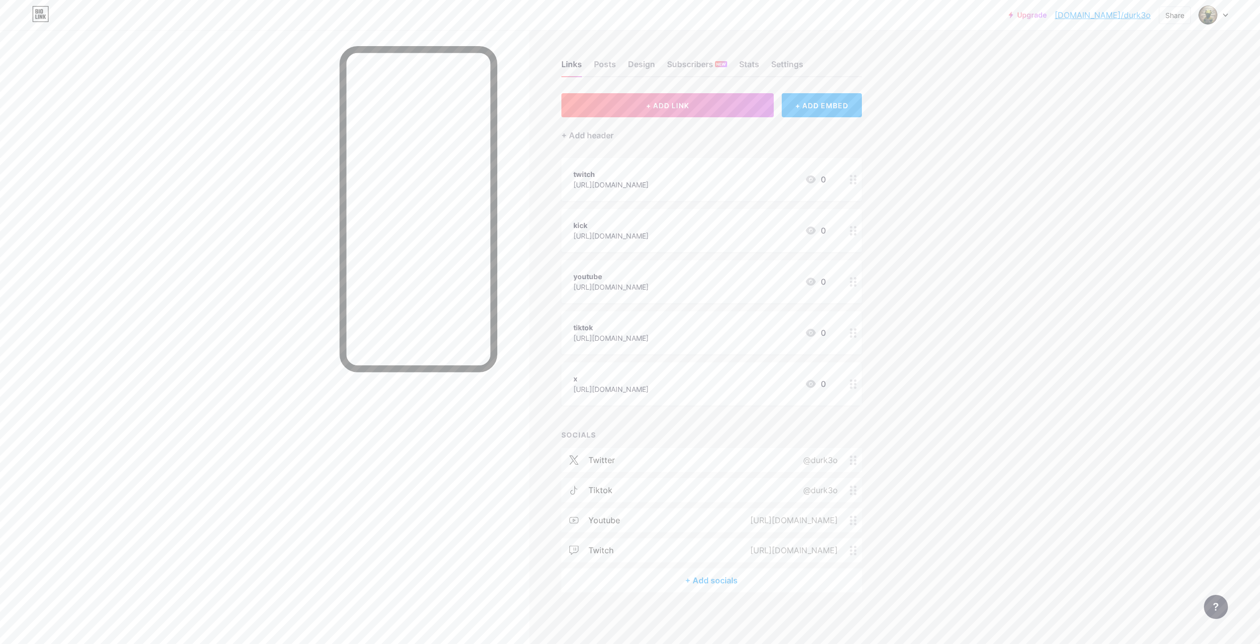
click at [642, 162] on div "twitch [URL][DOMAIN_NAME] 0" at bounding box center [712, 179] width 301 height 43
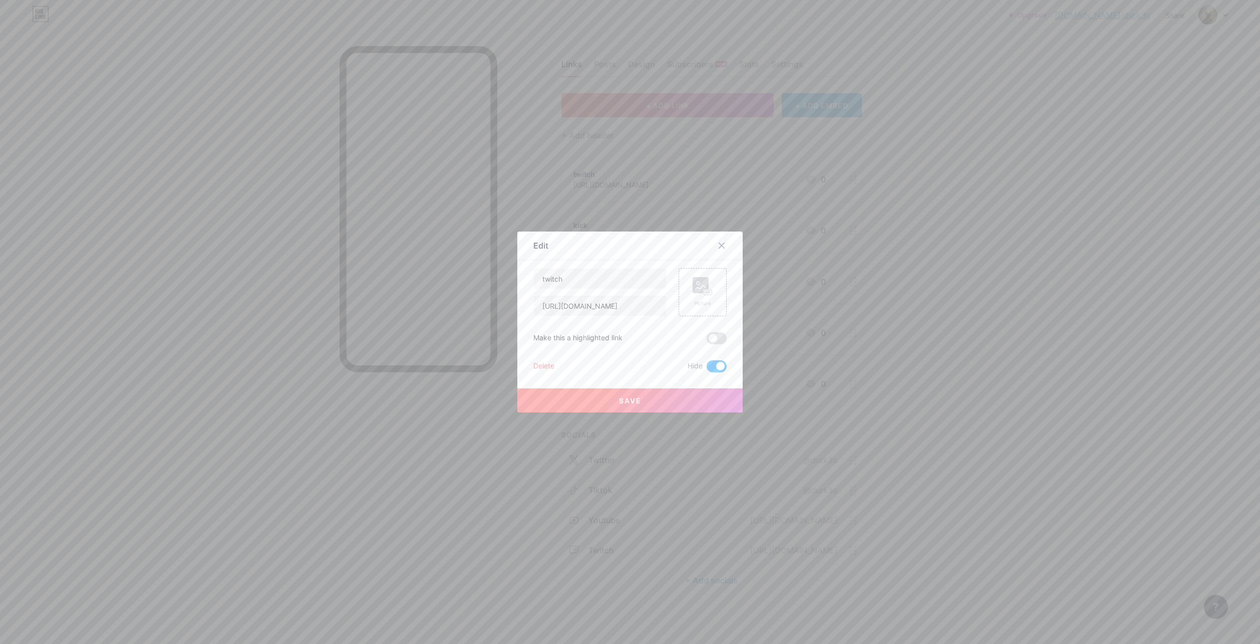
click at [672, 398] on button "Save" at bounding box center [629, 400] width 225 height 24
click at [823, 248] on div at bounding box center [630, 322] width 1260 height 644
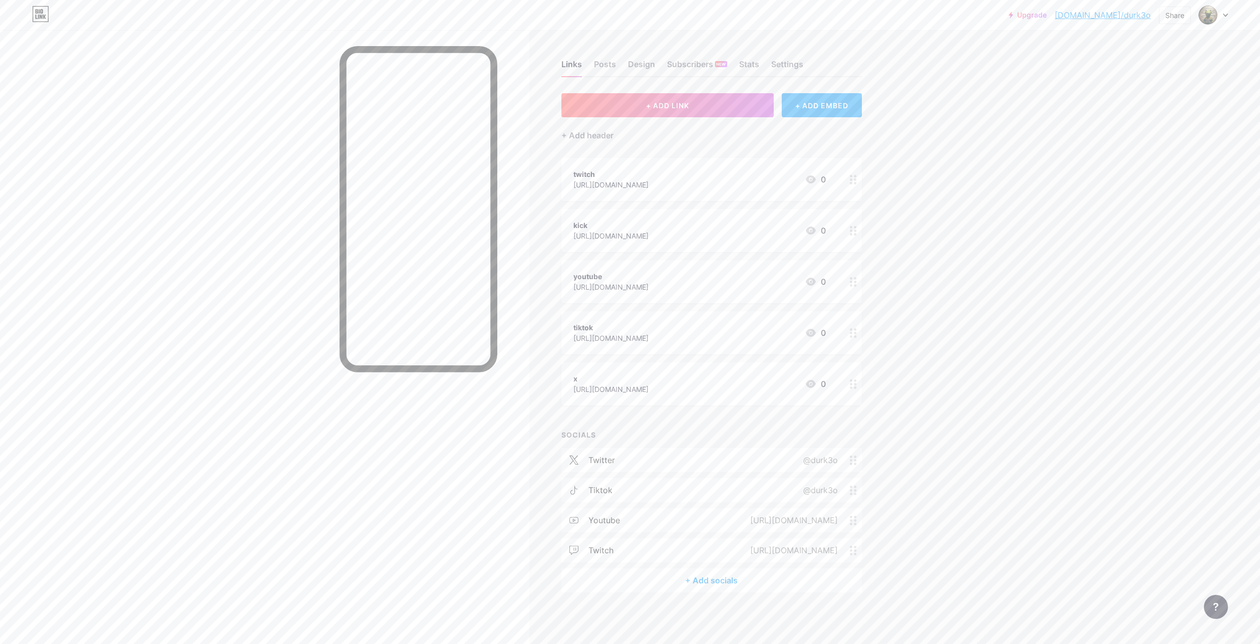
click at [649, 273] on div "youtube" at bounding box center [611, 276] width 75 height 11
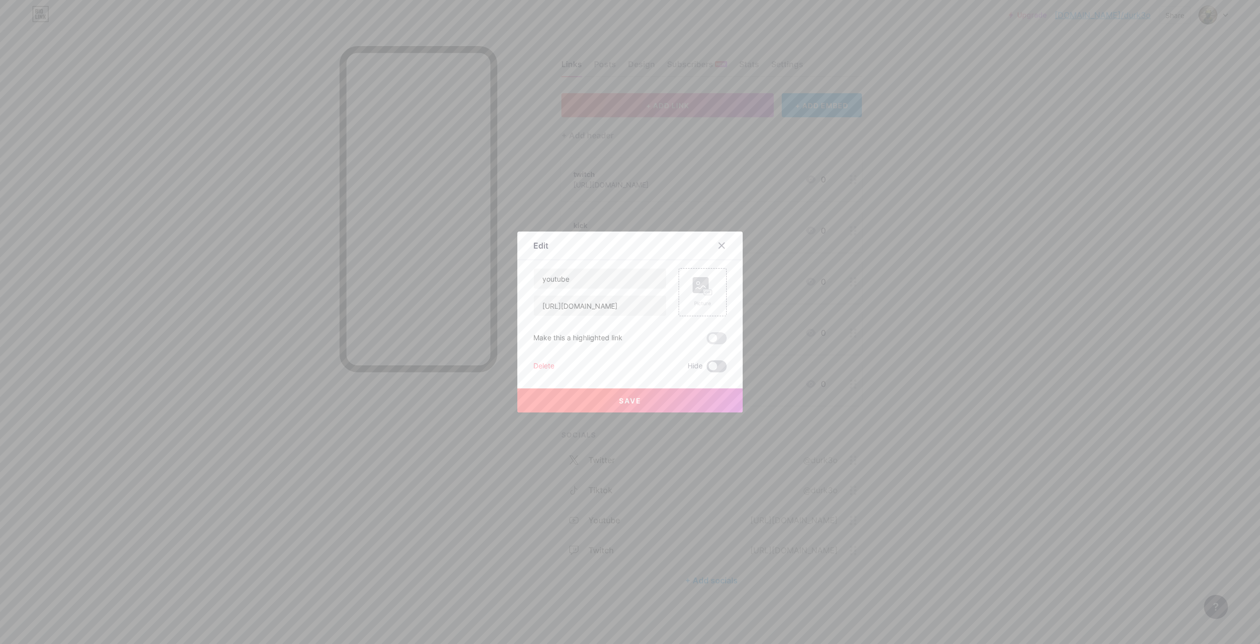
click at [715, 367] on span at bounding box center [717, 366] width 20 height 12
click at [707, 369] on input "checkbox" at bounding box center [707, 369] width 0 height 0
click at [703, 401] on button "Save" at bounding box center [629, 400] width 225 height 24
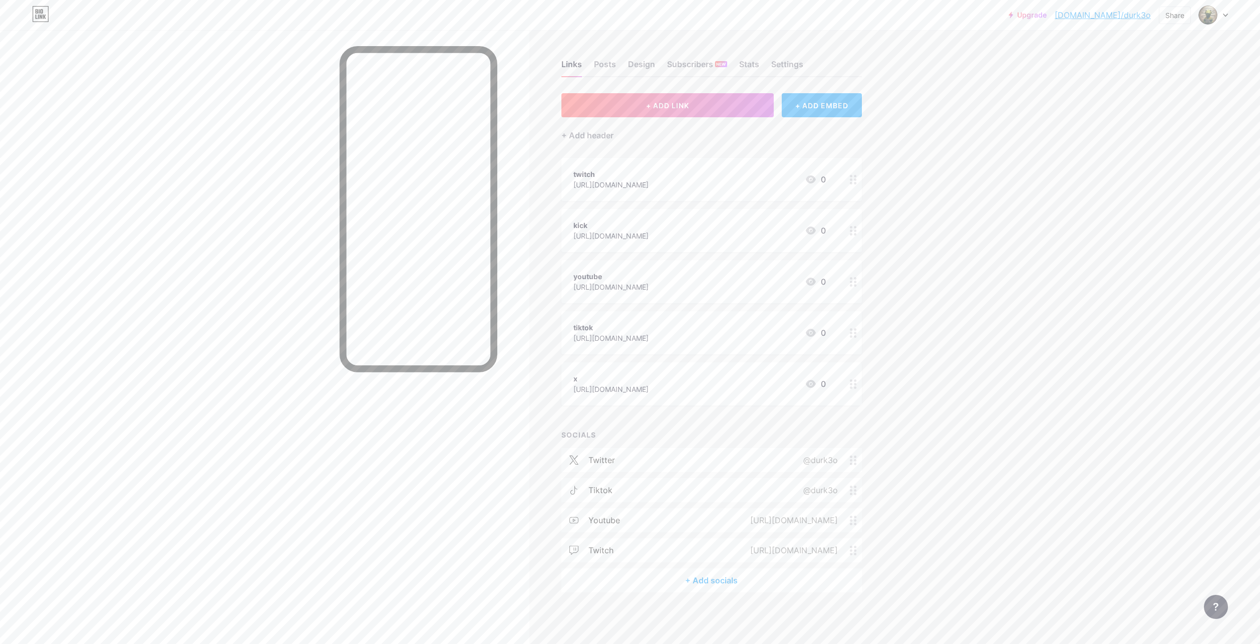
click at [699, 332] on div "tiktok [URL][DOMAIN_NAME] 0" at bounding box center [700, 332] width 252 height 23
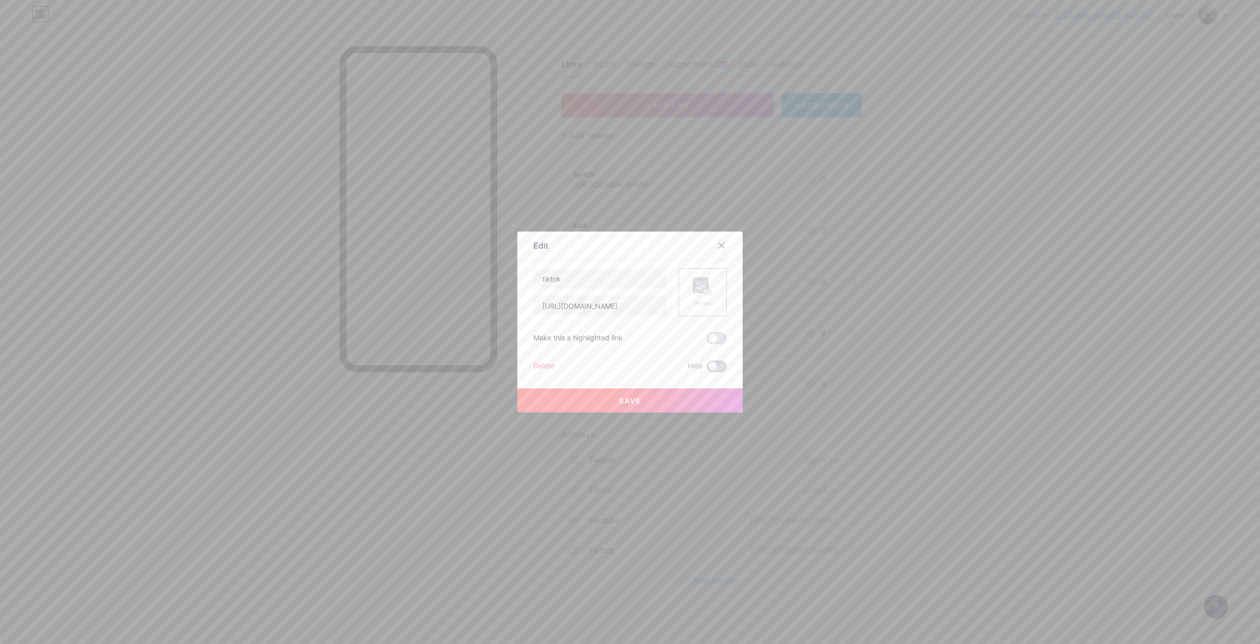
click at [710, 366] on span at bounding box center [717, 366] width 20 height 12
click at [707, 369] on input "checkbox" at bounding box center [707, 369] width 0 height 0
click at [709, 399] on button "Save" at bounding box center [629, 400] width 225 height 24
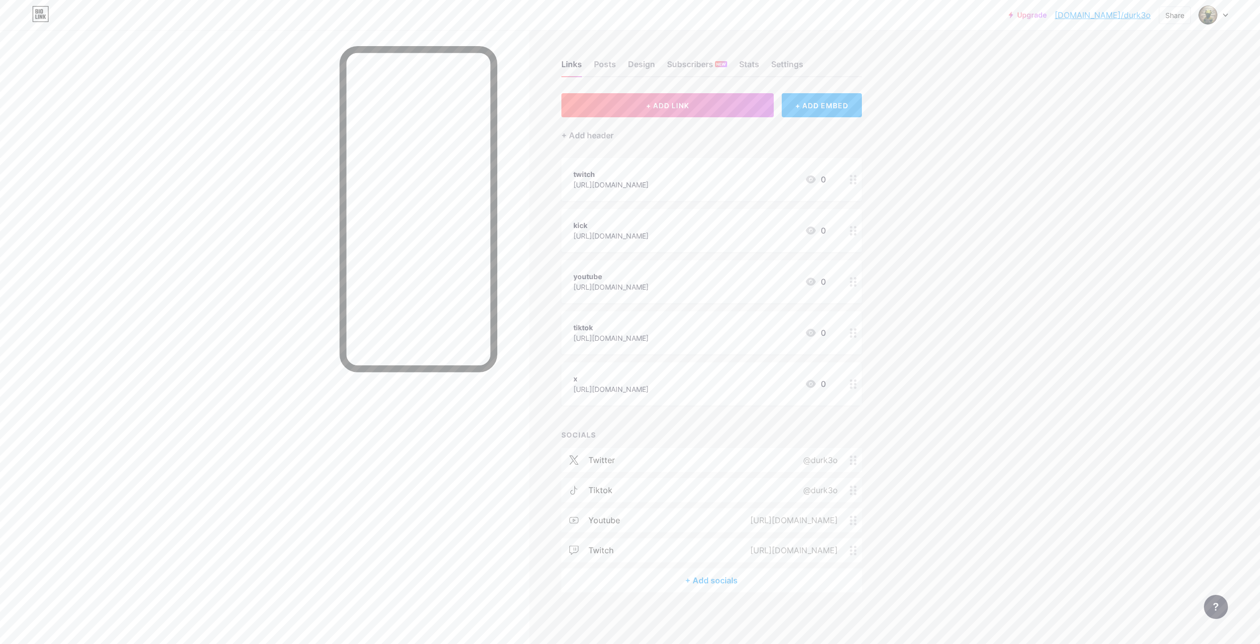
click at [705, 391] on div "x [URL][DOMAIN_NAME] 0" at bounding box center [700, 383] width 252 height 23
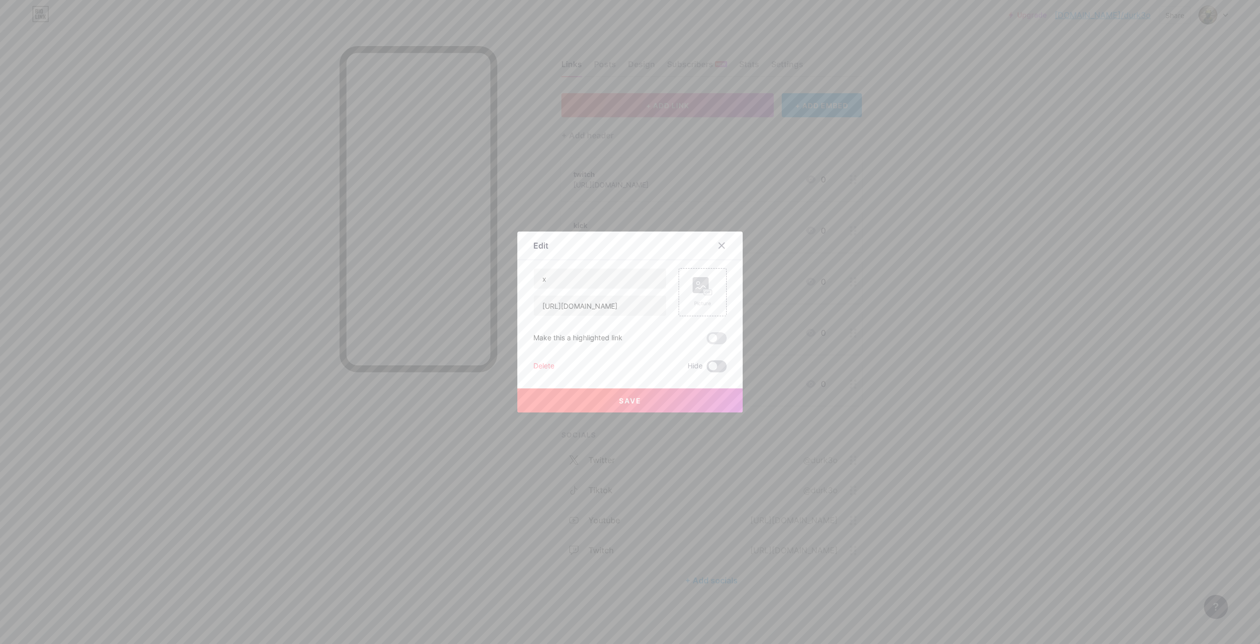
click at [712, 371] on span at bounding box center [717, 366] width 20 height 12
click at [707, 369] on input "checkbox" at bounding box center [707, 369] width 0 height 0
click at [712, 394] on button "Save" at bounding box center [629, 400] width 225 height 24
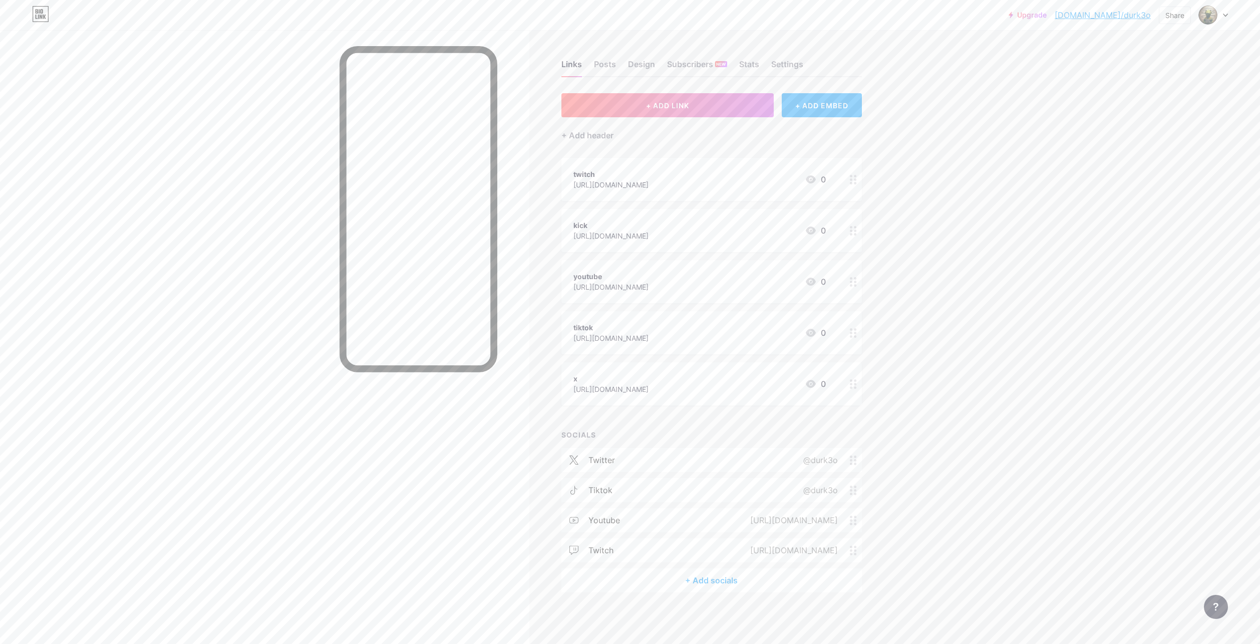
click at [723, 231] on div "kick [URL][DOMAIN_NAME] 0" at bounding box center [700, 230] width 252 height 23
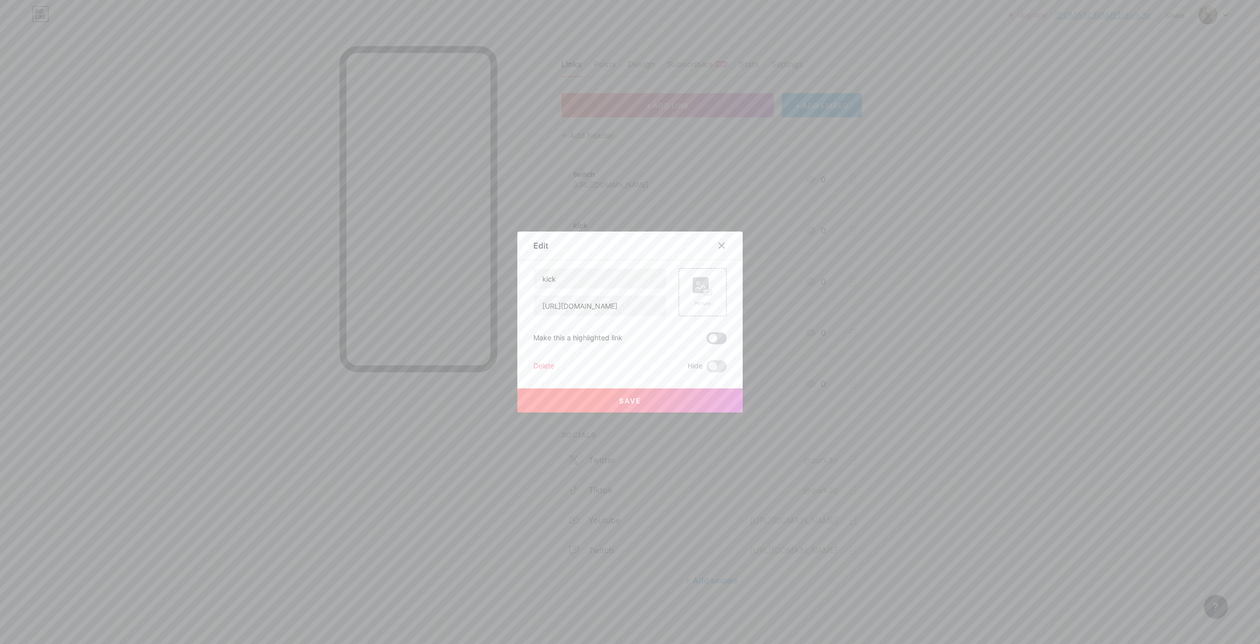
click at [713, 336] on span at bounding box center [717, 338] width 20 height 12
click at [707, 341] on input "checkbox" at bounding box center [707, 341] width 0 height 0
click at [698, 404] on button "Save" at bounding box center [629, 400] width 225 height 24
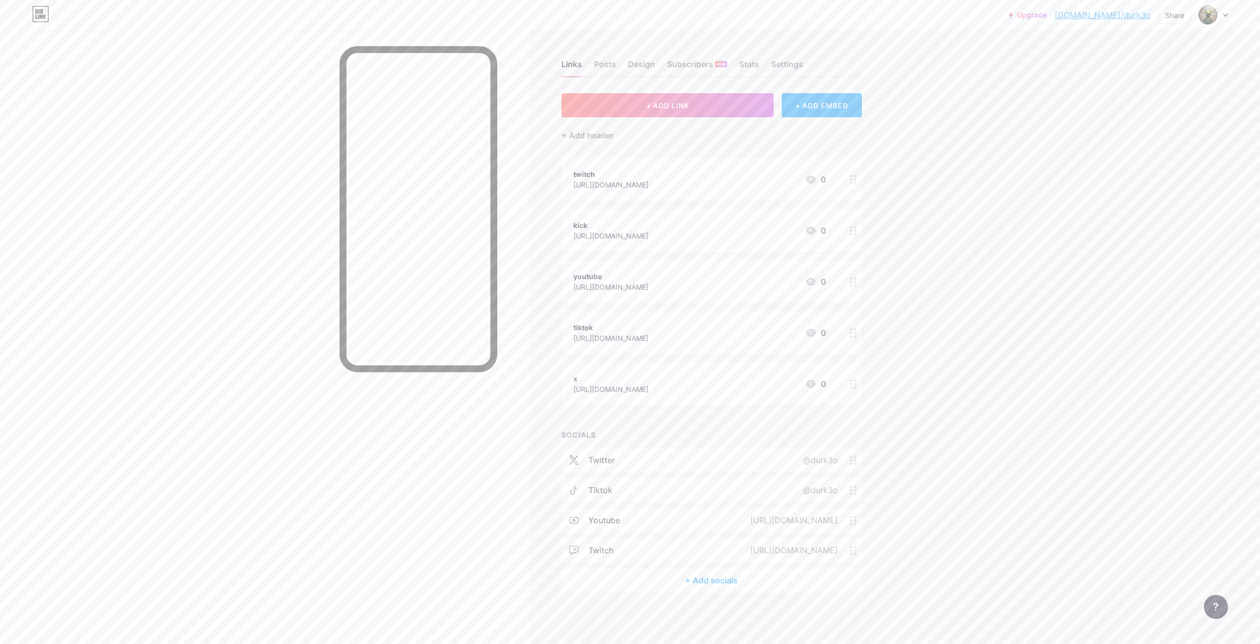
click at [704, 237] on div "kick [URL][DOMAIN_NAME] 0" at bounding box center [700, 230] width 252 height 23
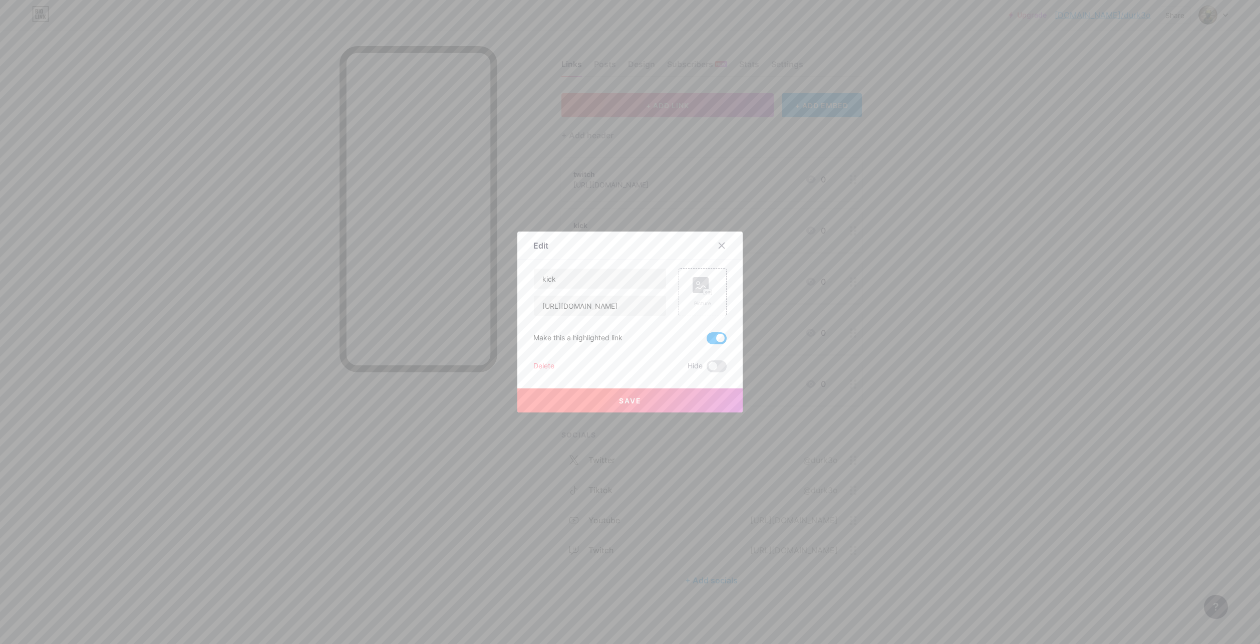
click at [747, 230] on div at bounding box center [630, 322] width 1260 height 644
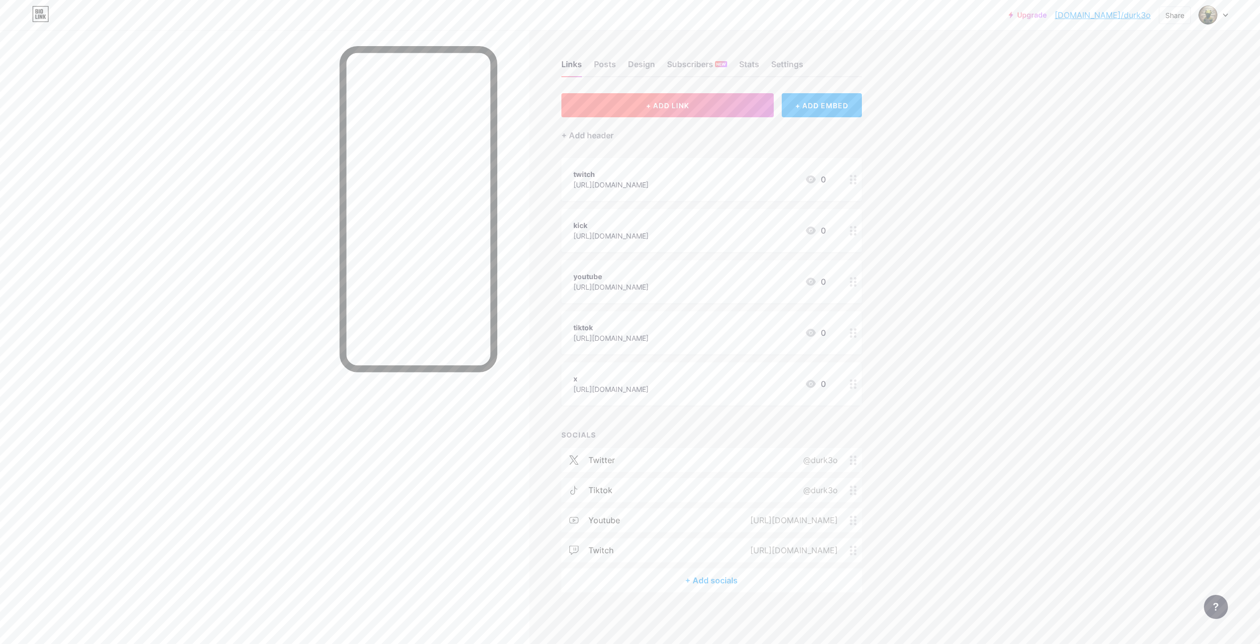
click at [715, 109] on button "+ ADD LINK" at bounding box center [668, 105] width 213 height 24
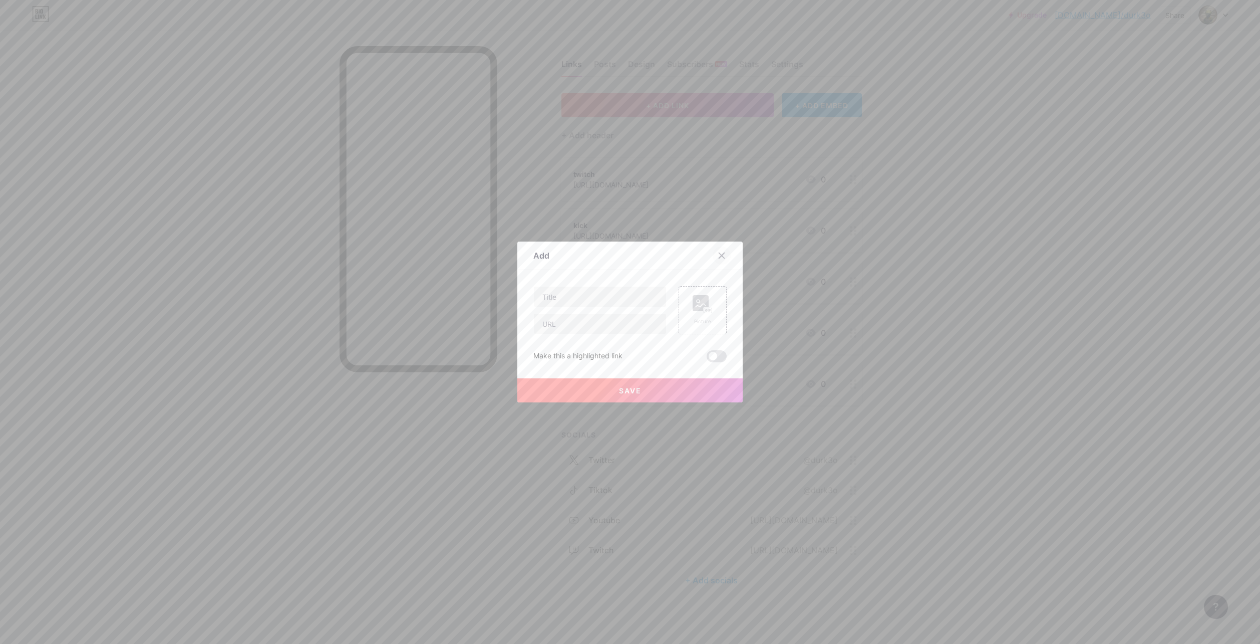
click at [720, 252] on icon at bounding box center [722, 255] width 8 height 8
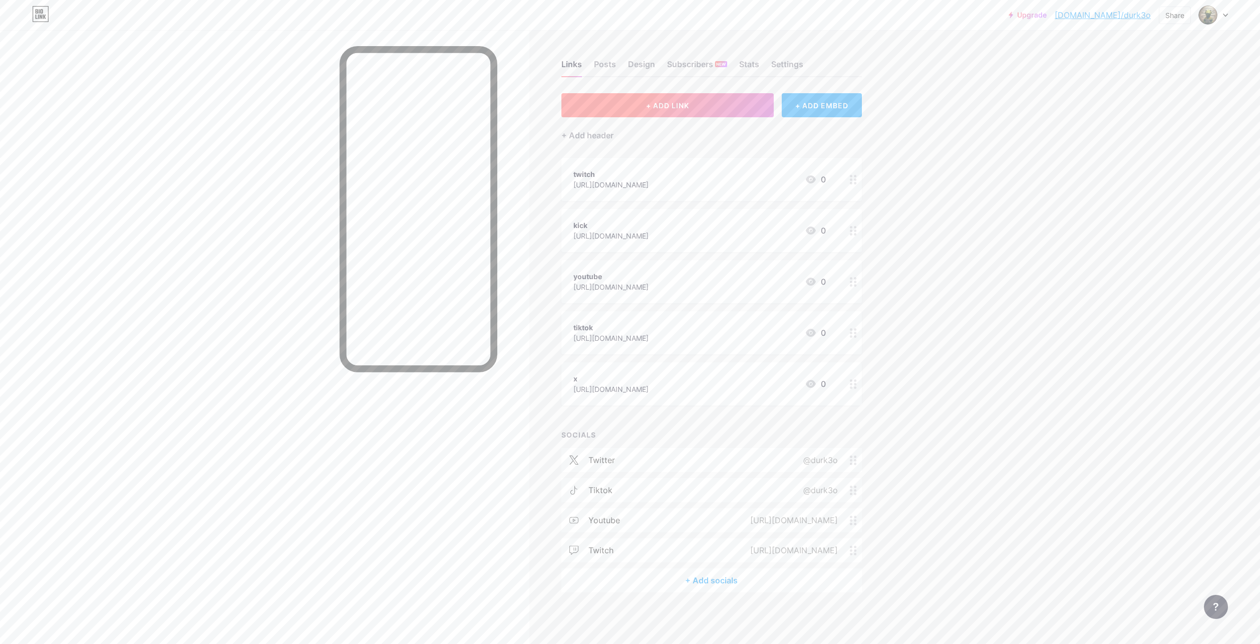
click at [715, 108] on button "+ ADD LINK" at bounding box center [668, 105] width 213 height 24
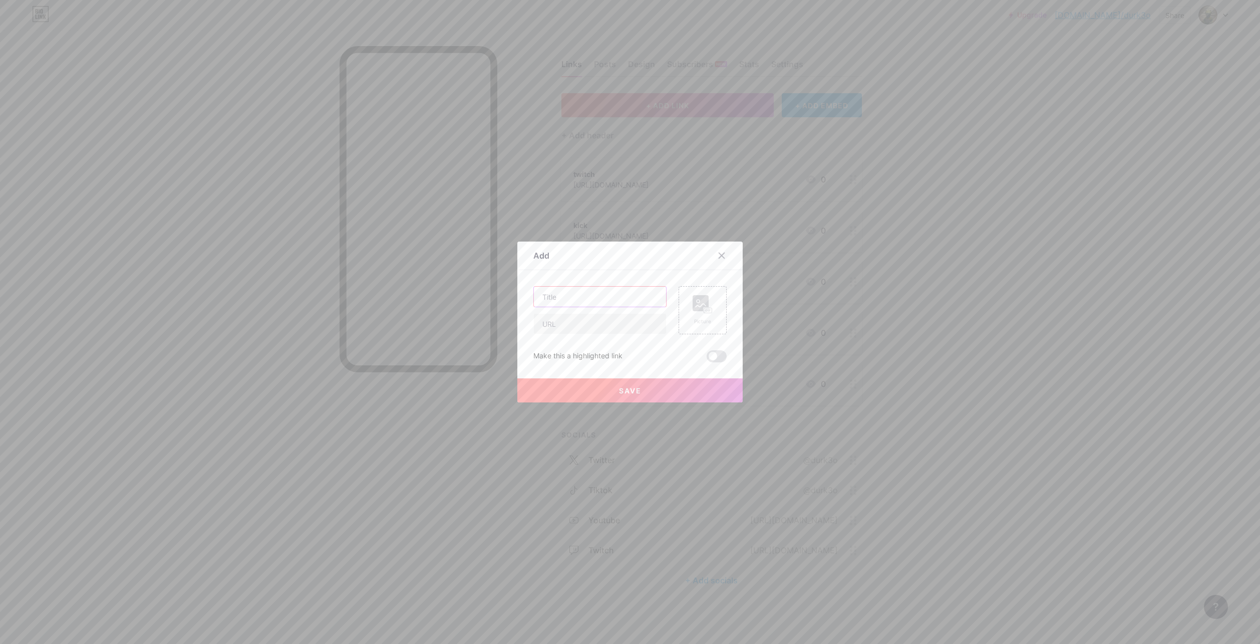
click at [631, 287] on input "text" at bounding box center [600, 297] width 132 height 20
drag, startPoint x: 610, startPoint y: 297, endPoint x: 474, endPoint y: 299, distance: 135.8
click at [474, 299] on div "Add Content YouTube Play YouTube video without leaving your page. ADD Vimeo Pla…" at bounding box center [630, 322] width 1260 height 644
type input "NEW VID SOON"
click at [560, 320] on input "text" at bounding box center [600, 324] width 132 height 20
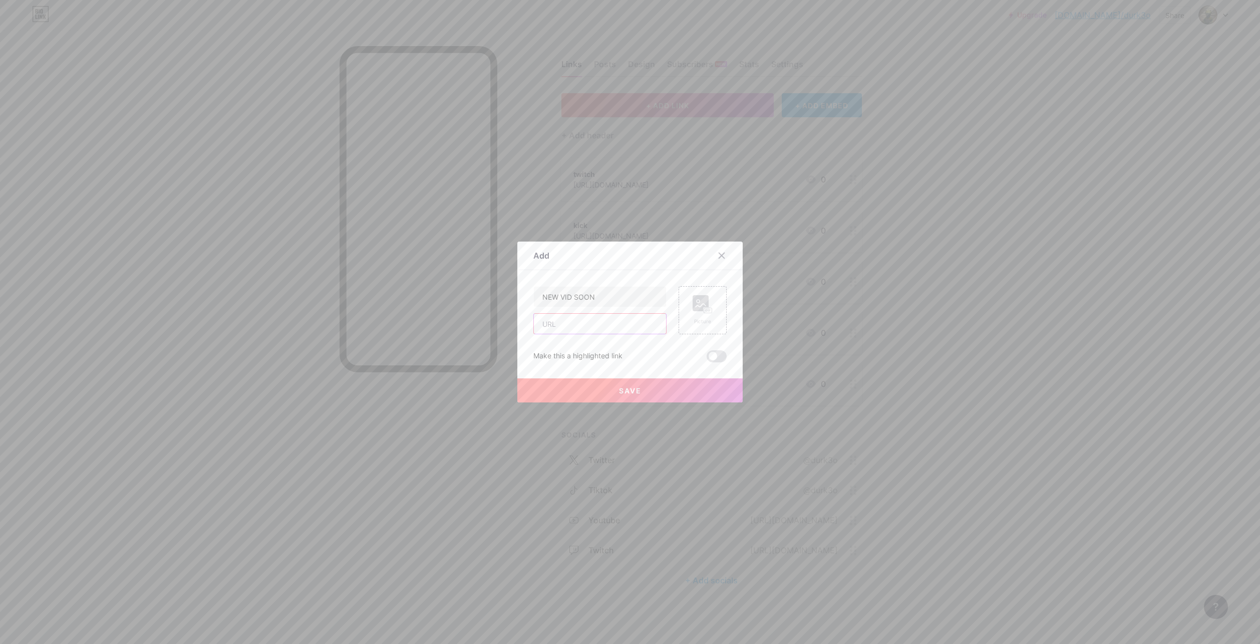
click at [594, 327] on input "text" at bounding box center [600, 324] width 132 height 20
paste input "[URL][DOMAIN_NAME]"
type input "[URL][DOMAIN_NAME]"
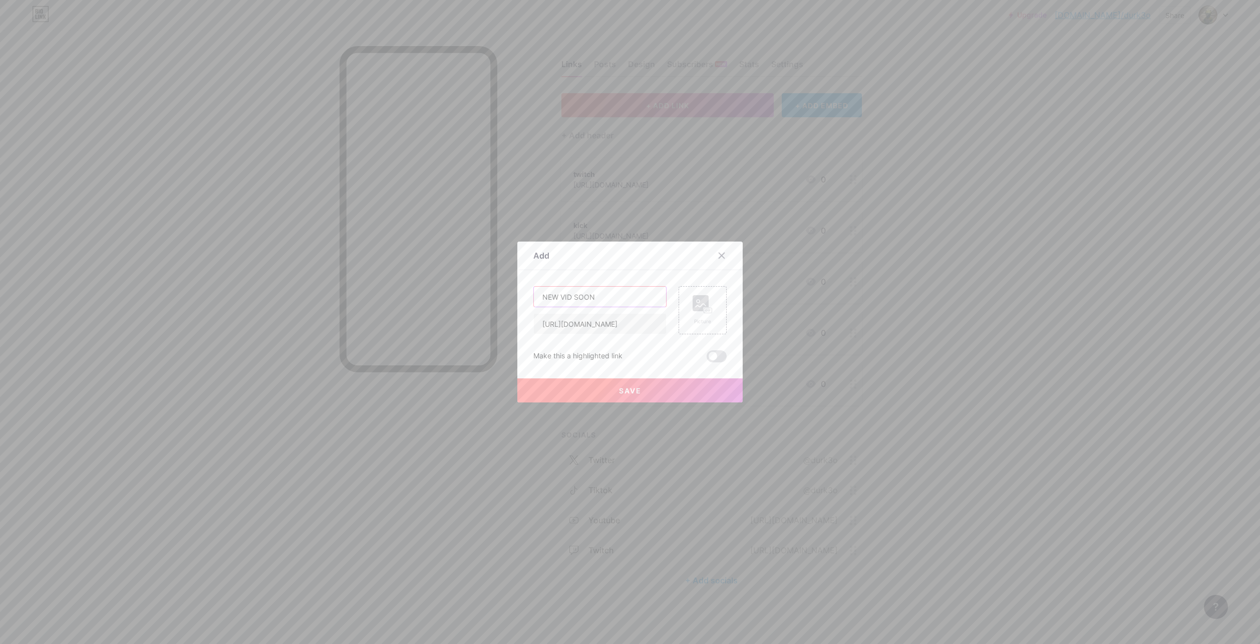
click at [571, 297] on input "NEW VID SOON" at bounding box center [600, 297] width 132 height 20
type input "NEW VID DROPPING SOON"
click at [644, 393] on button "Save" at bounding box center [629, 390] width 225 height 24
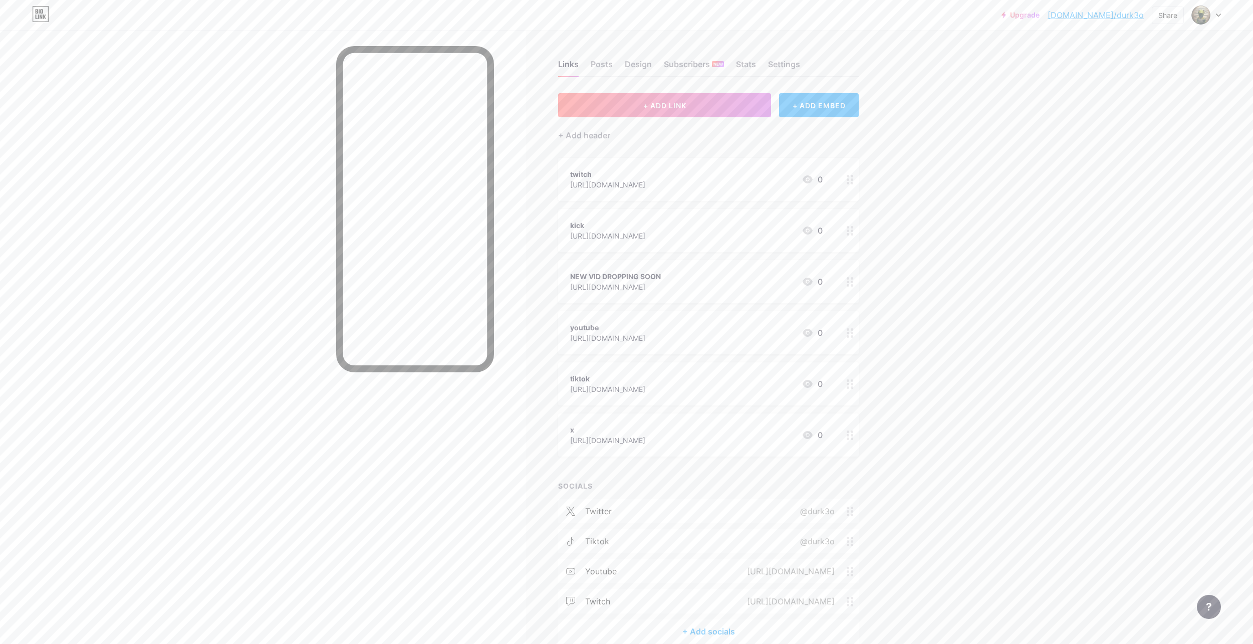
click at [661, 271] on div "NEW VID DROPPING SOON" at bounding box center [615, 276] width 91 height 11
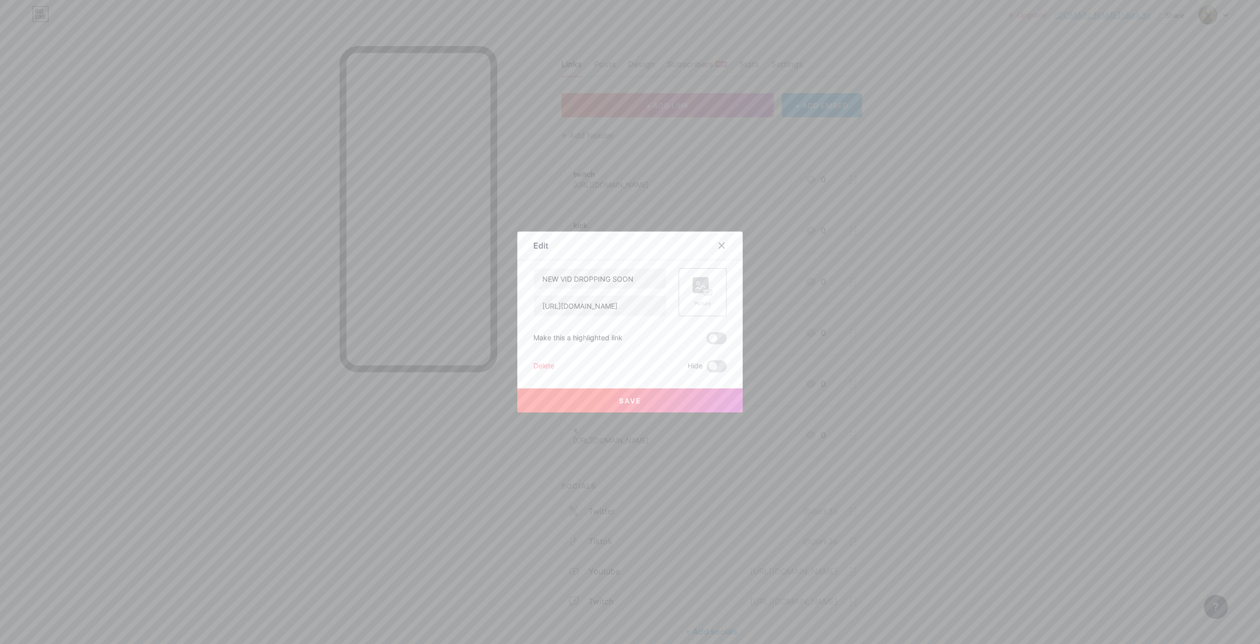
click at [697, 280] on rect at bounding box center [701, 285] width 16 height 16
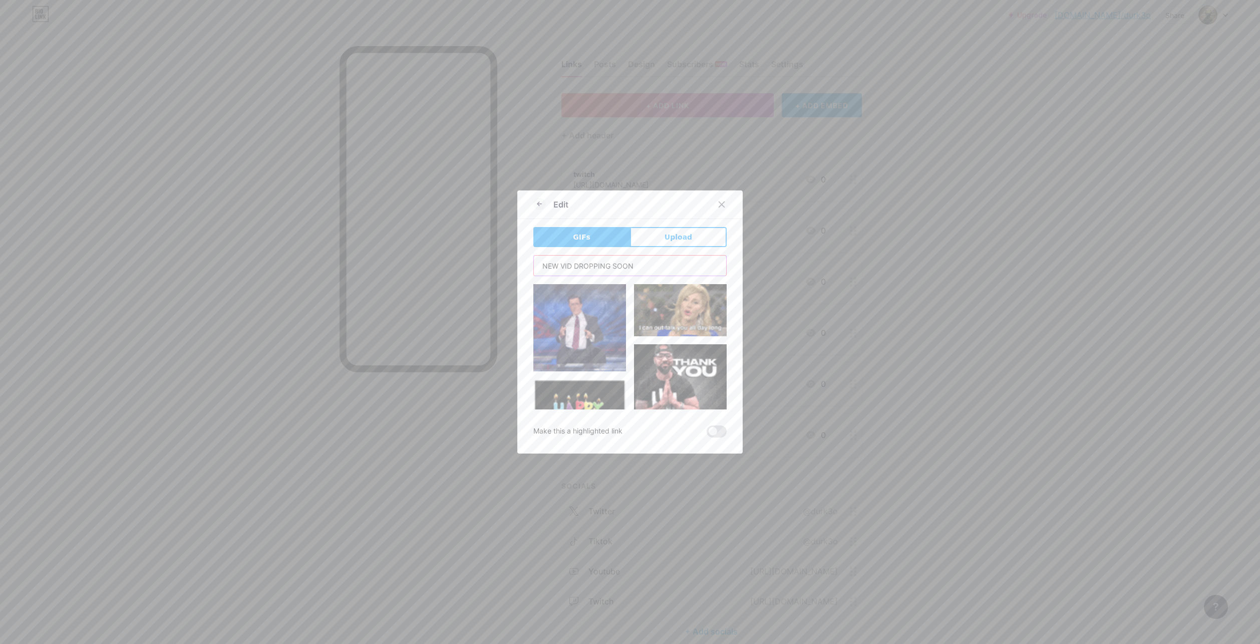
click at [627, 259] on input "NEW VID DROPPING SOON" at bounding box center [630, 265] width 192 height 20
drag, startPoint x: 643, startPoint y: 264, endPoint x: 479, endPoint y: 249, distance: 165.0
click at [479, 249] on div "Edit GIFs Upload Content YouTube Play YouTube video without leaving your page. …" at bounding box center [630, 322] width 1260 height 644
click at [651, 269] on input "NEW VID DROPPING SOON" at bounding box center [630, 265] width 192 height 20
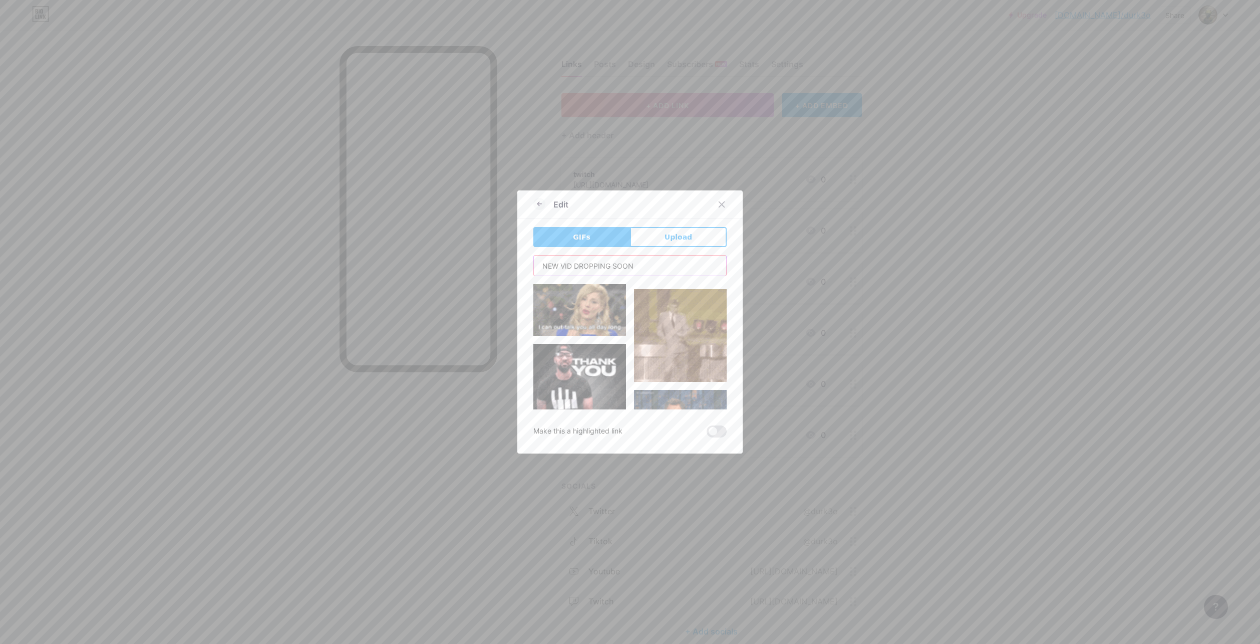
scroll to position [451, 0]
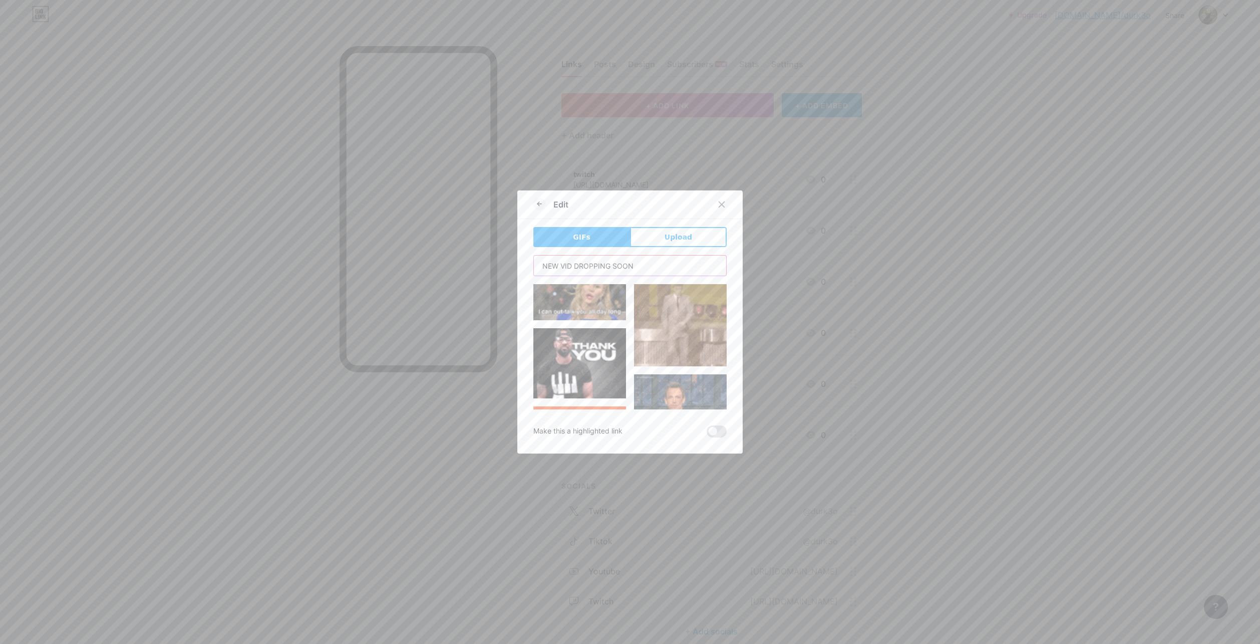
drag, startPoint x: 629, startPoint y: 264, endPoint x: 508, endPoint y: 256, distance: 120.9
click at [517, 257] on div "Edit GIFs Upload Content YouTube Play YouTube video without leaving your page. …" at bounding box center [629, 321] width 225 height 263
type input "w"
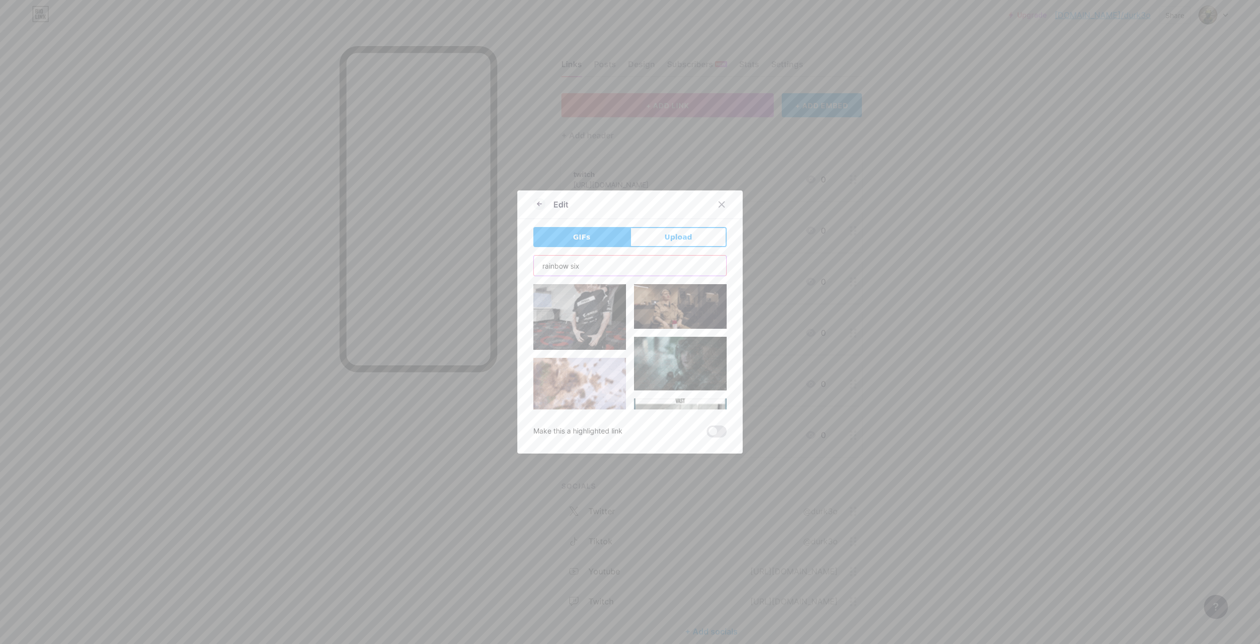
scroll to position [250, 0]
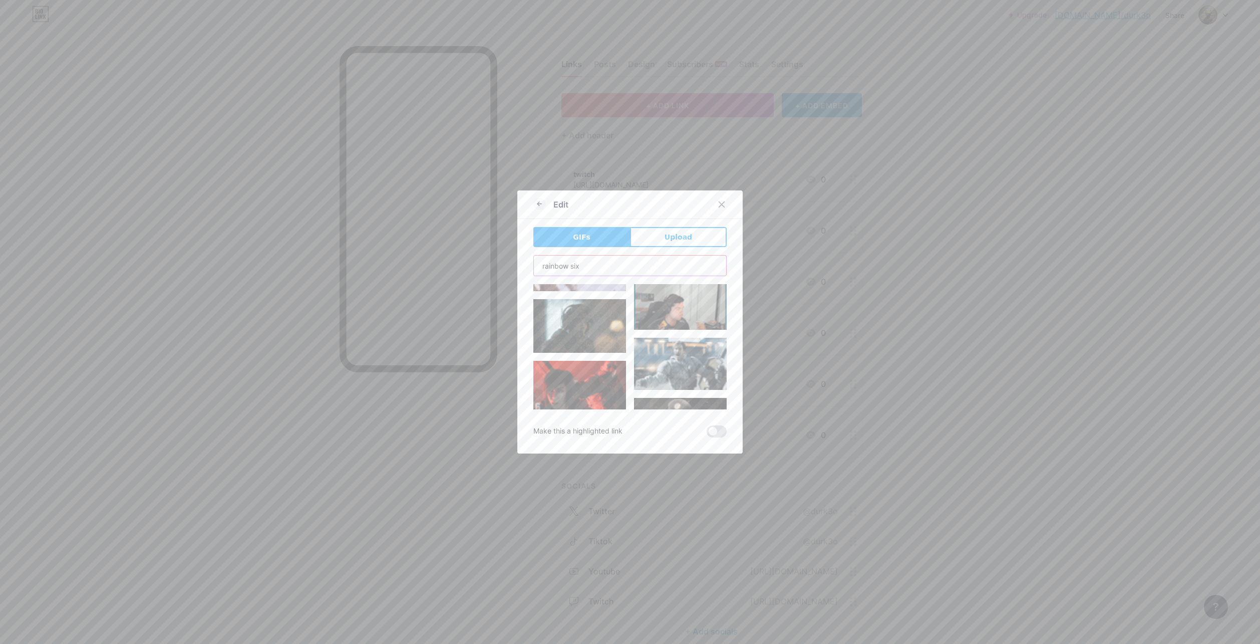
drag, startPoint x: 543, startPoint y: 264, endPoint x: 494, endPoint y: 259, distance: 49.9
click at [493, 259] on div "Edit GIFs Upload Content YouTube Play YouTube video without leaving your page. …" at bounding box center [630, 322] width 1260 height 644
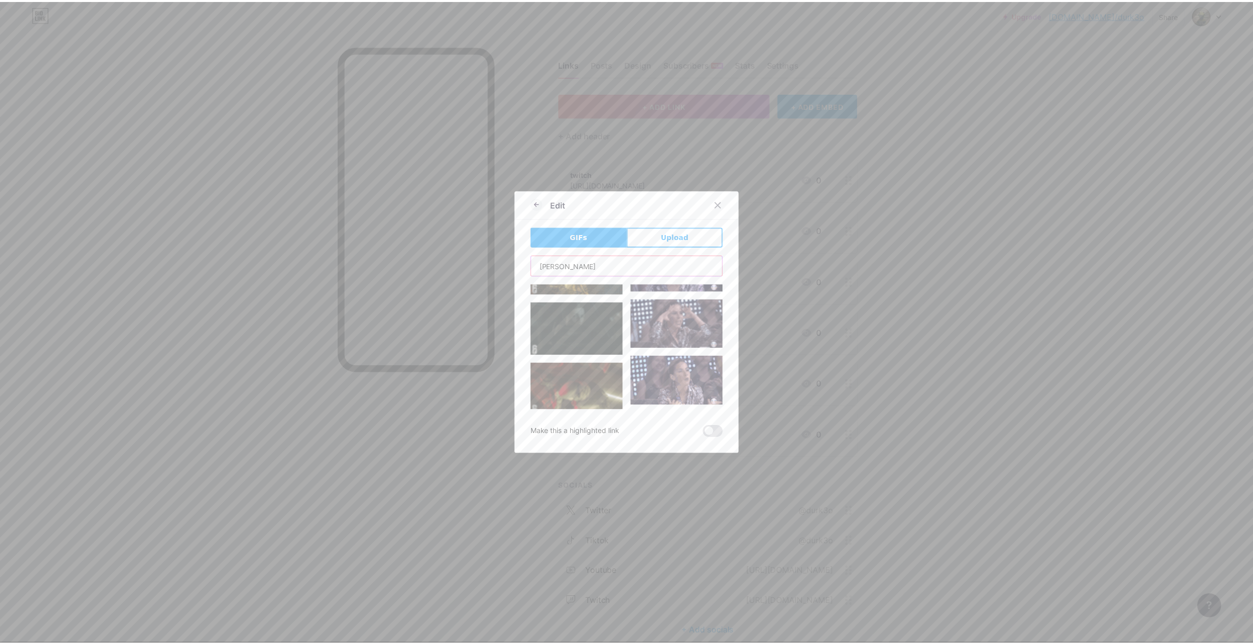
scroll to position [50, 0]
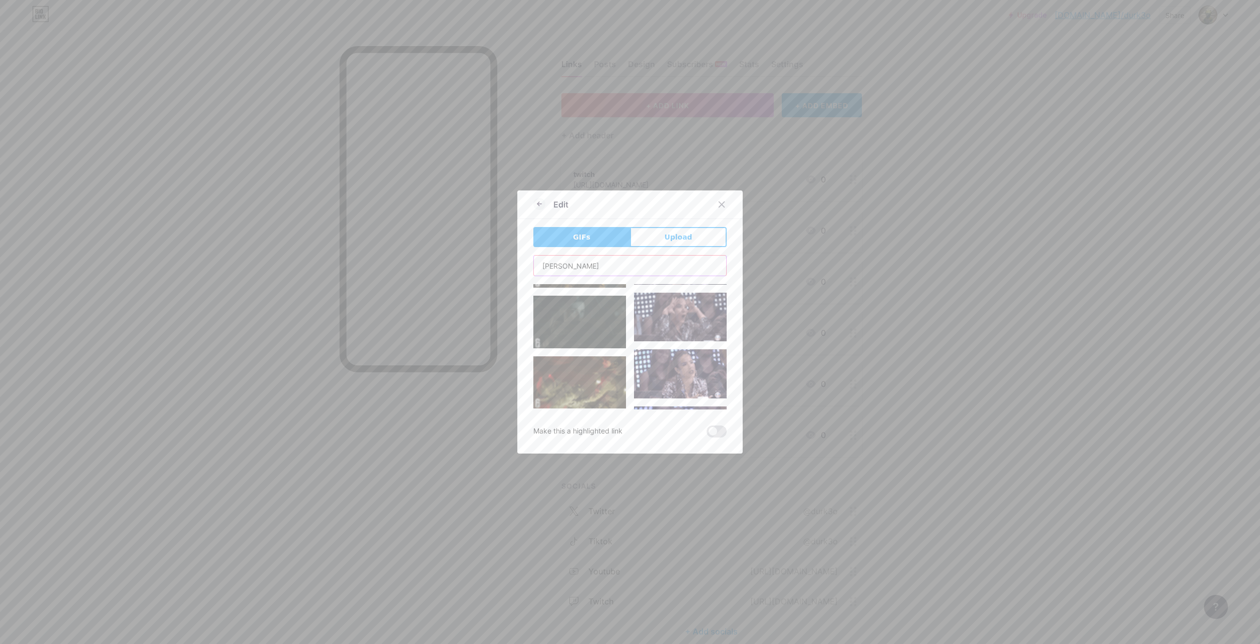
type input "[PERSON_NAME]"
click at [601, 357] on img at bounding box center [579, 382] width 93 height 53
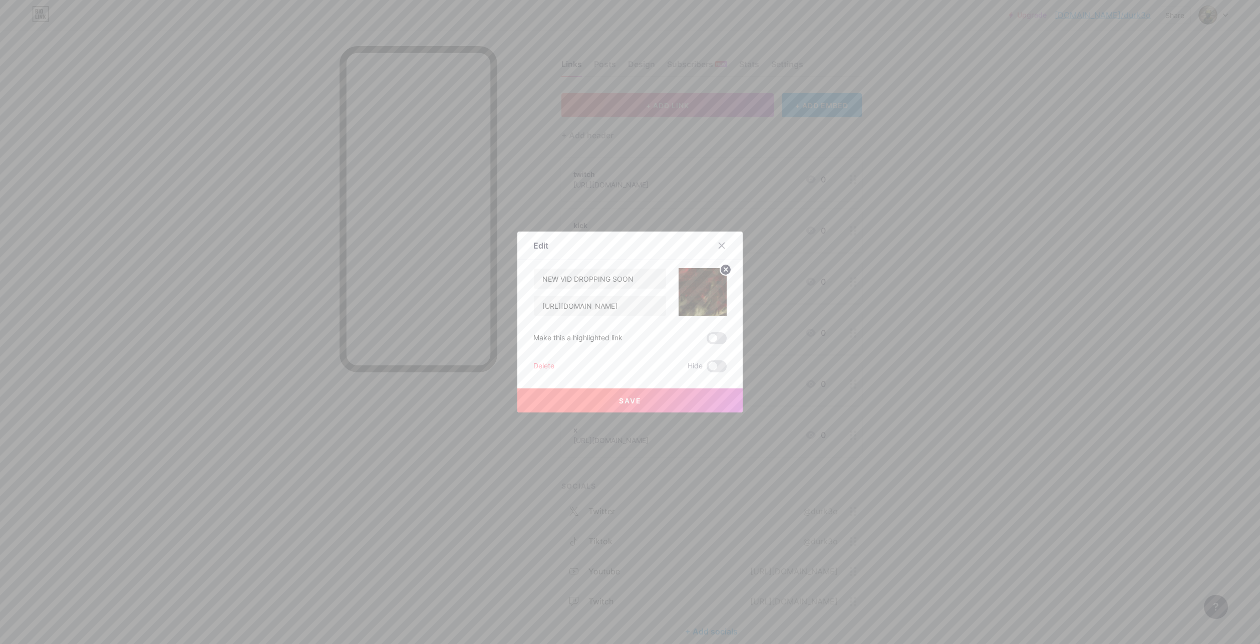
click at [680, 405] on button "Save" at bounding box center [629, 400] width 225 height 24
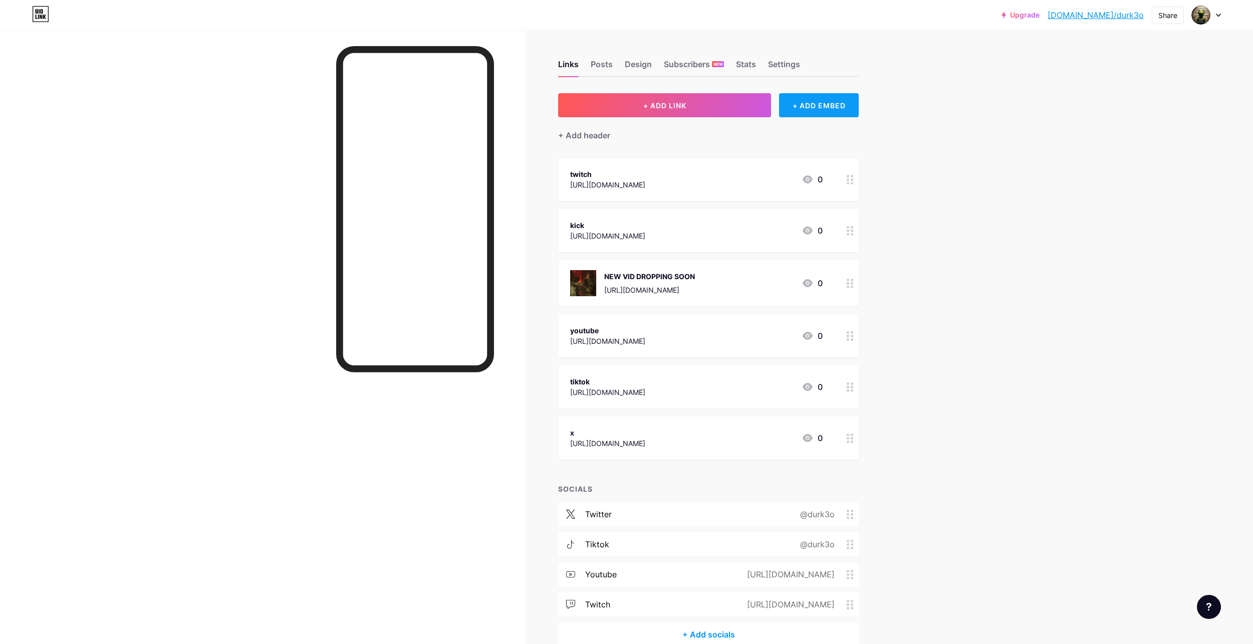
click at [807, 107] on div "+ ADD EMBED" at bounding box center [819, 105] width 80 height 24
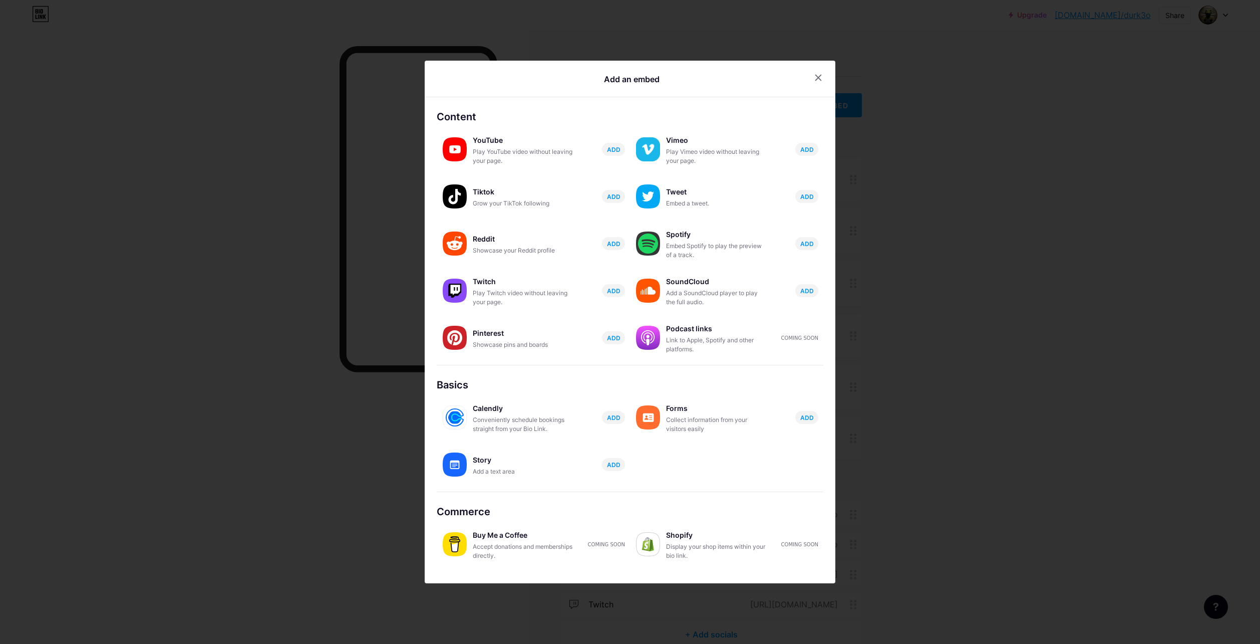
click at [878, 89] on div at bounding box center [630, 322] width 1260 height 644
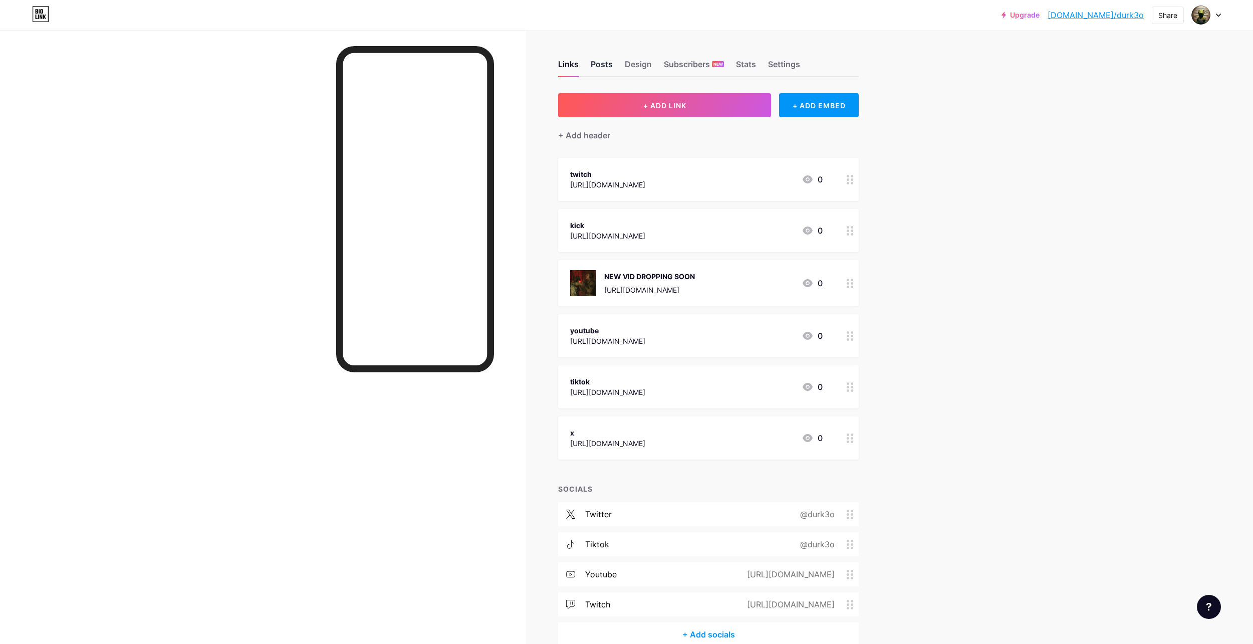
click at [608, 65] on div "Posts" at bounding box center [602, 67] width 22 height 18
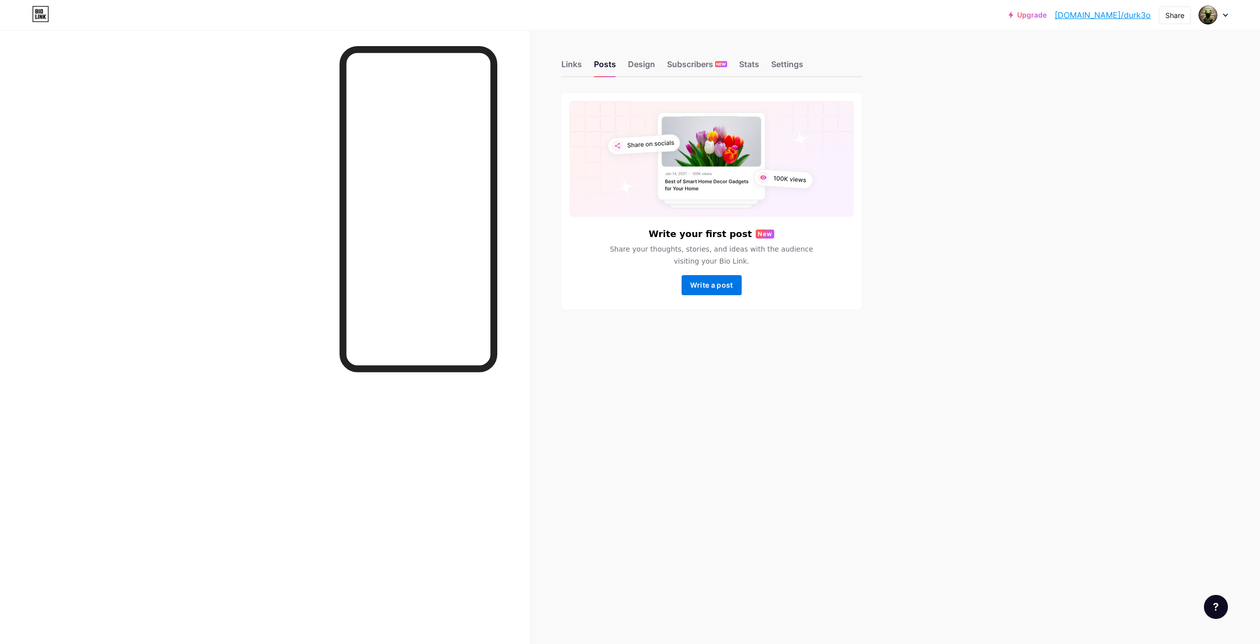
click at [724, 280] on button "Write a post" at bounding box center [712, 285] width 60 height 20
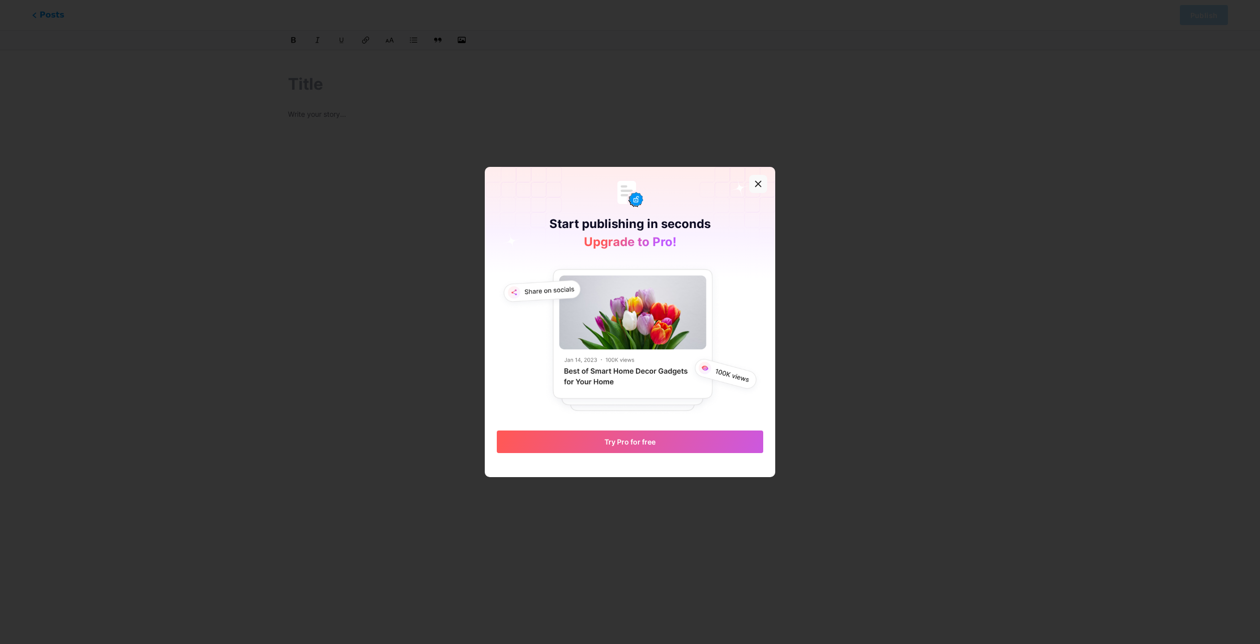
click at [761, 180] on div at bounding box center [758, 184] width 18 height 18
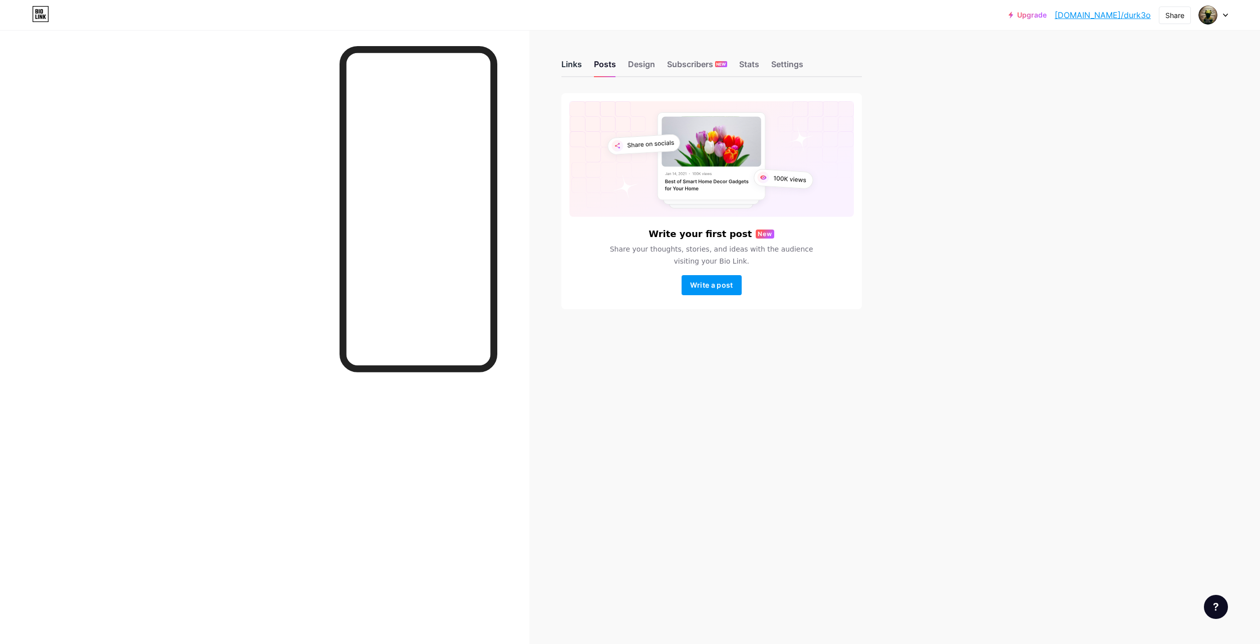
click at [575, 66] on div "Links" at bounding box center [572, 67] width 21 height 18
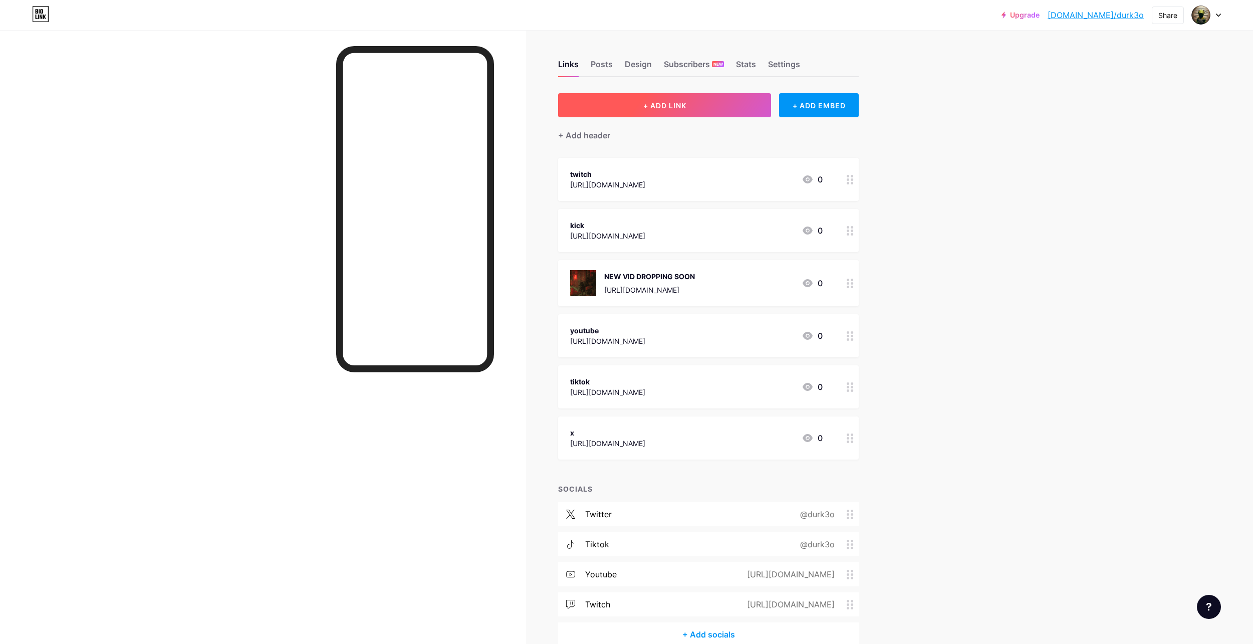
click at [732, 111] on button "+ ADD LINK" at bounding box center [664, 105] width 213 height 24
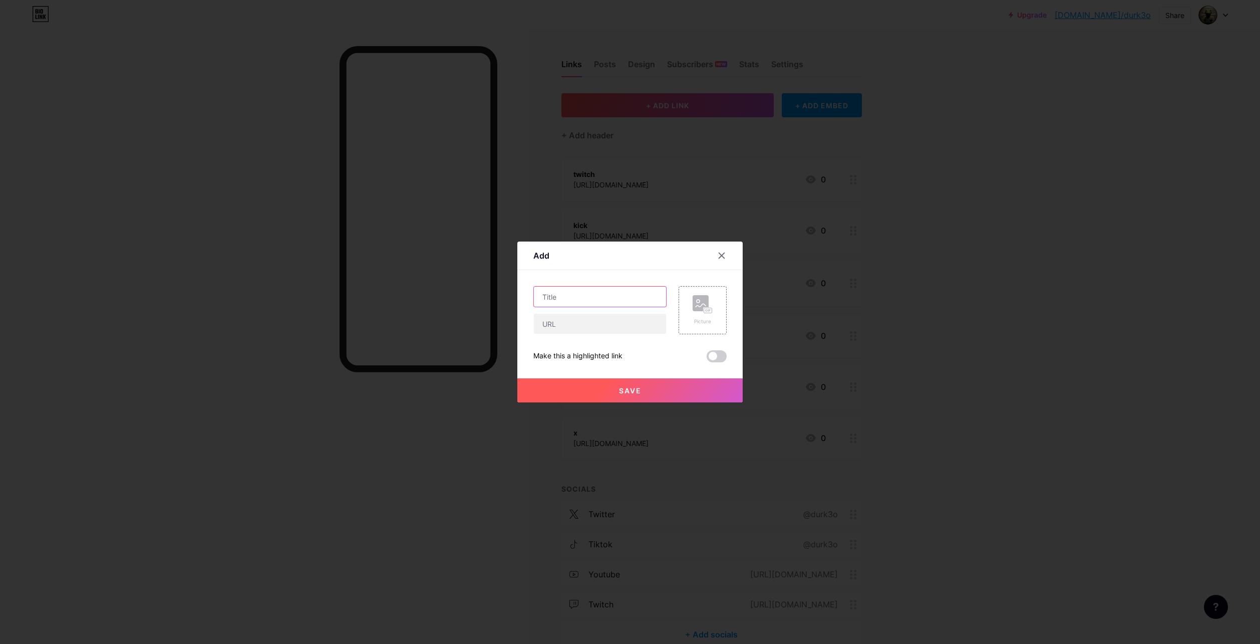
click at [602, 302] on input "text" at bounding box center [600, 297] width 132 height 20
type input "stream & upload schedule (coming soon)"
click at [687, 385] on button "Save" at bounding box center [629, 390] width 225 height 24
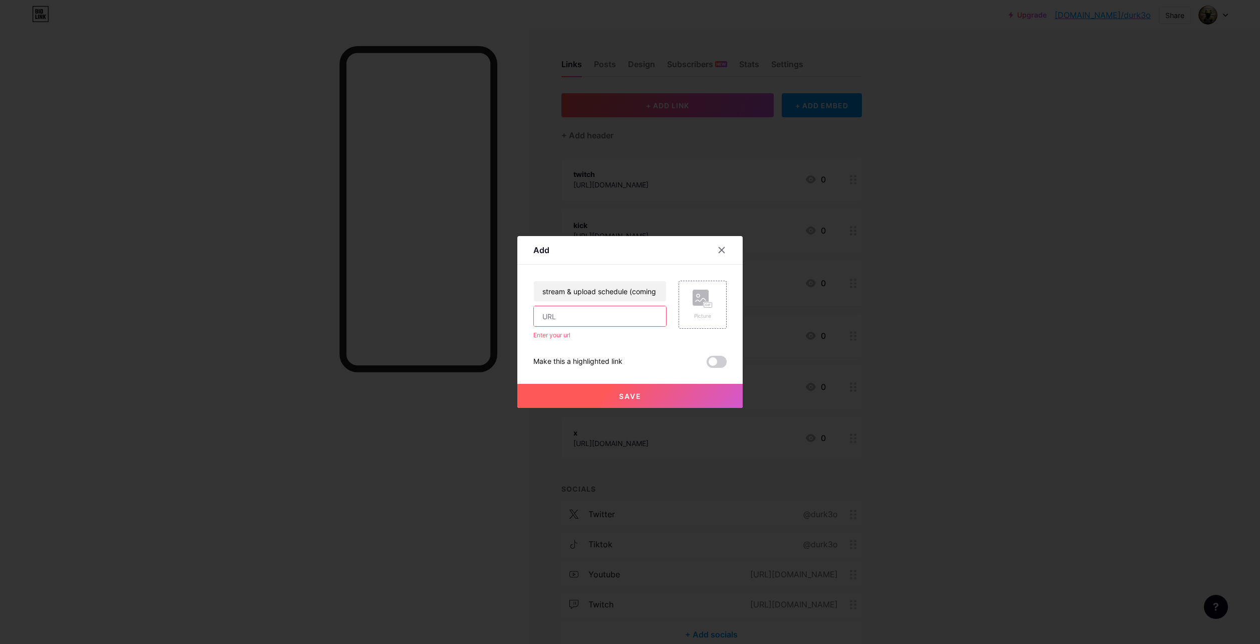
click at [559, 318] on input "text" at bounding box center [600, 316] width 132 height 20
click at [611, 317] on input "text" at bounding box center [600, 316] width 132 height 20
paste input "<iframe src="https://docs.google.com/spreadsheets/d/e/2PACX-1vTPNagtoFER1gTnALf…"
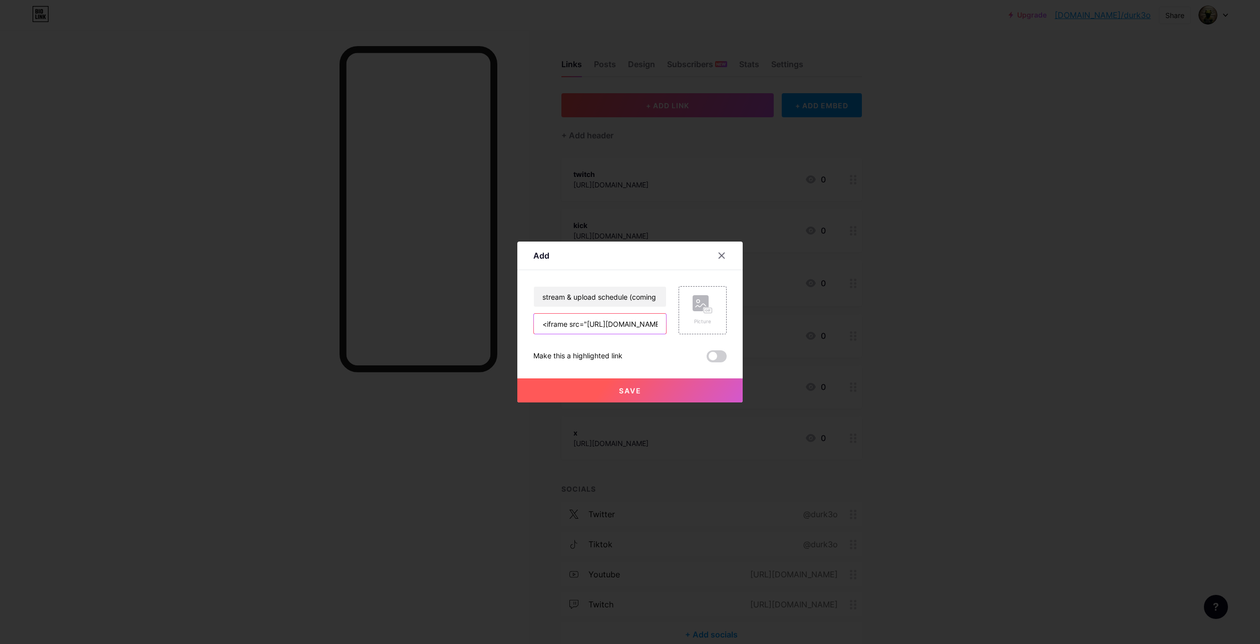
scroll to position [0, 604]
type input "<iframe src="https://docs.google.com/spreadsheets/d/e/2PACX-1vTPNagtoFER1gTnALf…"
click at [690, 392] on button "Save" at bounding box center [629, 390] width 225 height 24
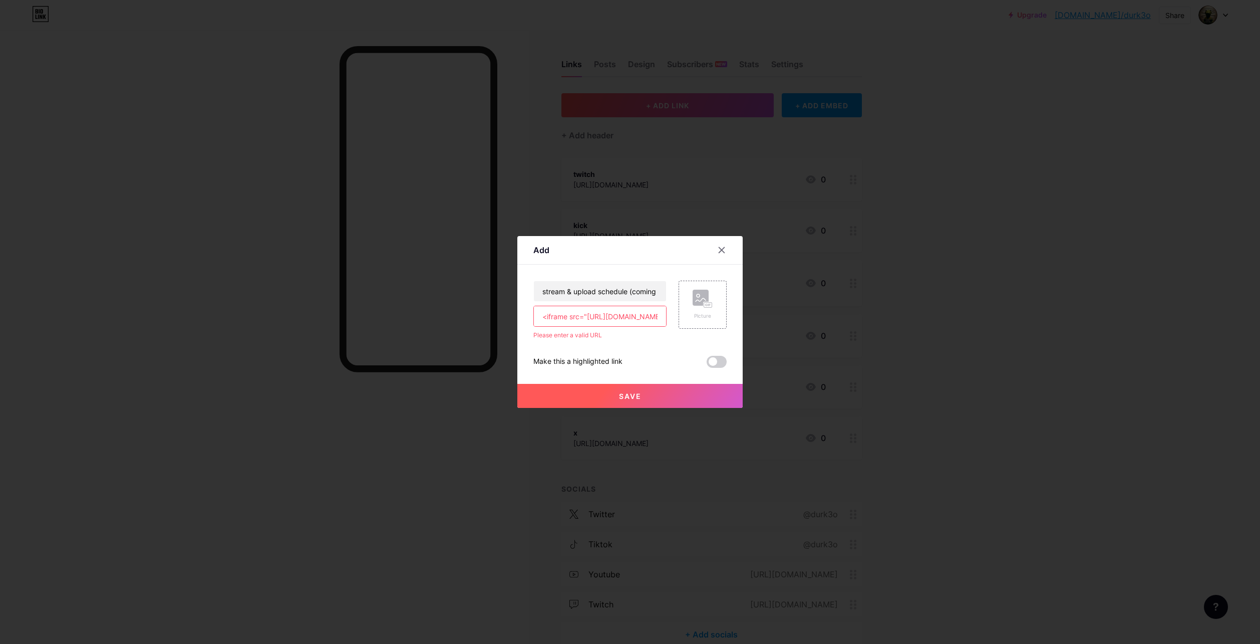
click at [567, 315] on input "<iframe src="https://docs.google.com/spreadsheets/d/e/2PACX-1vTPNagtoFER1gTnALf…" at bounding box center [600, 316] width 132 height 20
click at [536, 313] on input "<iframe src="https://docs.google.com/spreadsheets/d/e/2PACX-1vTPNagtoFER1gTnALf…" at bounding box center [600, 316] width 132 height 20
drag, startPoint x: 536, startPoint y: 314, endPoint x: 960, endPoint y: 334, distance: 423.7
click at [961, 334] on div "Add Content YouTube Play YouTube video without leaving your page. ADD Vimeo Pla…" at bounding box center [630, 322] width 1260 height 644
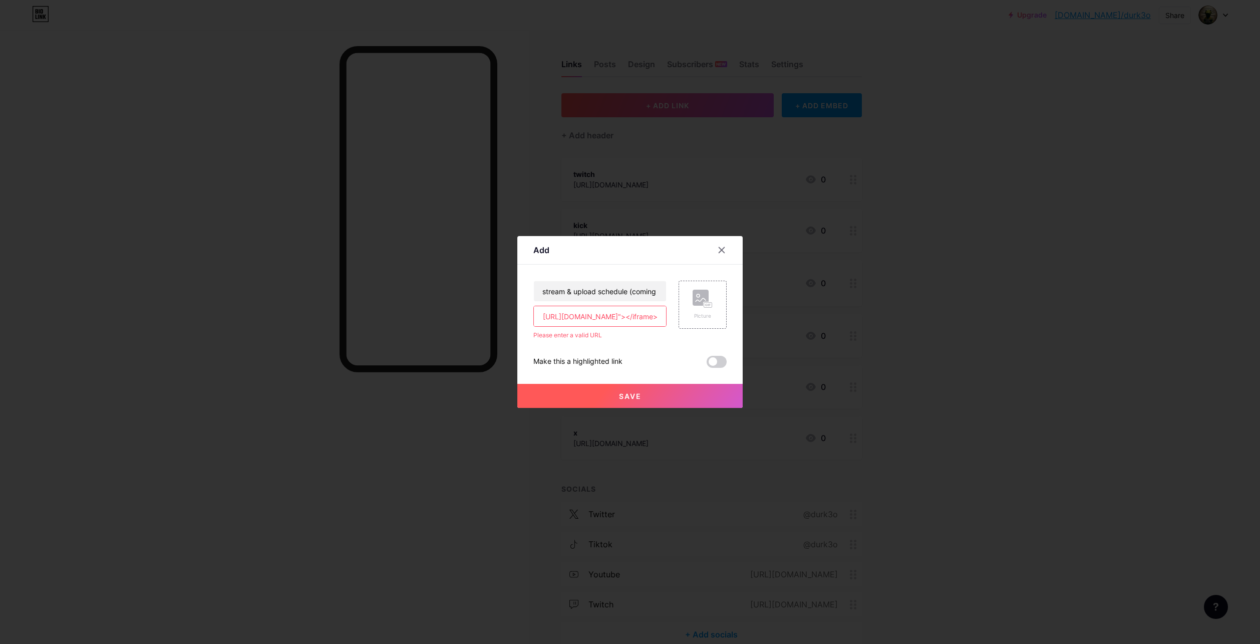
scroll to position [0, 0]
click at [720, 243] on div at bounding box center [722, 250] width 18 height 18
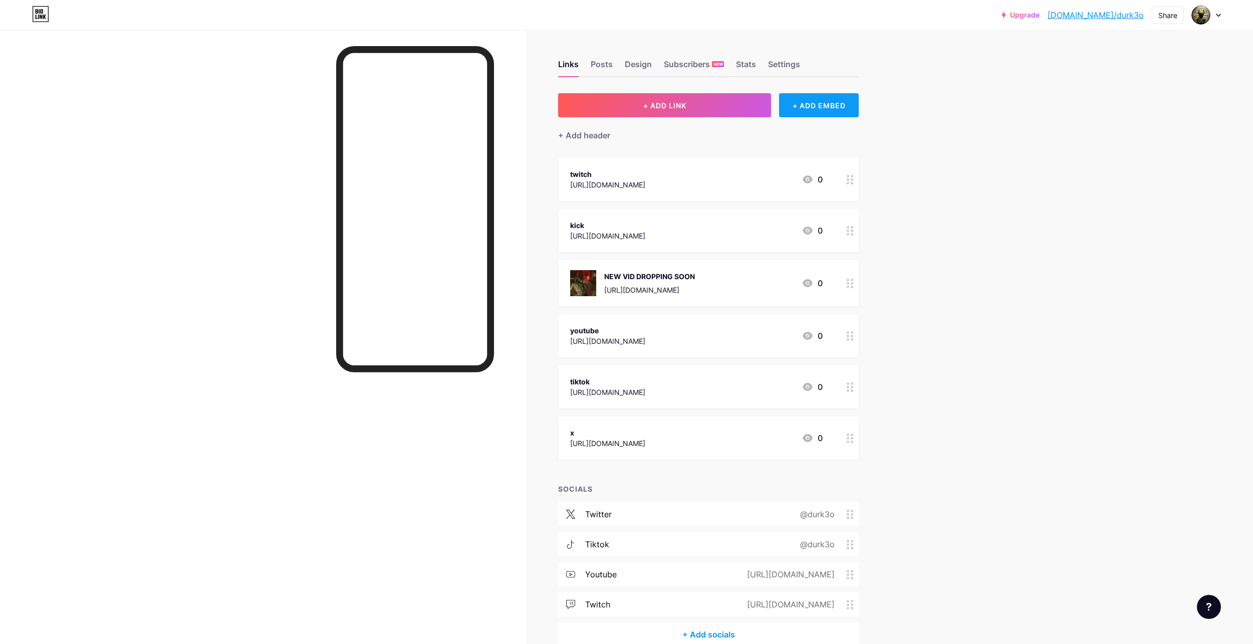
click at [840, 112] on div "+ ADD EMBED" at bounding box center [819, 105] width 80 height 24
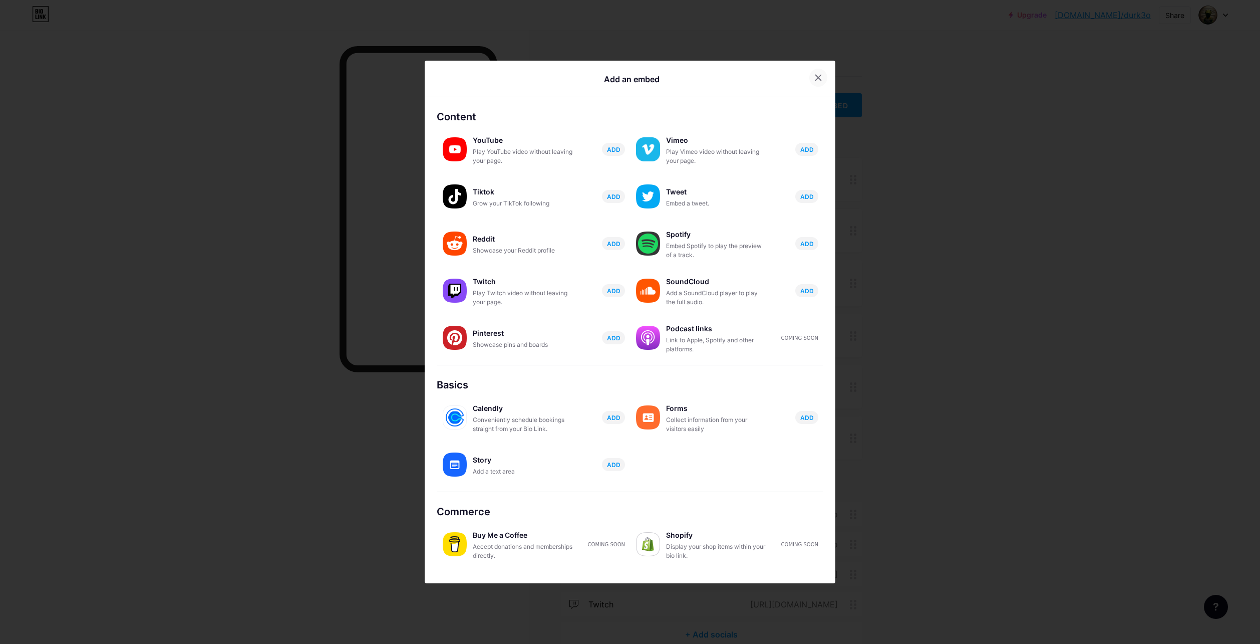
click at [815, 80] on icon at bounding box center [818, 78] width 8 height 8
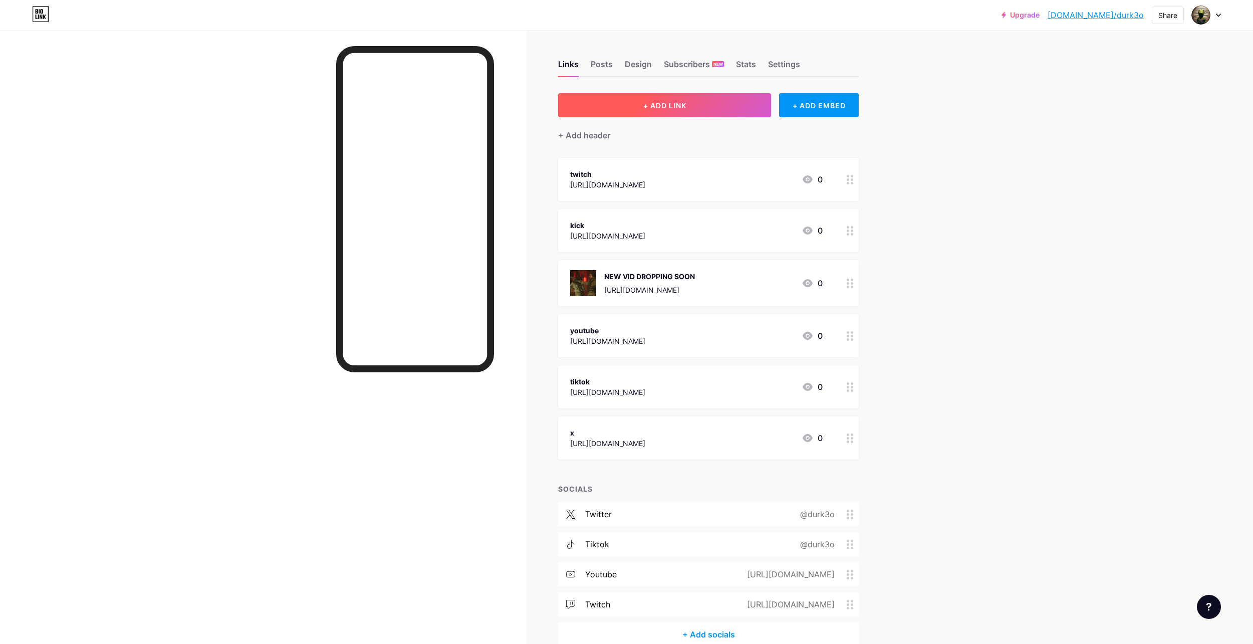
click at [757, 98] on button "+ ADD LINK" at bounding box center [664, 105] width 213 height 24
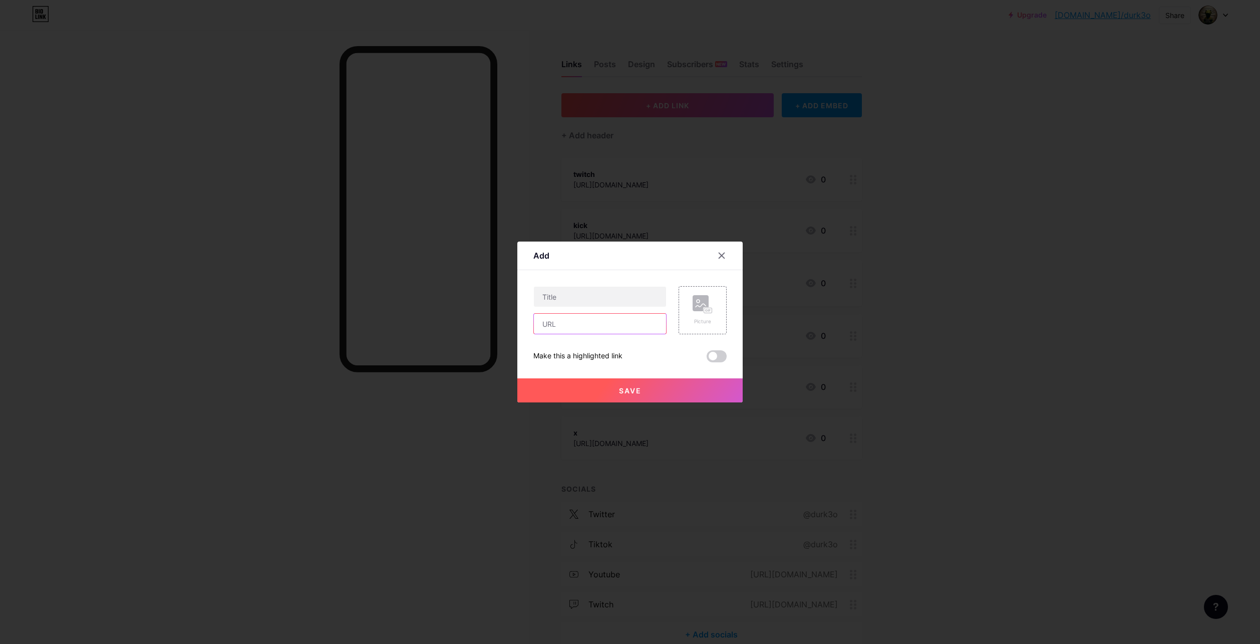
click at [629, 333] on input "text" at bounding box center [600, 324] width 132 height 20
paste input "<iframe src="https://docs.google.com/spreadsheets/d/e/2PACX-1vTPNagtoFER1gTnALf…"
type input "<iframe src="https://docs.google.com/spreadsheets/d/e/2PACX-1vTPNagtoFER1gTnALf…"
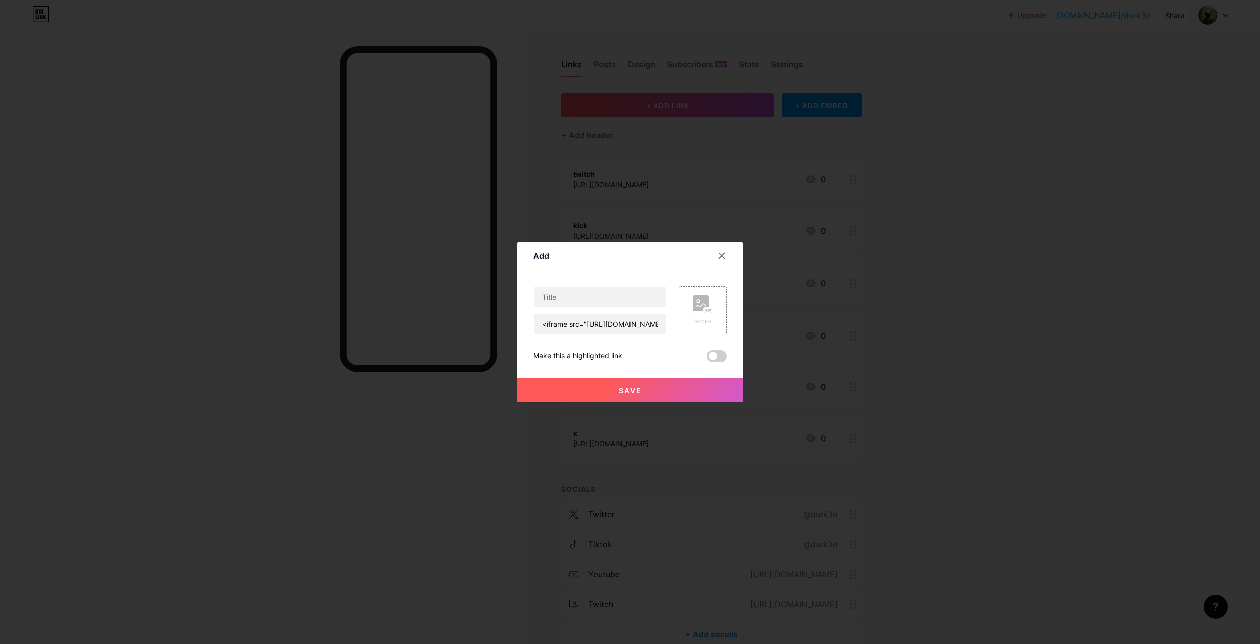
click at [645, 385] on button "Save" at bounding box center [629, 390] width 225 height 24
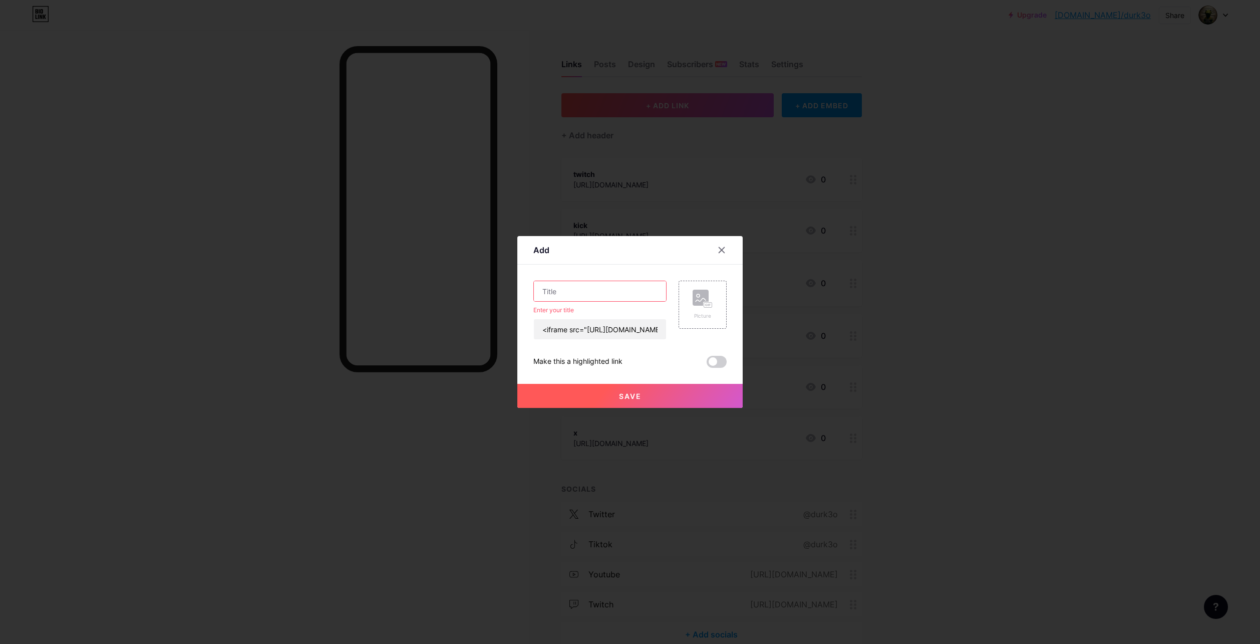
click at [633, 299] on input "text" at bounding box center [600, 291] width 132 height 20
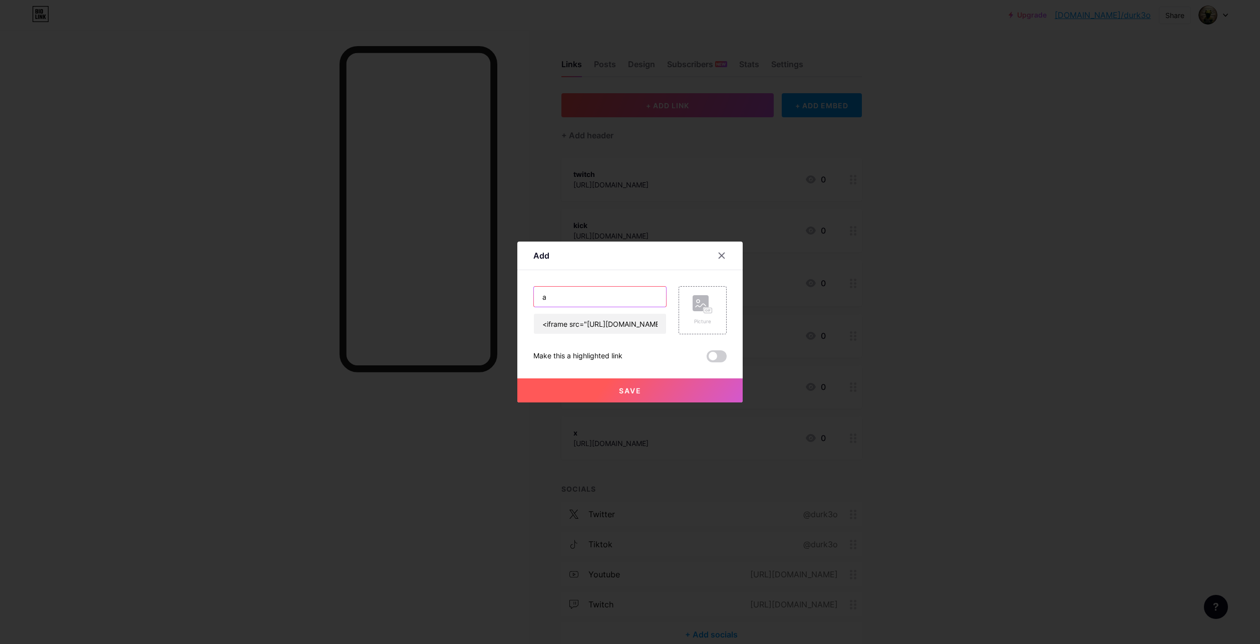
type input "a"
click at [651, 387] on button "Save" at bounding box center [629, 390] width 225 height 24
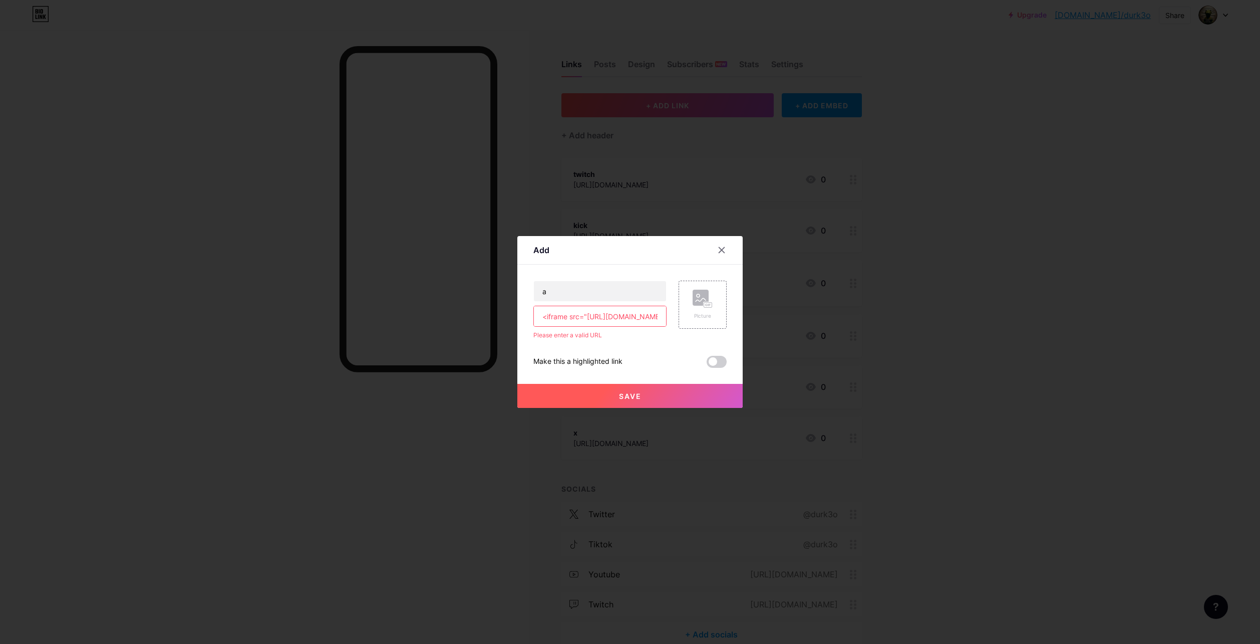
click at [601, 319] on input "<iframe src="https://docs.google.com/spreadsheets/d/e/2PACX-1vTPNagtoFER1gTnALf…" at bounding box center [600, 316] width 132 height 20
drag, startPoint x: 534, startPoint y: 315, endPoint x: 961, endPoint y: 340, distance: 428.0
click at [961, 340] on div "Add Content YouTube Play YouTube video without leaving your page. ADD Vimeo Pla…" at bounding box center [630, 322] width 1260 height 644
paste input "https://docs.google.com/spreadsheets/d/e/2PACX-1vTPNagtoFER1gTnALfQ3w3Xj01xy-ed…"
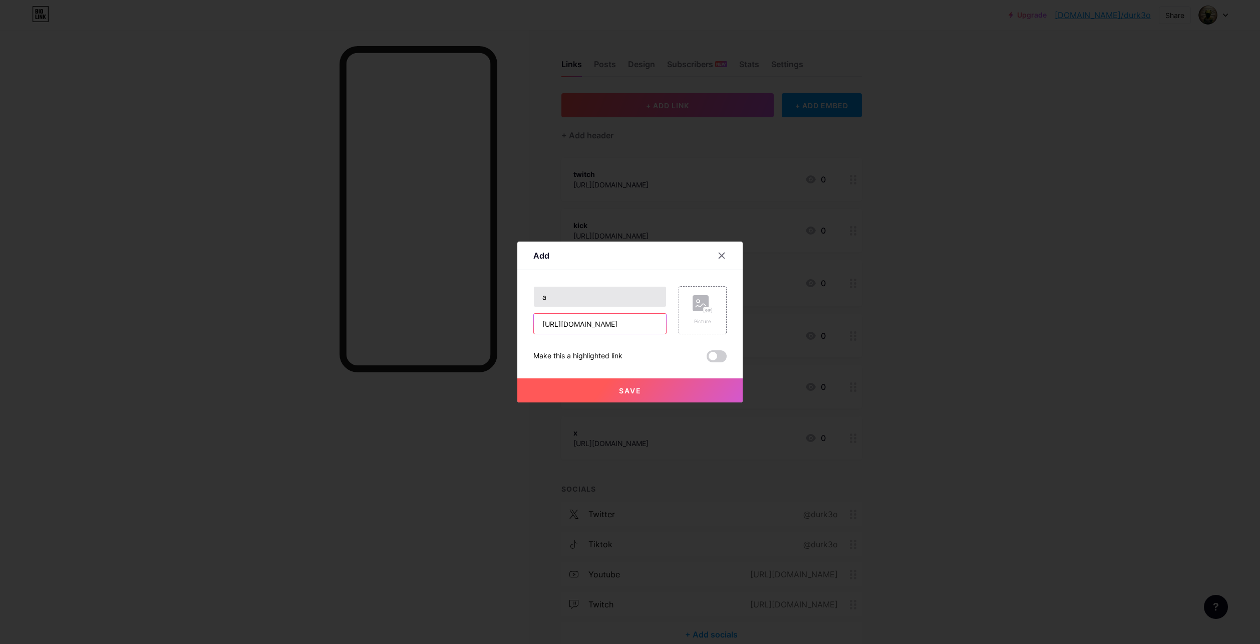
type input "https://docs.google.com/spreadsheets/d/e/2PACX-1vTPNagtoFER1gTnALfQ3w3Xj01xy-ed…"
click at [606, 293] on input "a" at bounding box center [600, 297] width 132 height 20
type input "stream & upload schedule (coming soon)"
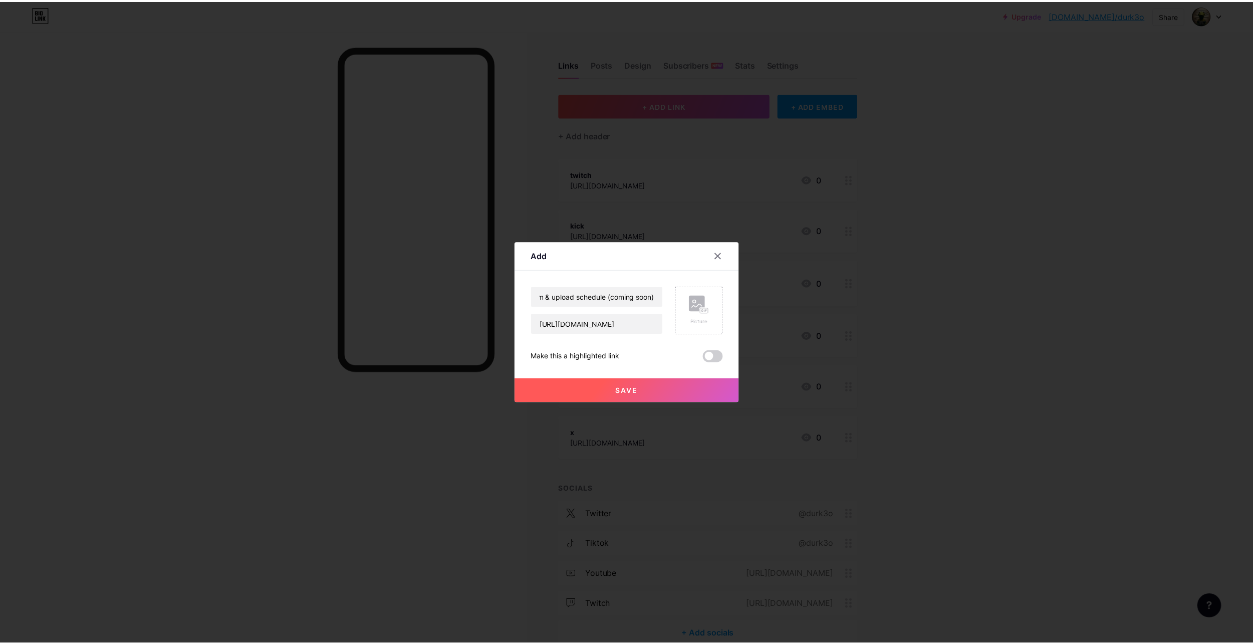
scroll to position [0, 0]
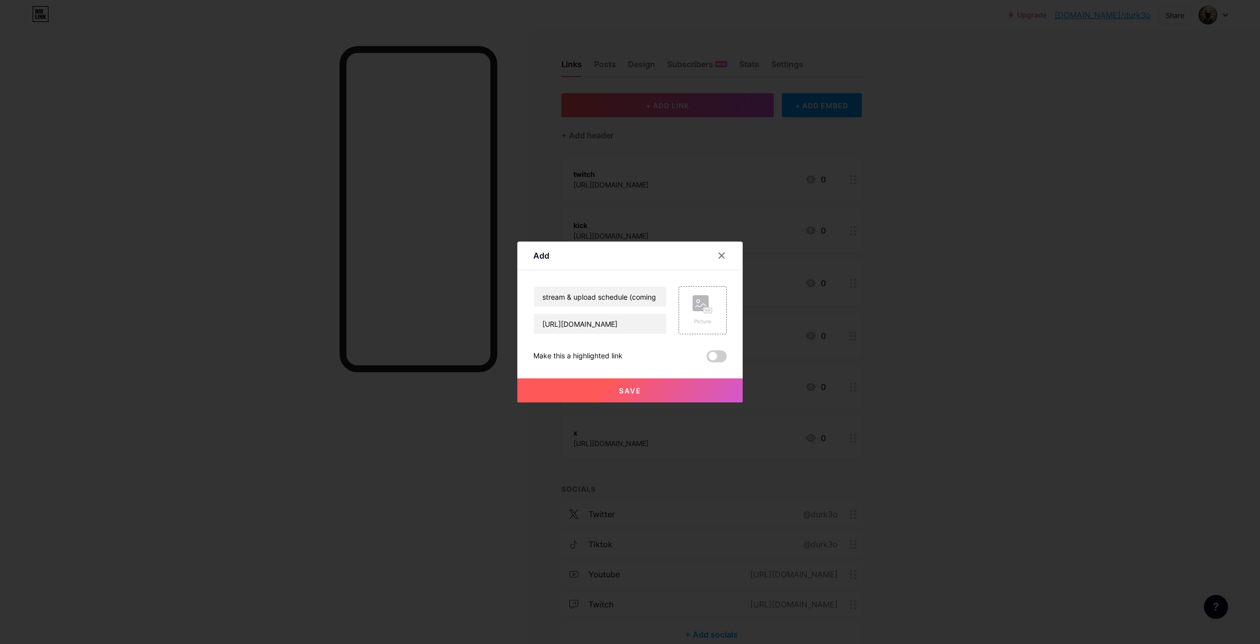
click at [659, 389] on button "Save" at bounding box center [629, 390] width 225 height 24
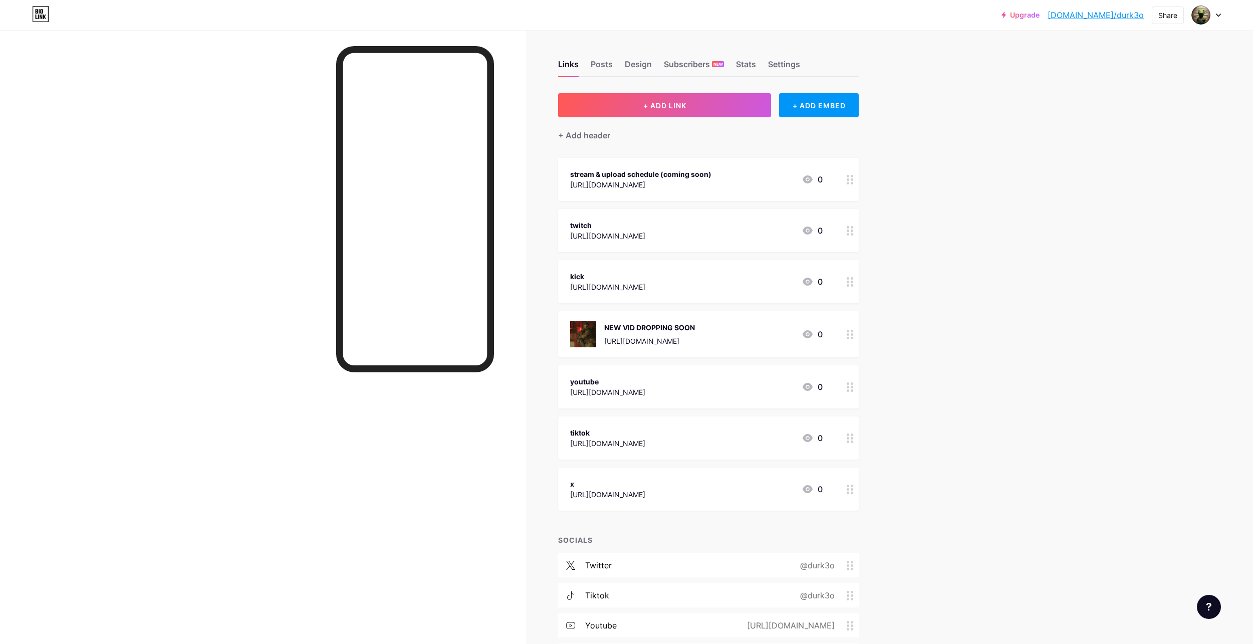
drag, startPoint x: 686, startPoint y: 181, endPoint x: 857, endPoint y: 166, distance: 171.0
click at [722, 241] on span "stream & upload schedule (coming soon) https://docs.google.com/spreadsheets/d/e…" at bounding box center [708, 334] width 301 height 353
click at [735, 433] on div "tiktok [URL][DOMAIN_NAME] 0" at bounding box center [696, 437] width 252 height 23
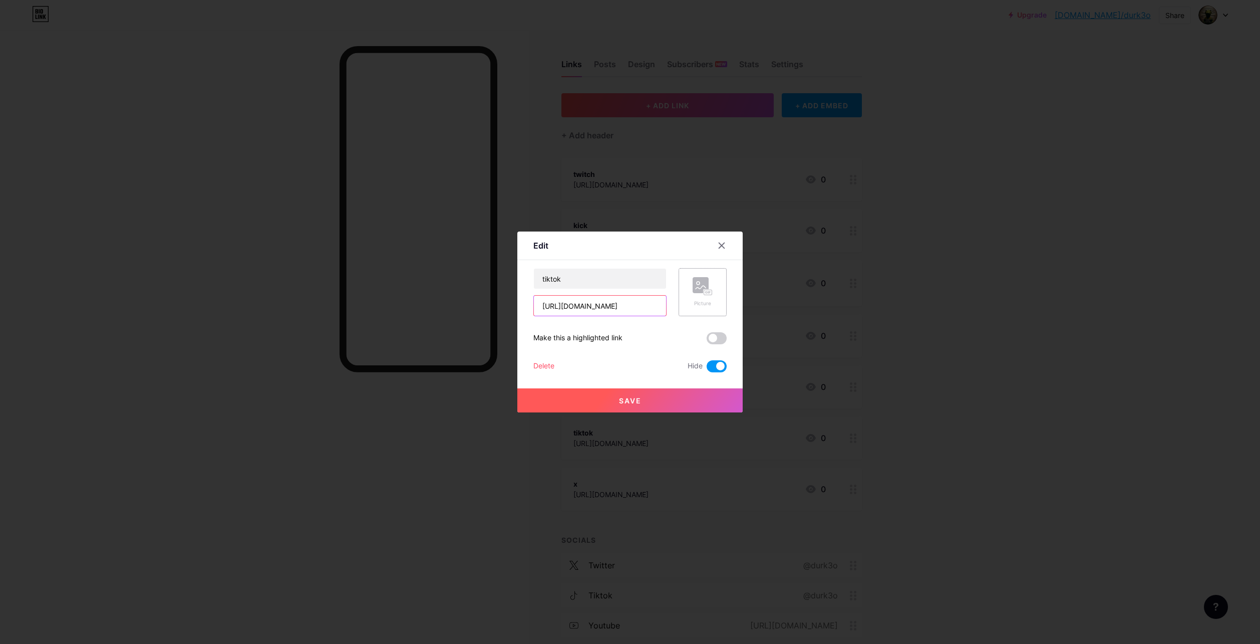
drag, startPoint x: 619, startPoint y: 306, endPoint x: 679, endPoint y: 303, distance: 60.2
click at [679, 303] on div "tiktok https://www.tiktok.com/@durk3o Picture" at bounding box center [629, 292] width 193 height 48
click at [628, 274] on input "tiktok" at bounding box center [600, 278] width 132 height 20
click at [838, 340] on div at bounding box center [630, 322] width 1260 height 644
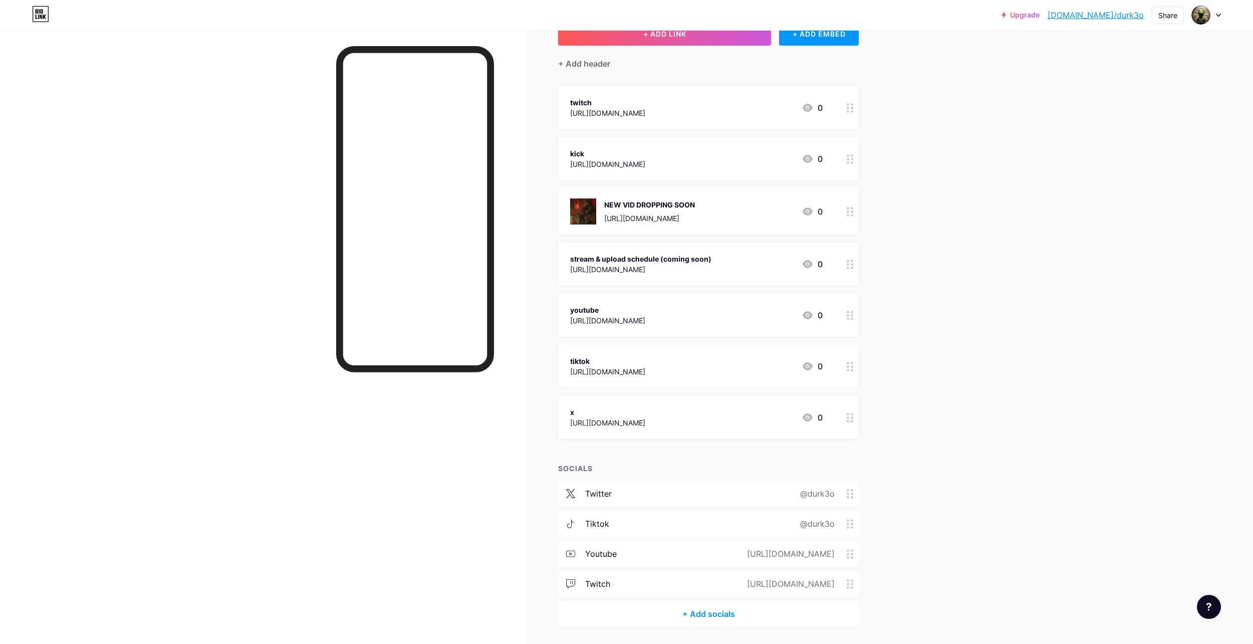
scroll to position [100, 0]
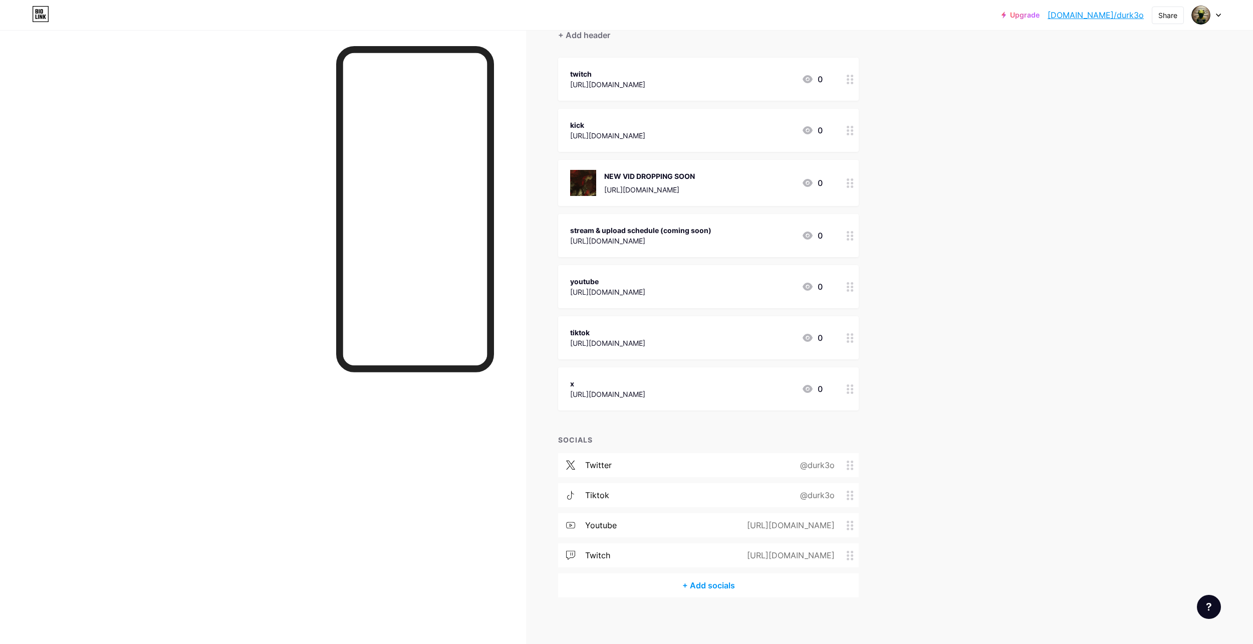
click at [822, 494] on div "@durk3o" at bounding box center [815, 495] width 63 height 12
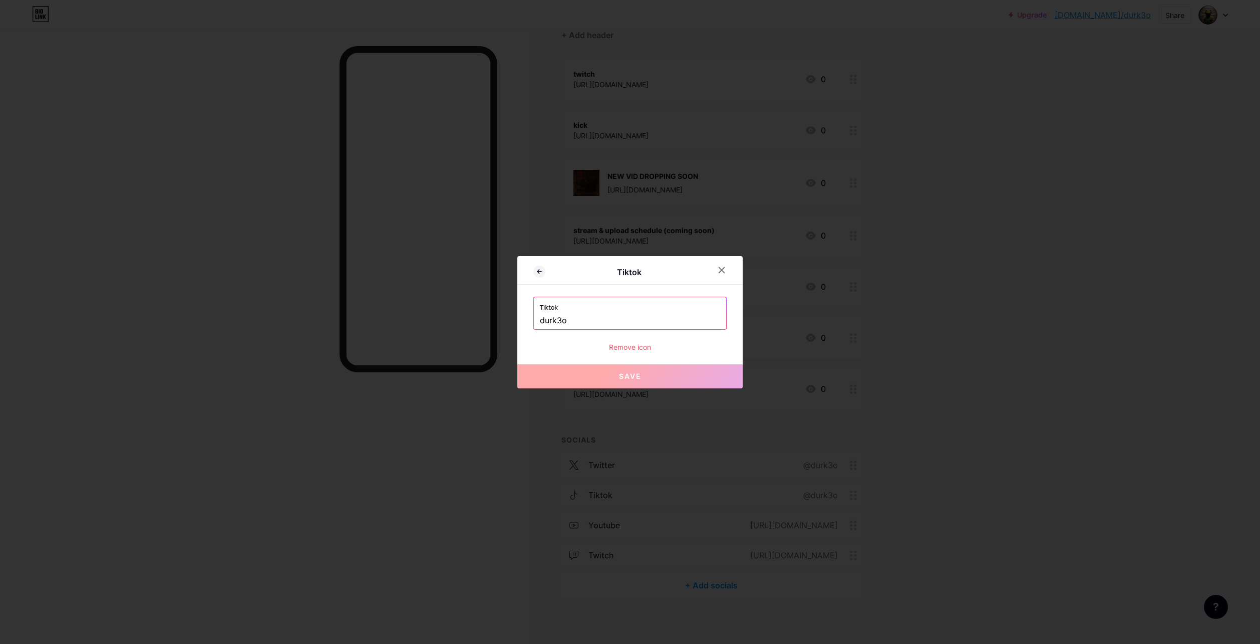
drag, startPoint x: 600, startPoint y: 324, endPoint x: 521, endPoint y: 319, distance: 78.8
click at [521, 319] on div "Tiktok Tiktok durk3o Remove icon Save" at bounding box center [629, 322] width 225 height 132
paste input "@"
click at [605, 374] on button "Save" at bounding box center [629, 376] width 225 height 24
type input "[URL][DOMAIN_NAME]"
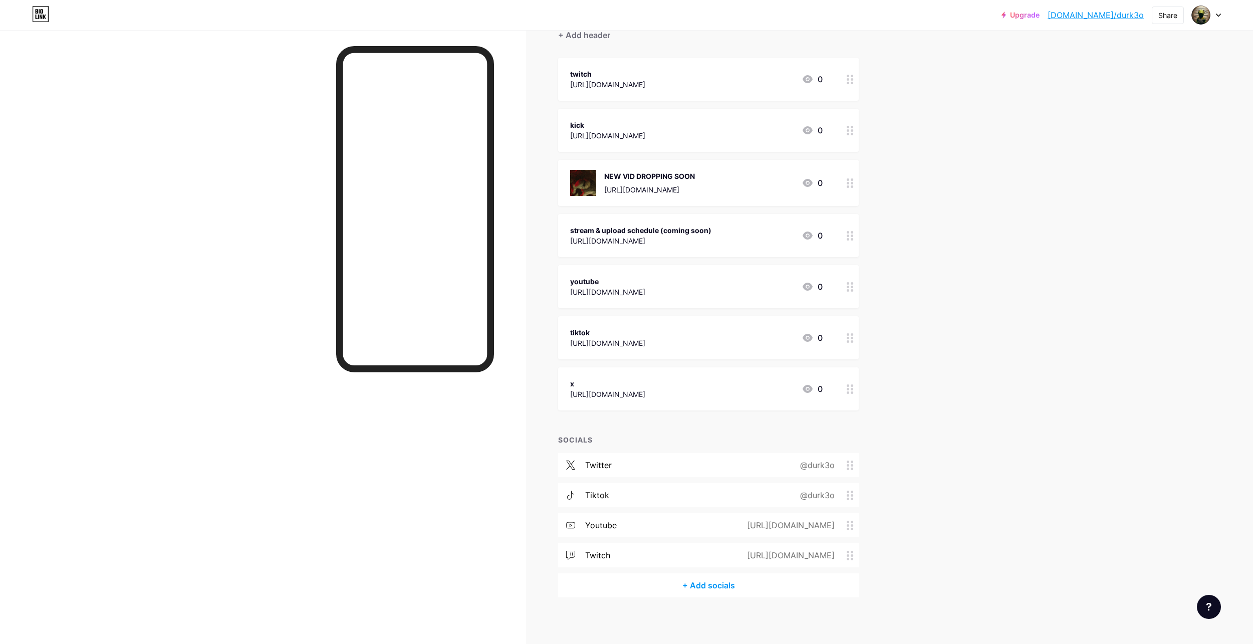
click at [536, 30] on div "Upgrade bio.link/durk3o... bio.link/durk3o Share Switch accounts durk3o bio.lin…" at bounding box center [626, 15] width 1253 height 31
